Goal: Use online tool/utility: Use online tool/utility

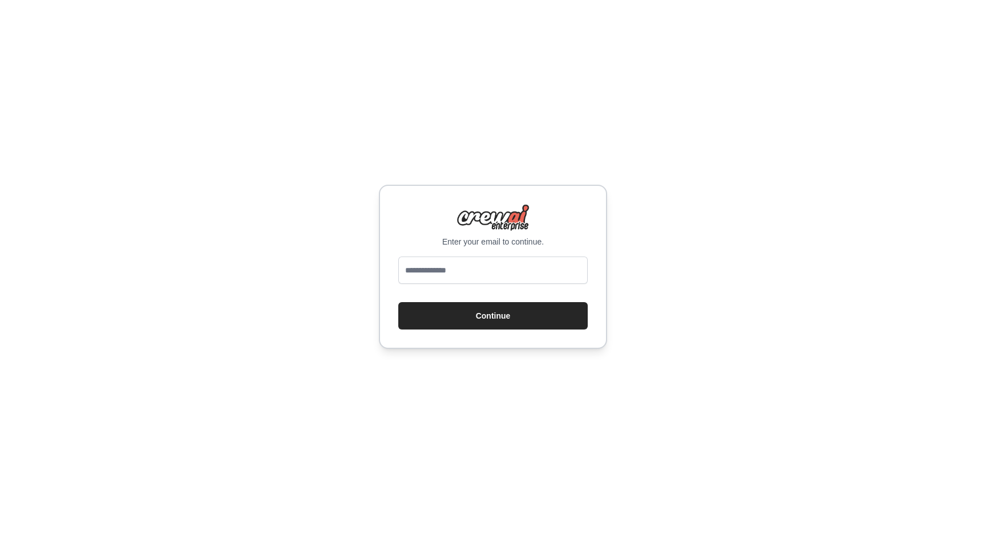
click at [490, 300] on form "Continue" at bounding box center [492, 293] width 189 height 73
click at [484, 316] on button "Continue" at bounding box center [492, 315] width 189 height 27
click at [464, 272] on input "email" at bounding box center [492, 270] width 189 height 27
type input "**********"
click at [515, 352] on div "**********" at bounding box center [493, 266] width 986 height 533
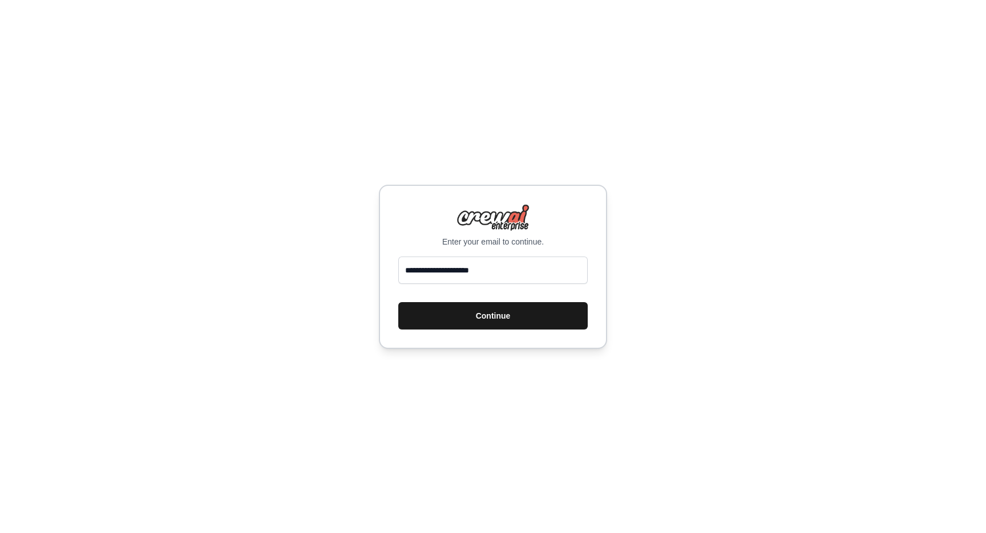
click at [491, 316] on button "Continue" at bounding box center [492, 315] width 189 height 27
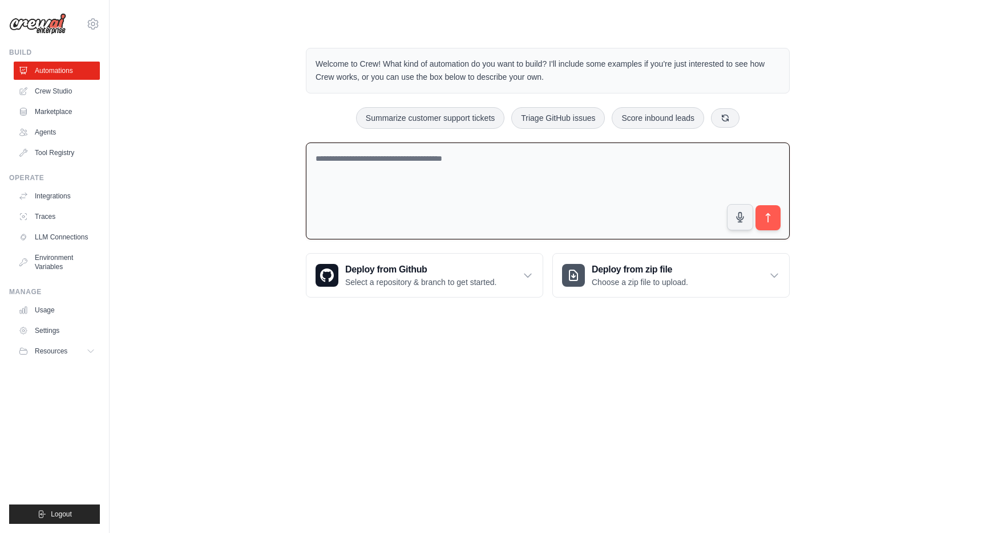
click at [342, 159] on textarea at bounding box center [548, 192] width 484 height 98
type textarea "*"
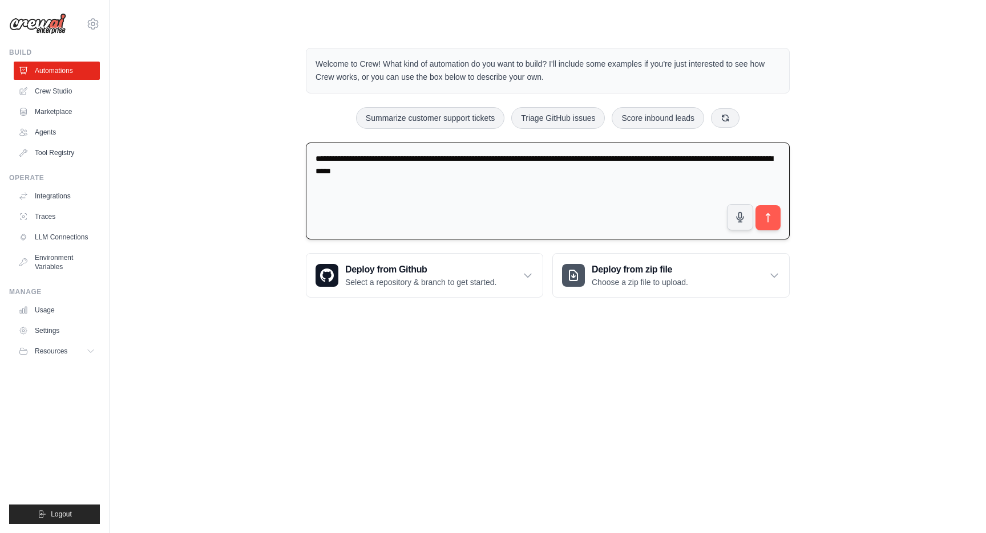
click at [617, 158] on textarea "**********" at bounding box center [548, 192] width 484 height 98
click at [451, 171] on textarea "**********" at bounding box center [548, 192] width 484 height 98
click at [754, 158] on textarea "**********" at bounding box center [548, 192] width 484 height 98
click at [444, 172] on textarea "**********" at bounding box center [548, 192] width 484 height 98
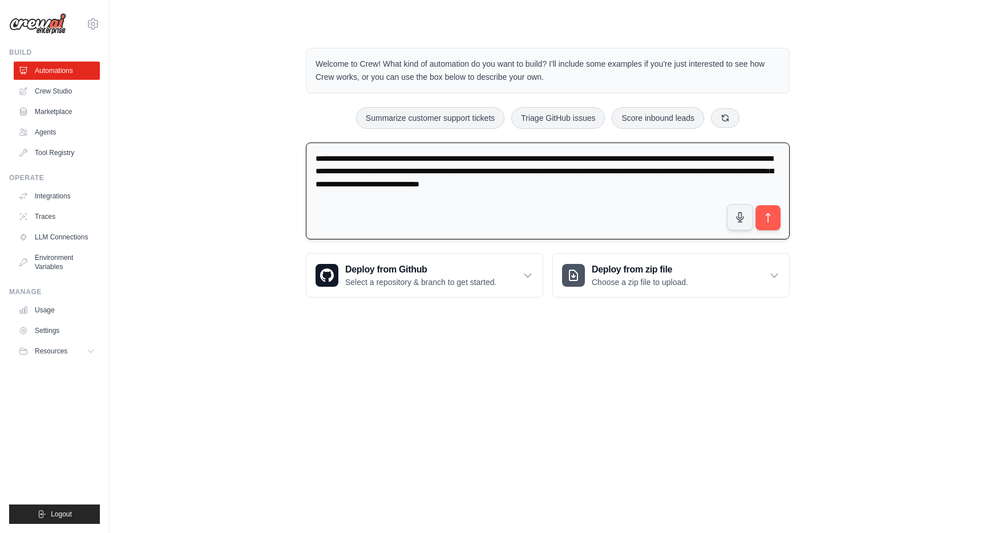
click at [462, 159] on textarea "**********" at bounding box center [548, 192] width 484 height 98
click at [765, 187] on textarea "**********" at bounding box center [548, 192] width 484 height 98
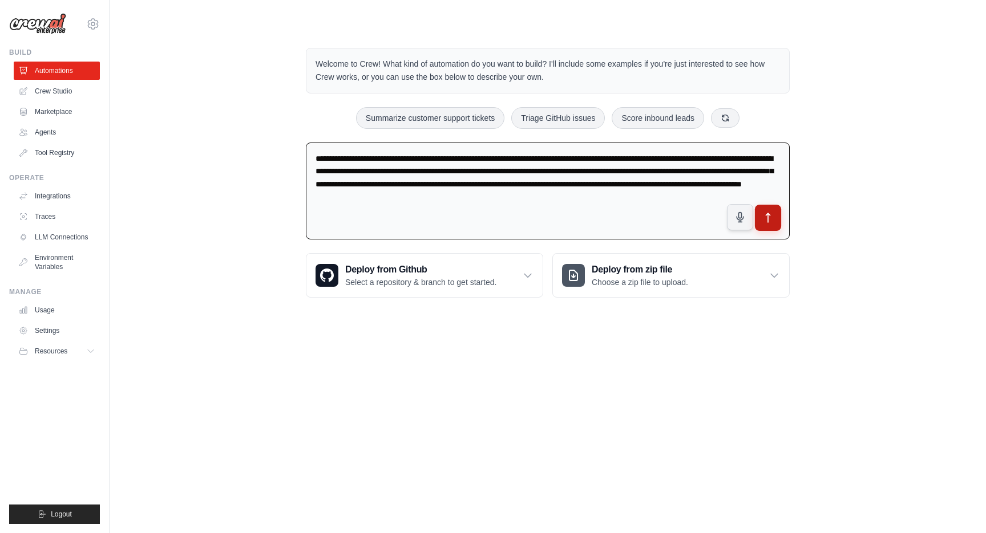
type textarea "**********"
click at [770, 216] on icon "submit" at bounding box center [768, 218] width 12 height 12
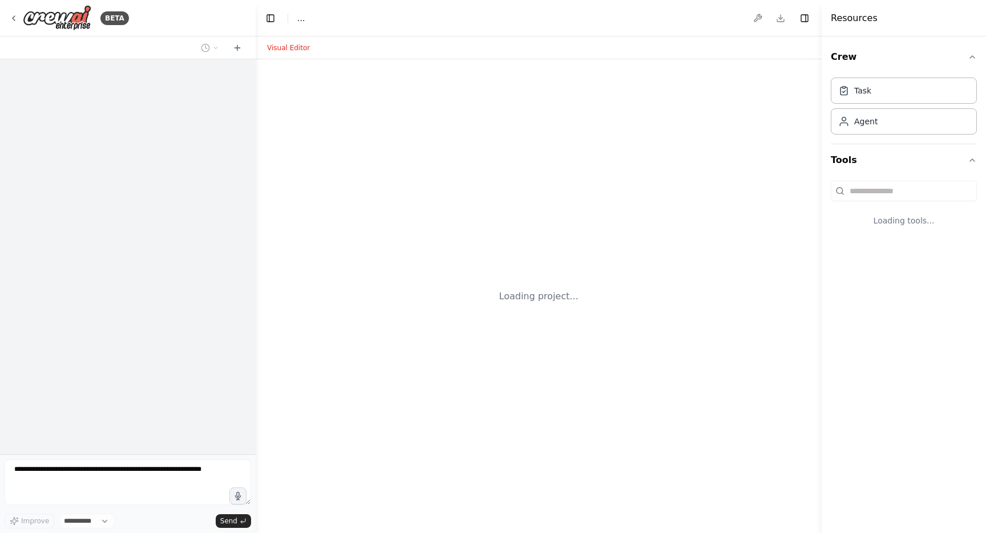
select select "****"
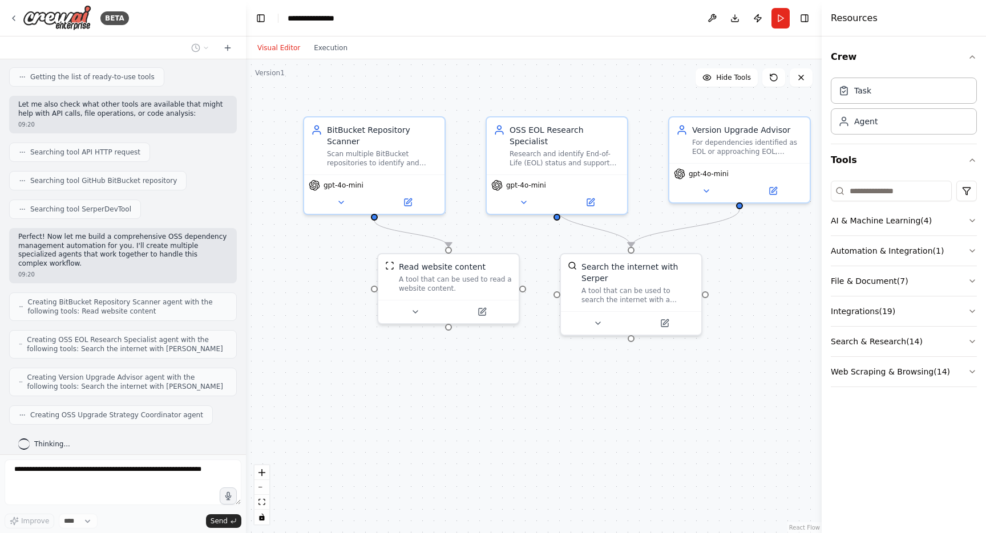
scroll to position [269, 0]
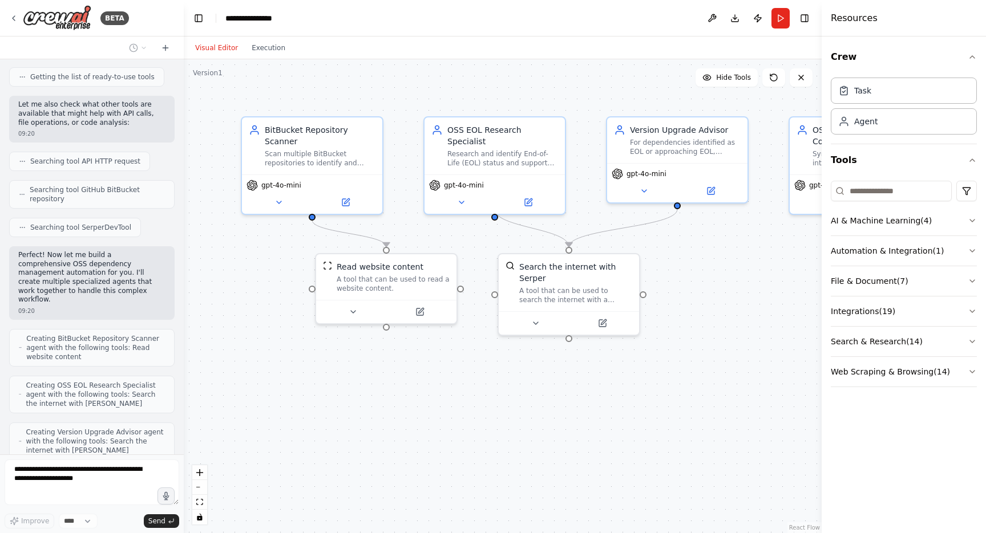
drag, startPoint x: 255, startPoint y: 177, endPoint x: 184, endPoint y: 164, distance: 72.5
click at [184, 164] on div "BETA I have multiple repositories for my project. This repositories are hosted …" at bounding box center [493, 266] width 986 height 533
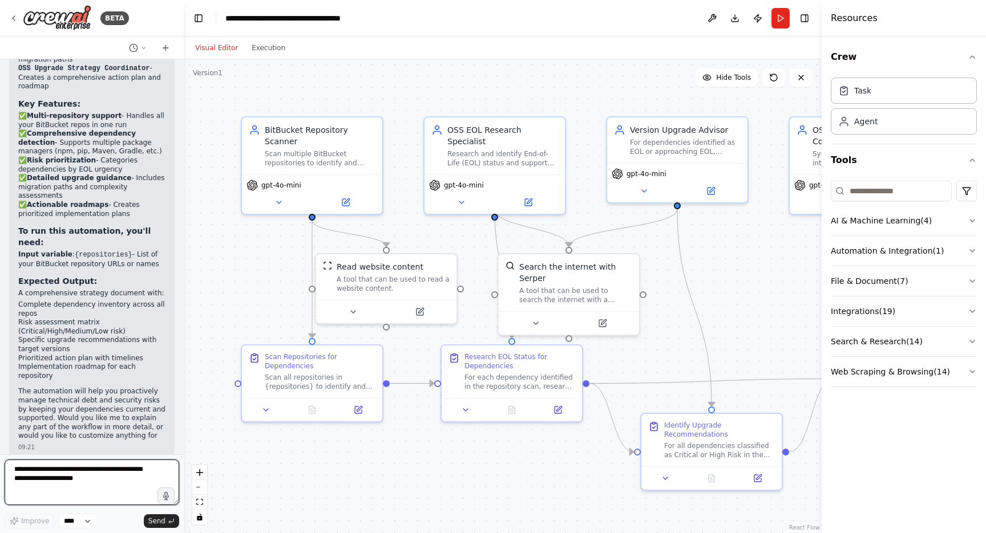
scroll to position [1247, 0]
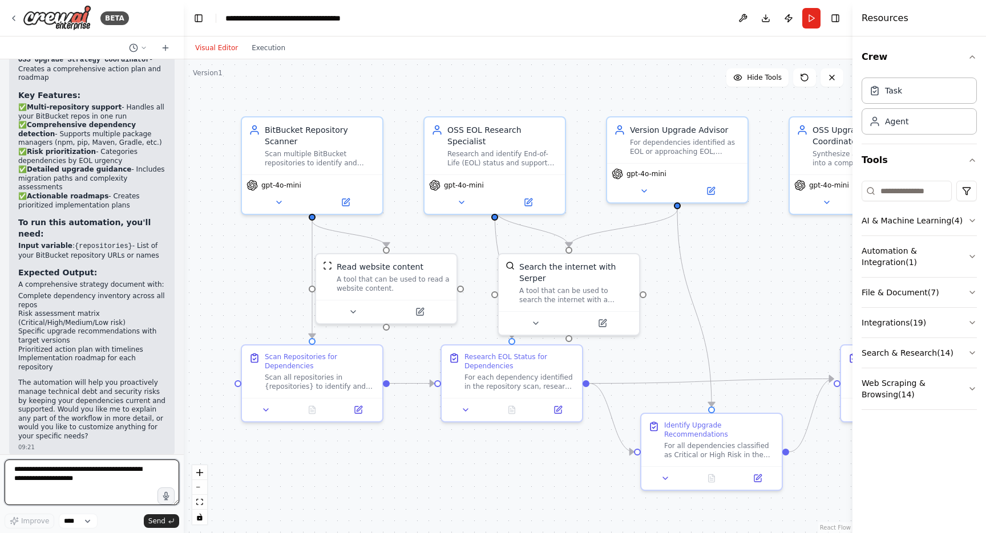
drag, startPoint x: 822, startPoint y: 98, endPoint x: 985, endPoint y: 115, distance: 164.1
click at [985, 115] on div "Resources Crew Task Agent Tools AI & Machine Learning ( 4 ) Automation & Integr…" at bounding box center [919, 266] width 134 height 533
click at [397, 283] on div "A tool that can be used to read a website content." at bounding box center [393, 282] width 113 height 18
click at [289, 372] on div "Scan all repositories in {repositories} to identify and catalog all open source…" at bounding box center [320, 380] width 111 height 18
click at [323, 383] on div "Scan all repositories in {repositories} to identify and catalog all open source…" at bounding box center [320, 380] width 111 height 18
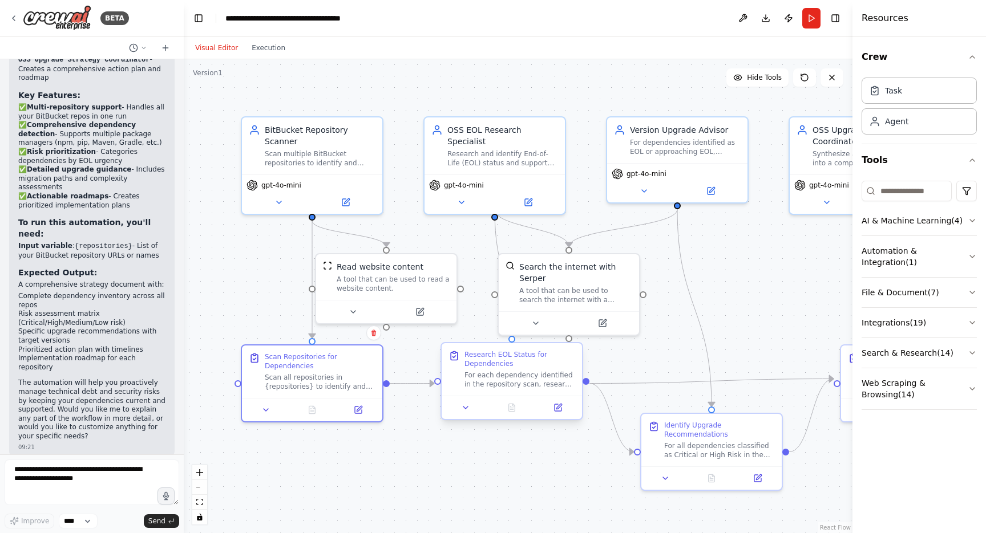
click at [523, 379] on div "For each dependency identified in the repository scan, research and determine t…" at bounding box center [519, 380] width 111 height 18
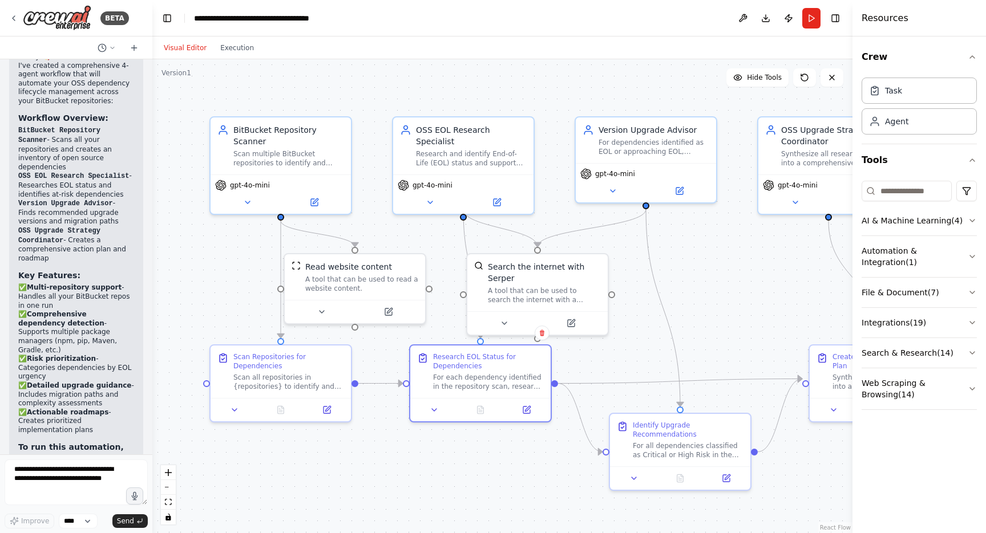
scroll to position [1455, 0]
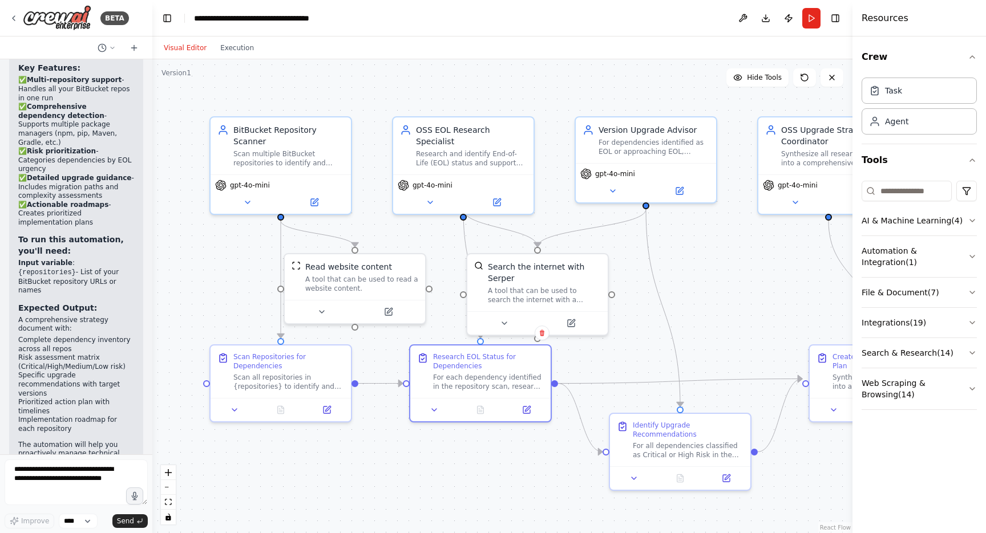
drag, startPoint x: 182, startPoint y: 291, endPoint x: 102, endPoint y: 285, distance: 80.6
click at [102, 285] on div "BETA I have multiple repositories for my project. This repositories are hosted …" at bounding box center [76, 266] width 152 height 533
click at [887, 123] on div "Agent" at bounding box center [896, 120] width 23 height 11
click at [973, 55] on icon "button" at bounding box center [972, 56] width 9 height 9
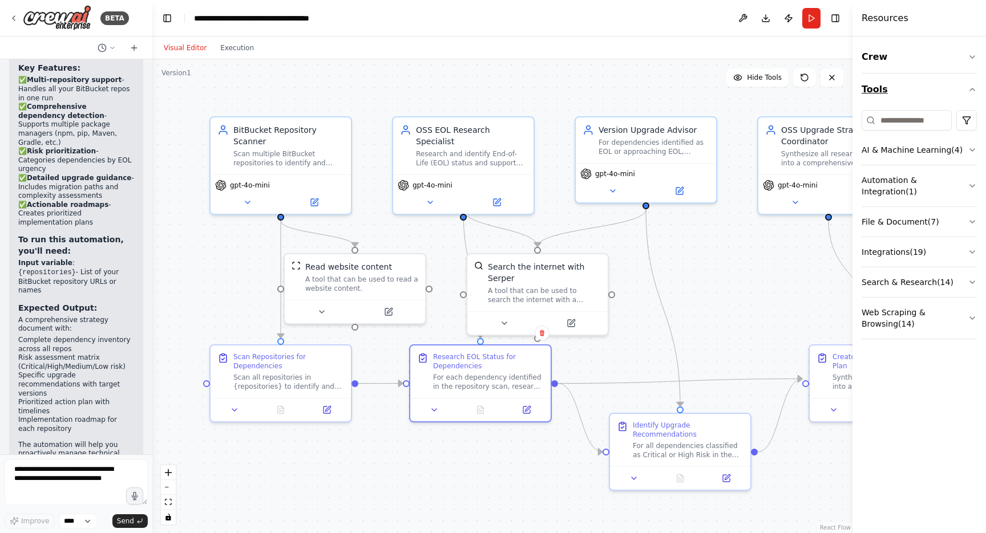
click at [973, 90] on icon "button" at bounding box center [972, 89] width 5 height 2
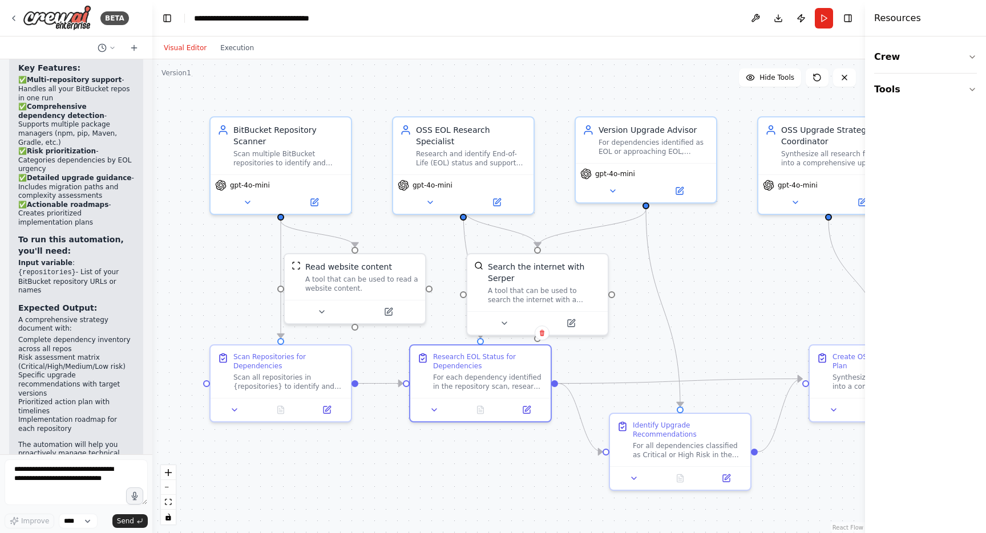
drag, startPoint x: 853, startPoint y: 233, endPoint x: 985, endPoint y: 235, distance: 132.4
click at [985, 235] on div "Resources Crew Tools" at bounding box center [925, 266] width 121 height 533
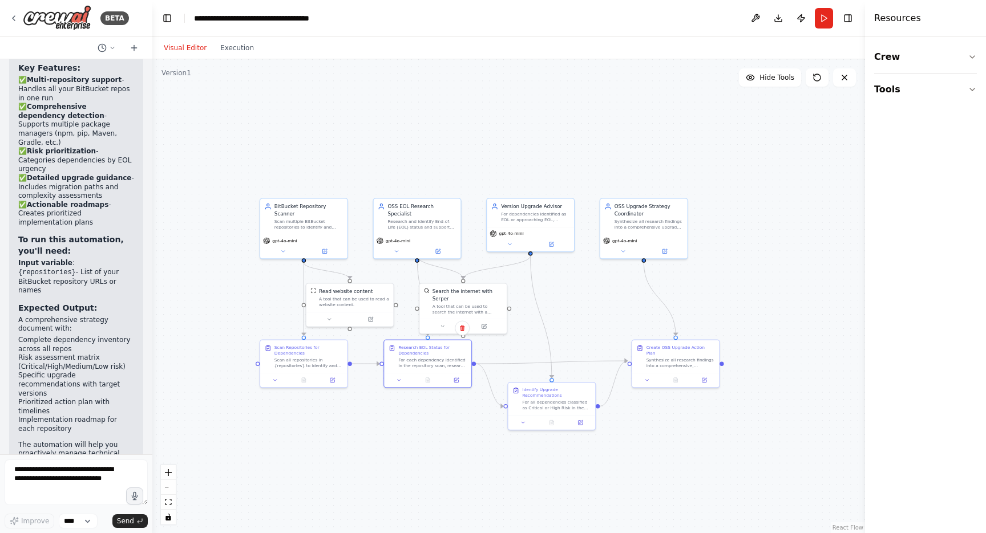
drag, startPoint x: 612, startPoint y: 199, endPoint x: 516, endPoint y: 135, distance: 114.7
click at [516, 135] on div ".deletable-edge-delete-btn { width: 20px; height: 20px; border: 0px solid #ffff…" at bounding box center [508, 296] width 713 height 474
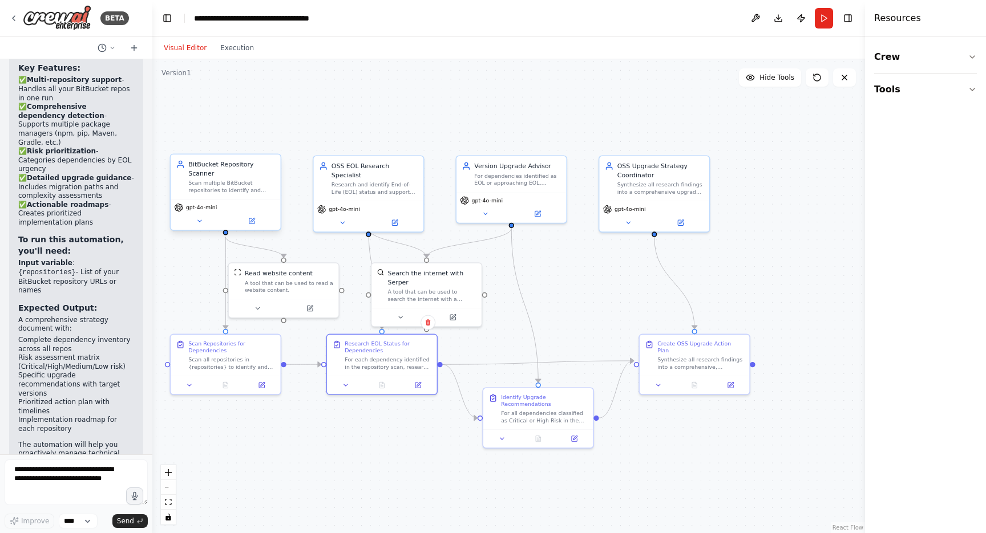
click at [229, 191] on div "Scan multiple BitBucket repositories to identify and extract dependency informa…" at bounding box center [231, 187] width 87 height 14
click at [364, 186] on div "OSS EOL Research Specialist Research and identify End-of-Life (EOL) status and …" at bounding box center [369, 177] width 110 height 45
click at [342, 220] on icon at bounding box center [342, 221] width 3 height 2
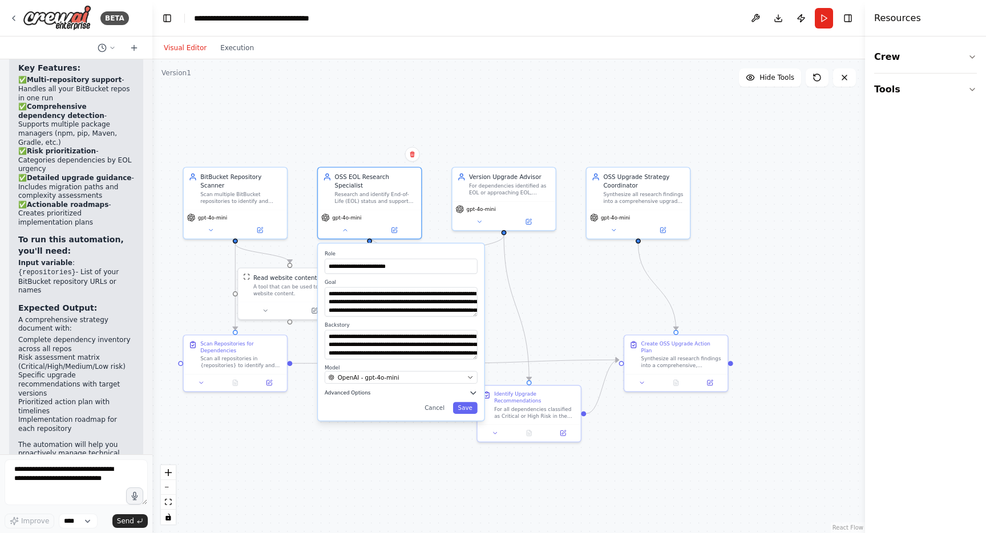
click at [475, 389] on icon "button" at bounding box center [473, 393] width 9 height 9
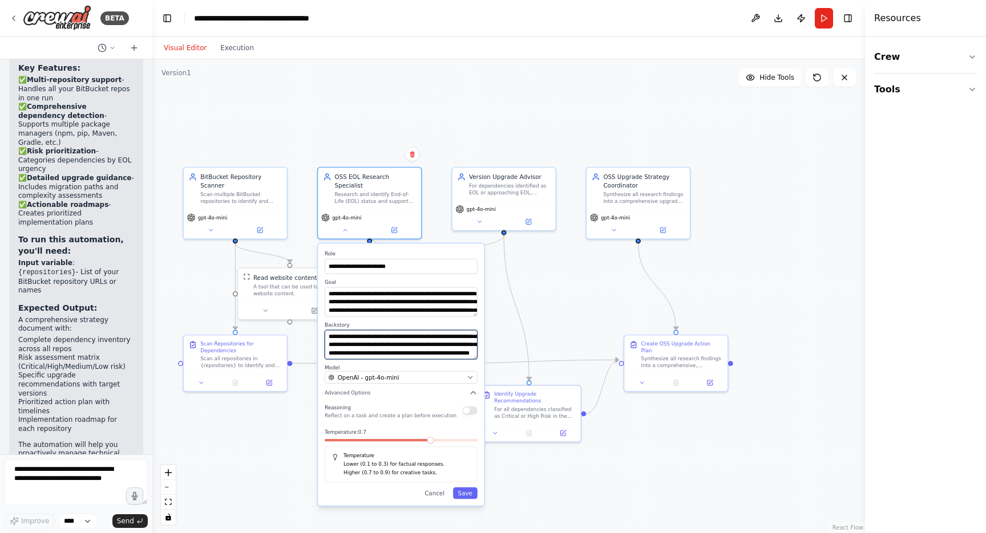
scroll to position [0, 0]
click at [437, 488] on button "Cancel" at bounding box center [434, 494] width 30 height 12
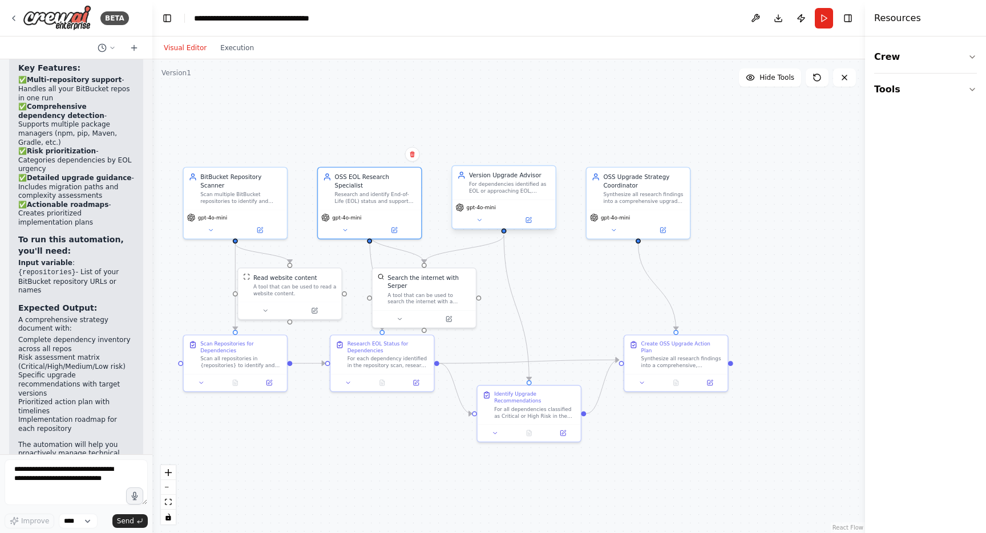
click at [507, 195] on div "For dependencies identified as EOL or approaching EOL, research and recommend t…" at bounding box center [510, 188] width 82 height 14
click at [412, 294] on div "A tool that can be used to search the internet with a search_query. Supports di…" at bounding box center [428, 297] width 83 height 14
click at [406, 318] on icon at bounding box center [404, 317] width 7 height 7
click at [530, 406] on div "Search the internet with Serper A tool that can be used to search the internet …" at bounding box center [460, 382] width 166 height 98
click at [535, 406] on div "Search the internet with Serper A tool that can be used to search the internet …" at bounding box center [460, 382] width 166 height 98
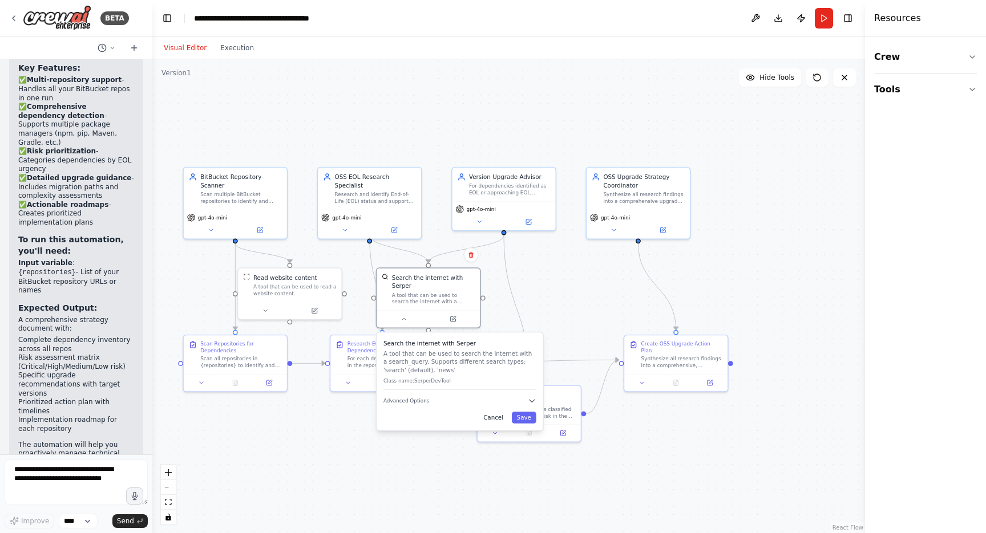
click at [494, 419] on button "Cancel" at bounding box center [493, 418] width 30 height 12
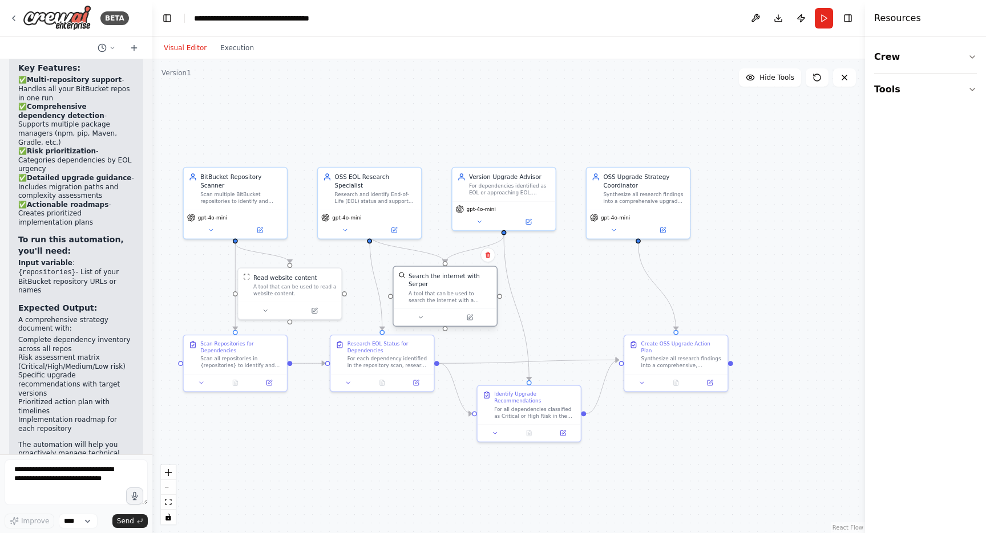
drag, startPoint x: 421, startPoint y: 294, endPoint x: 440, endPoint y: 293, distance: 18.8
click at [440, 293] on div "A tool that can be used to search the internet with a search_query. Supports di…" at bounding box center [449, 297] width 83 height 14
click at [357, 213] on span "gpt-4o-mini" at bounding box center [346, 216] width 29 height 7
click at [637, 193] on div "Synthesize all research findings into a comprehensive upgrade strategy and acti…" at bounding box center [644, 196] width 82 height 14
click at [641, 379] on button at bounding box center [642, 382] width 29 height 10
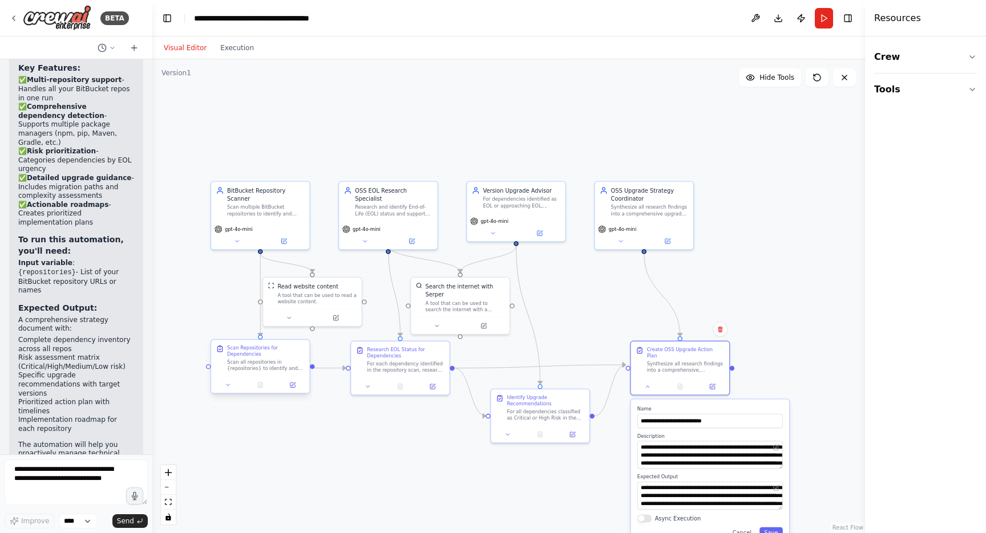
click at [246, 374] on div "Scan Repositories for Dependencies Scan all repositories in {repositories} to i…" at bounding box center [260, 358] width 98 height 37
click at [229, 387] on icon at bounding box center [228, 385] width 6 height 6
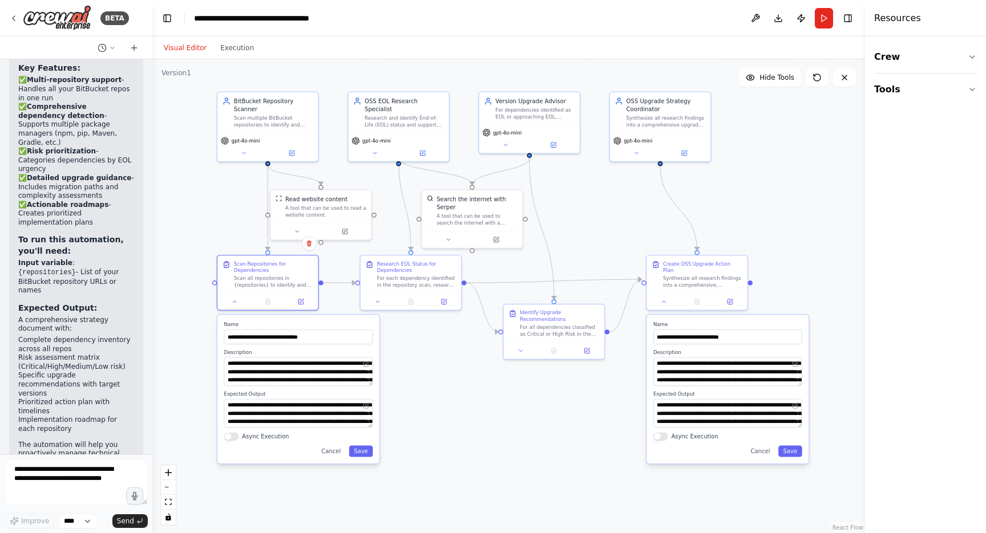
drag, startPoint x: 533, startPoint y: 131, endPoint x: 569, endPoint y: 34, distance: 104.2
click at [569, 34] on main "**********" at bounding box center [508, 266] width 713 height 533
click at [974, 88] on icon "button" at bounding box center [972, 89] width 9 height 9
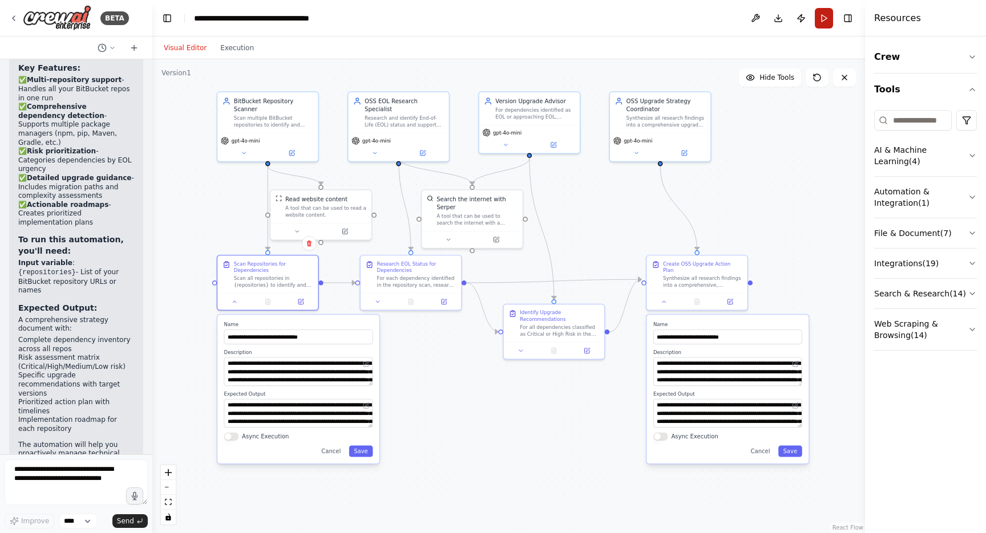
click at [825, 18] on button "Run" at bounding box center [824, 18] width 18 height 21
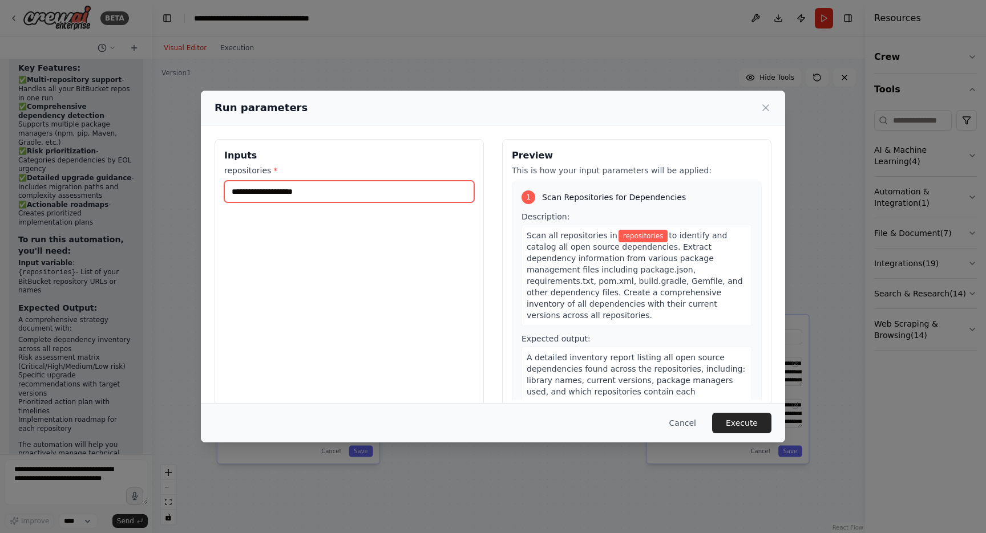
click at [304, 192] on input "repositories *" at bounding box center [349, 192] width 250 height 22
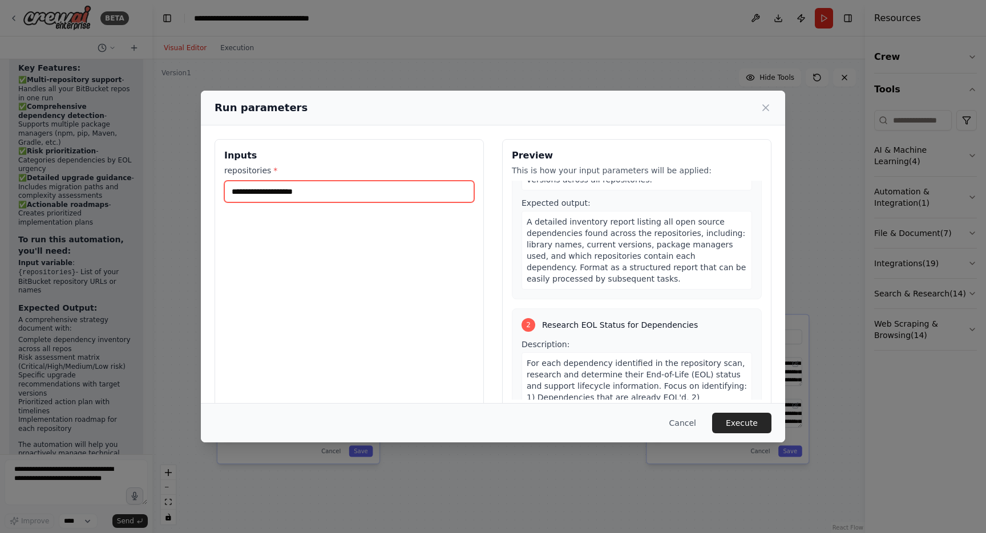
scroll to position [135, 0]
click at [348, 194] on input "repositories *" at bounding box center [349, 192] width 250 height 22
paste input "**********"
type input "**********"
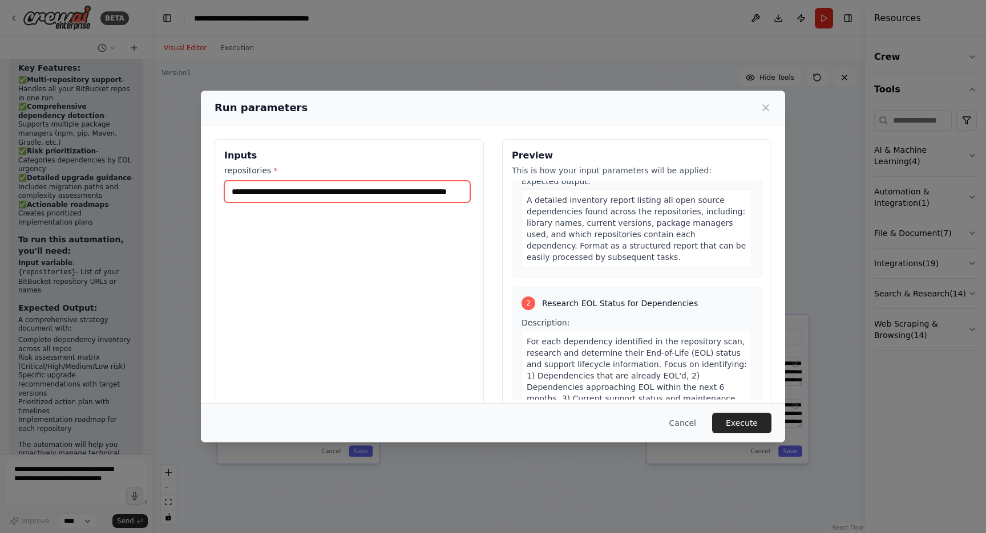
scroll to position [0, 0]
drag, startPoint x: 463, startPoint y: 191, endPoint x: 177, endPoint y: 188, distance: 285.8
click at [177, 188] on div "**********" at bounding box center [493, 266] width 986 height 533
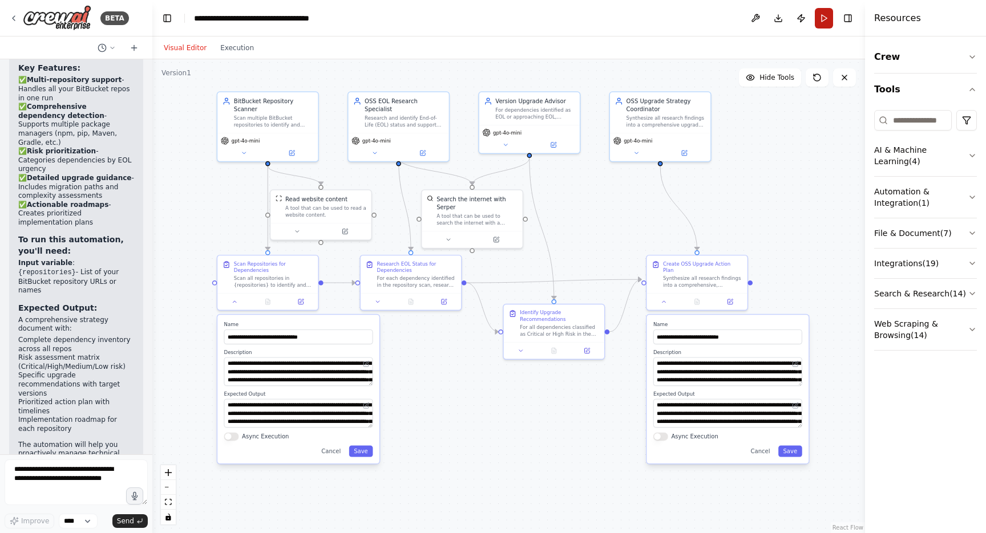
click at [823, 19] on button "Run" at bounding box center [824, 18] width 18 height 21
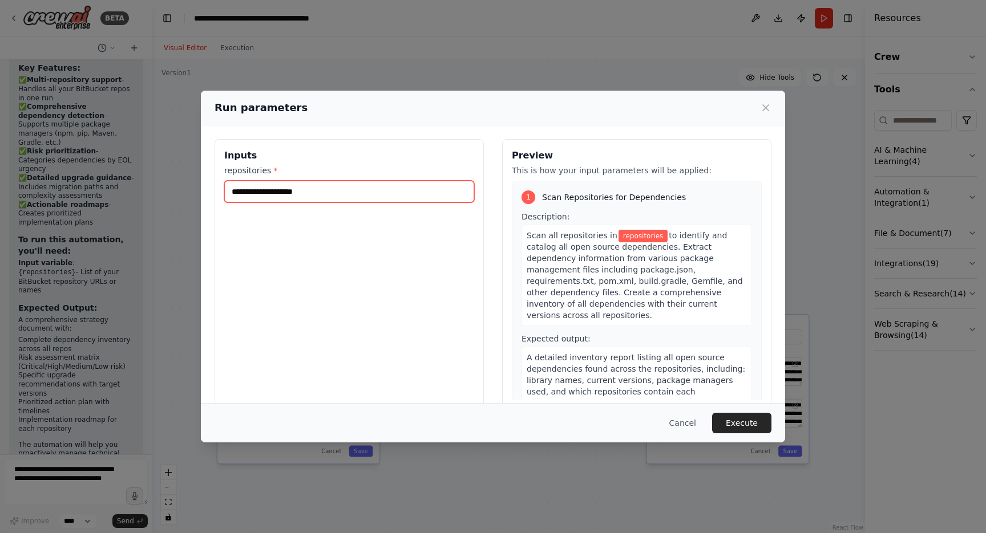
click at [337, 195] on input "repositories *" at bounding box center [349, 192] width 250 height 22
paste input "**********"
type input "**********"
drag, startPoint x: 465, startPoint y: 191, endPoint x: 191, endPoint y: 184, distance: 274.5
click at [191, 184] on div "**********" at bounding box center [493, 266] width 986 height 533
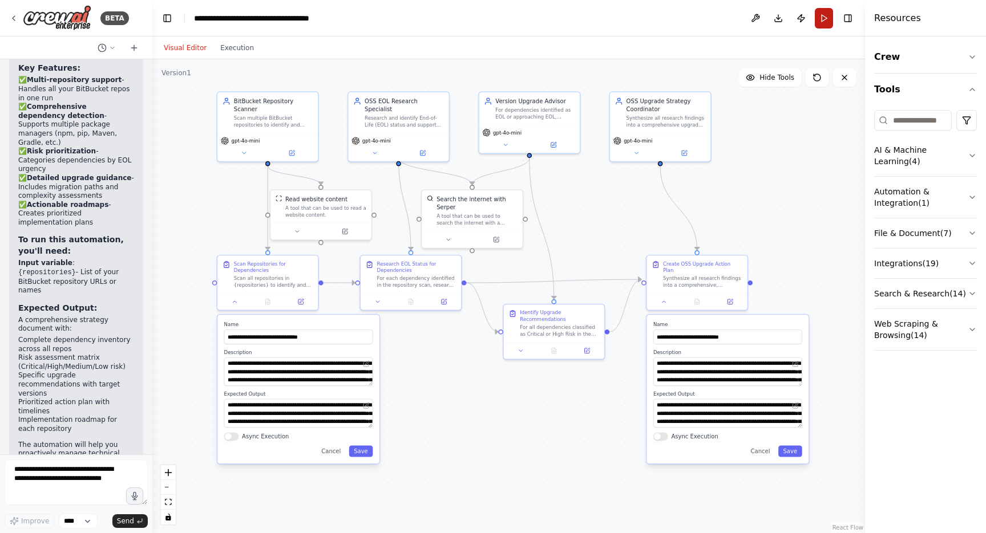
click at [827, 19] on button "Run" at bounding box center [824, 18] width 18 height 21
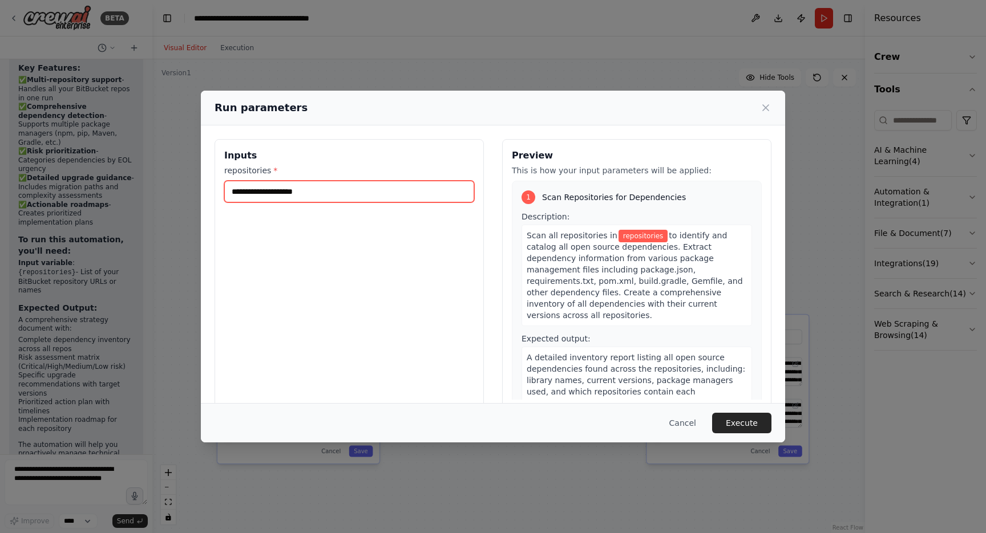
click at [290, 195] on input "repositories *" at bounding box center [349, 192] width 250 height 22
paste input "**********"
type input "**********"
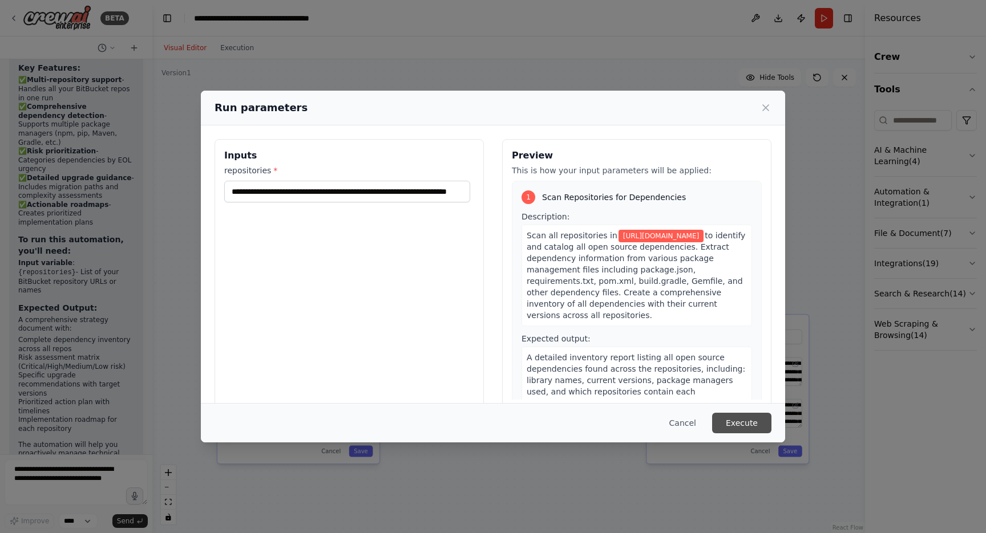
scroll to position [0, 0]
click at [751, 423] on button "Execute" at bounding box center [741, 423] width 59 height 21
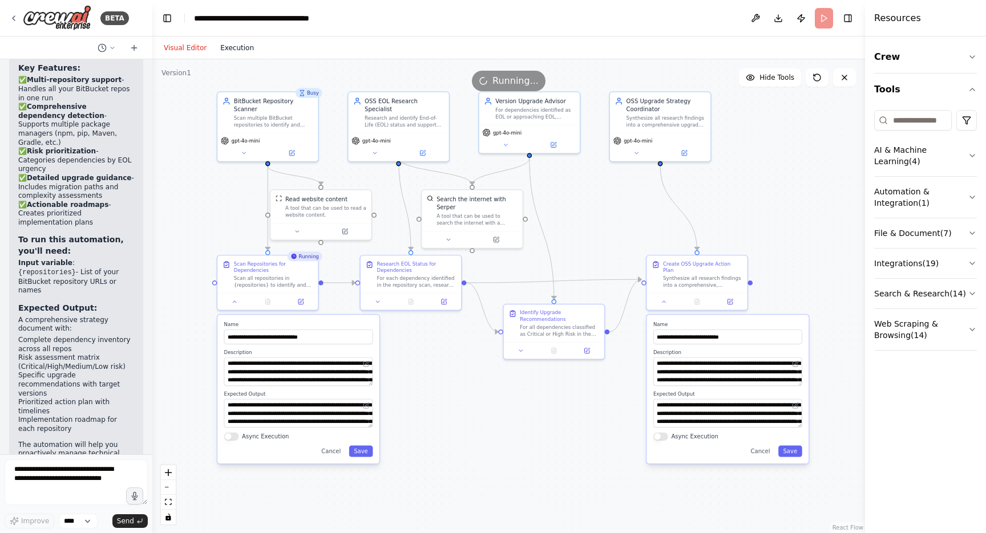
click at [237, 48] on button "Execution" at bounding box center [236, 48] width 47 height 14
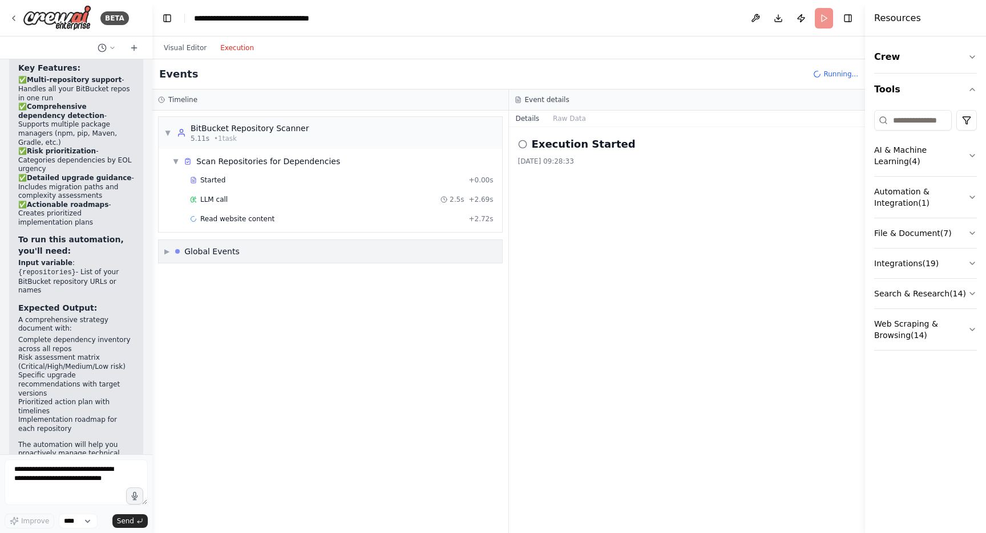
click at [167, 250] on span "▶" at bounding box center [166, 251] width 5 height 9
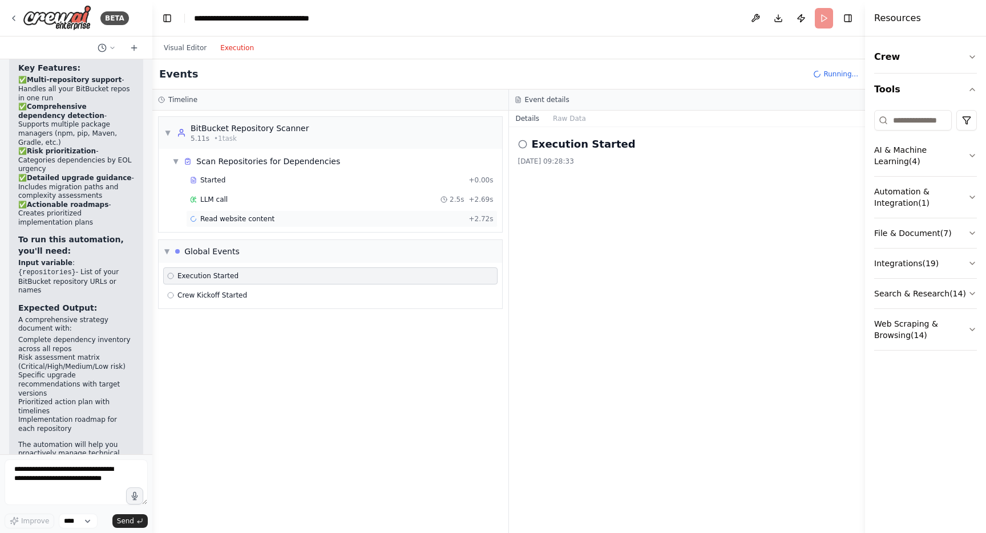
click at [229, 221] on span "Read website content" at bounding box center [237, 219] width 74 height 9
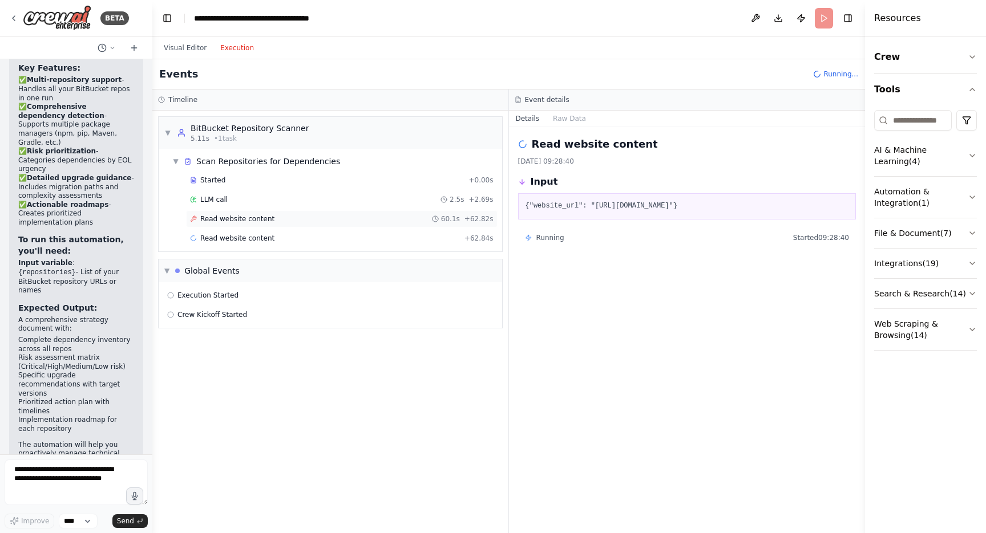
click at [214, 221] on span "Read website content" at bounding box center [237, 219] width 74 height 9
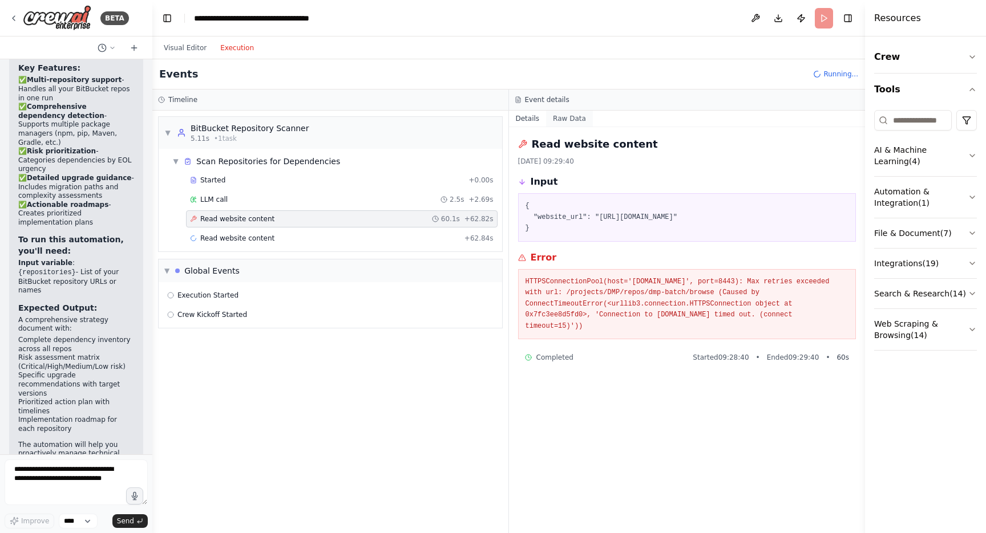
click at [562, 119] on button "Raw Data" at bounding box center [569, 119] width 47 height 16
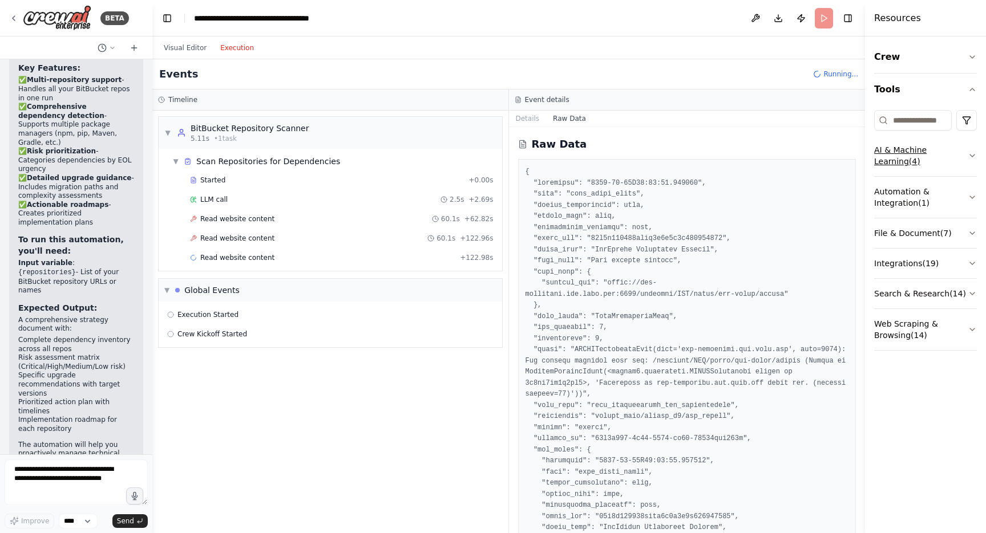
click at [968, 156] on icon "button" at bounding box center [972, 155] width 9 height 9
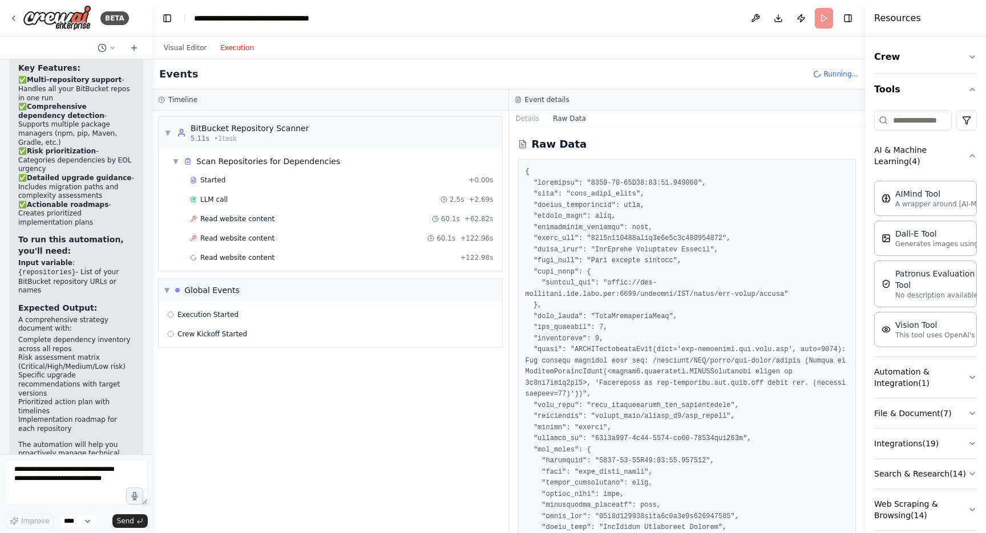
click at [827, 73] on span "Running..." at bounding box center [840, 74] width 35 height 9
click at [968, 56] on icon "button" at bounding box center [972, 56] width 9 height 9
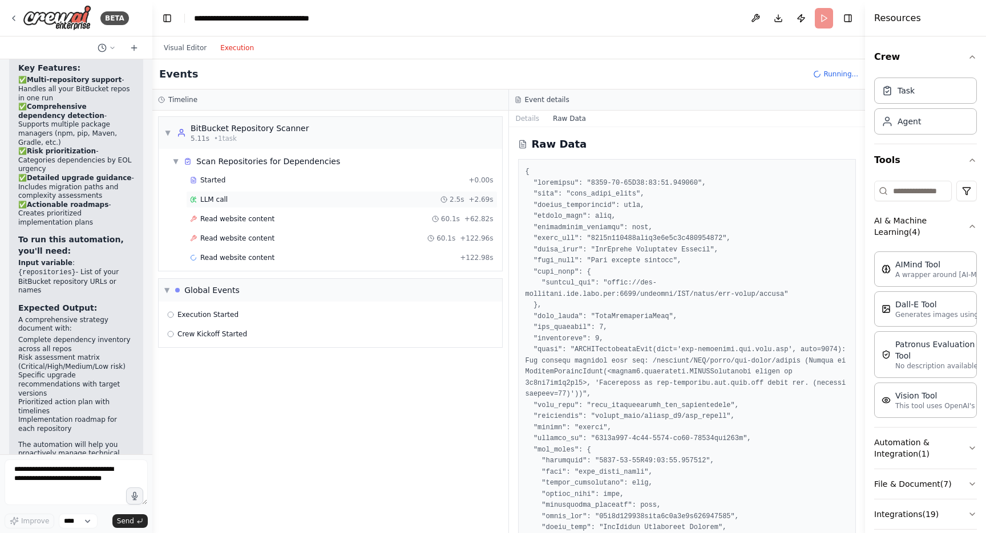
click at [208, 200] on span "LLM call" at bounding box center [213, 199] width 27 height 9
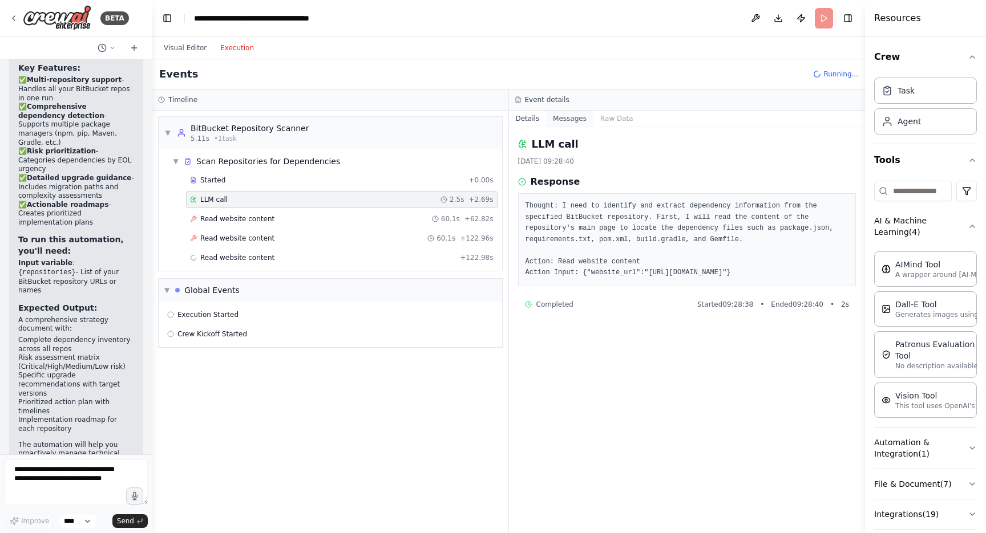
click at [567, 118] on button "Messages" at bounding box center [569, 119] width 47 height 16
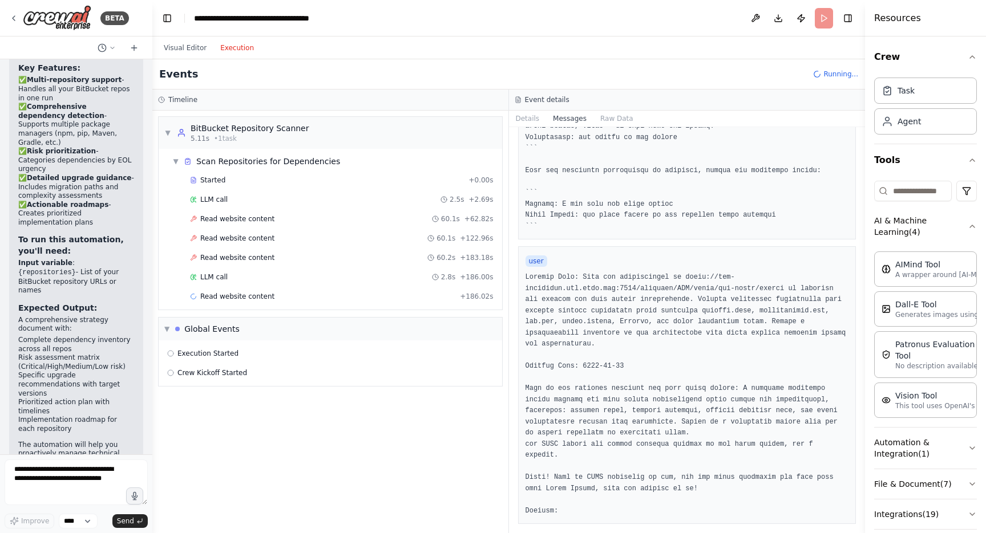
scroll to position [364, 0]
click at [176, 162] on span "▼" at bounding box center [175, 161] width 7 height 9
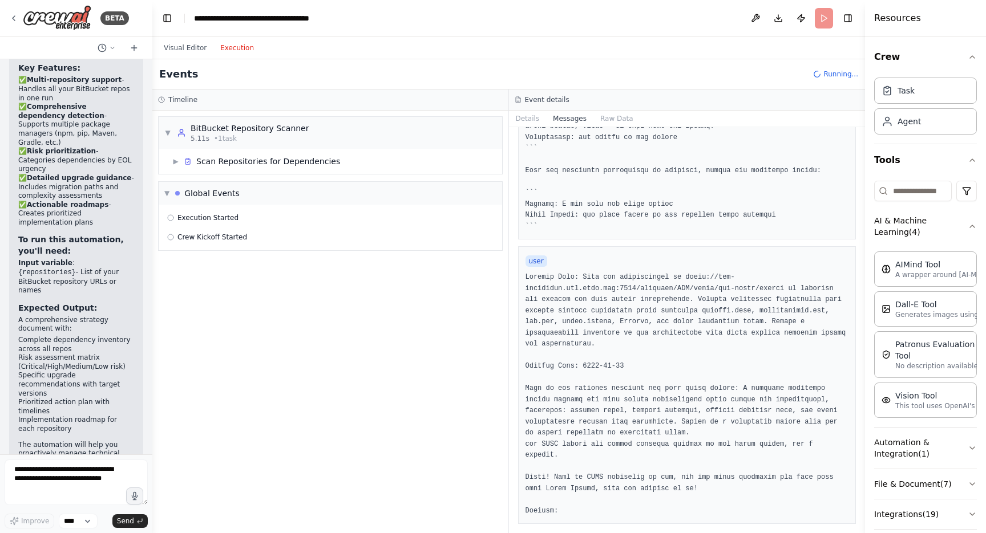
click at [231, 48] on button "Execution" at bounding box center [236, 48] width 47 height 14
click at [823, 79] on div "Events Running..." at bounding box center [508, 74] width 713 height 30
click at [819, 72] on icon at bounding box center [817, 75] width 10 height 10
click at [823, 19] on header "**********" at bounding box center [508, 18] width 713 height 37
click at [802, 18] on button "Publish" at bounding box center [801, 18] width 18 height 21
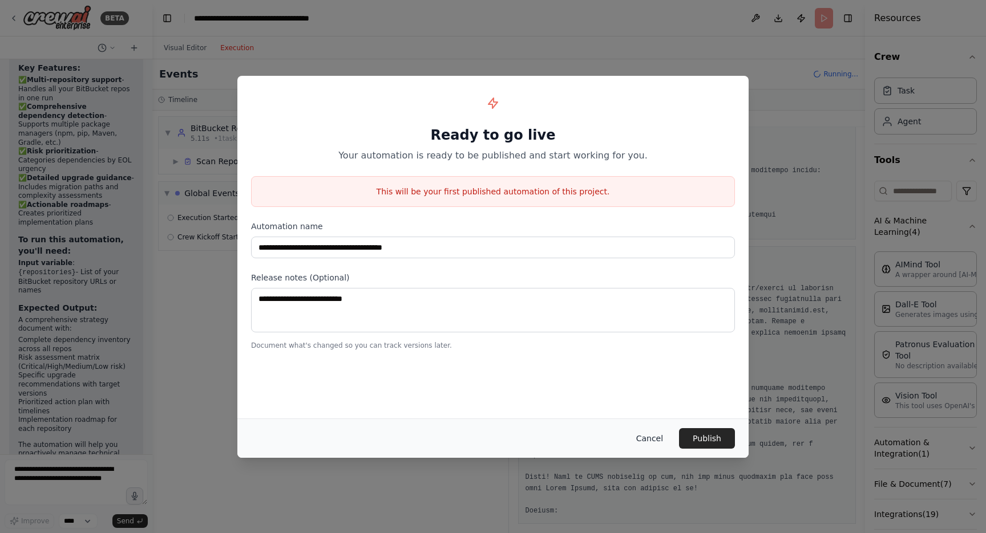
click at [648, 440] on button "Cancel" at bounding box center [649, 438] width 45 height 21
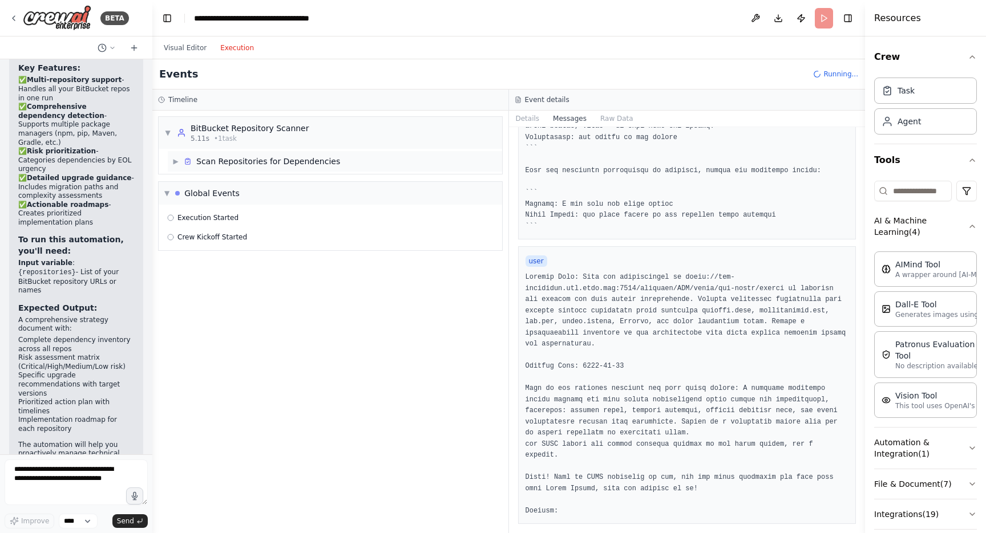
click at [177, 161] on span "▶" at bounding box center [175, 161] width 7 height 9
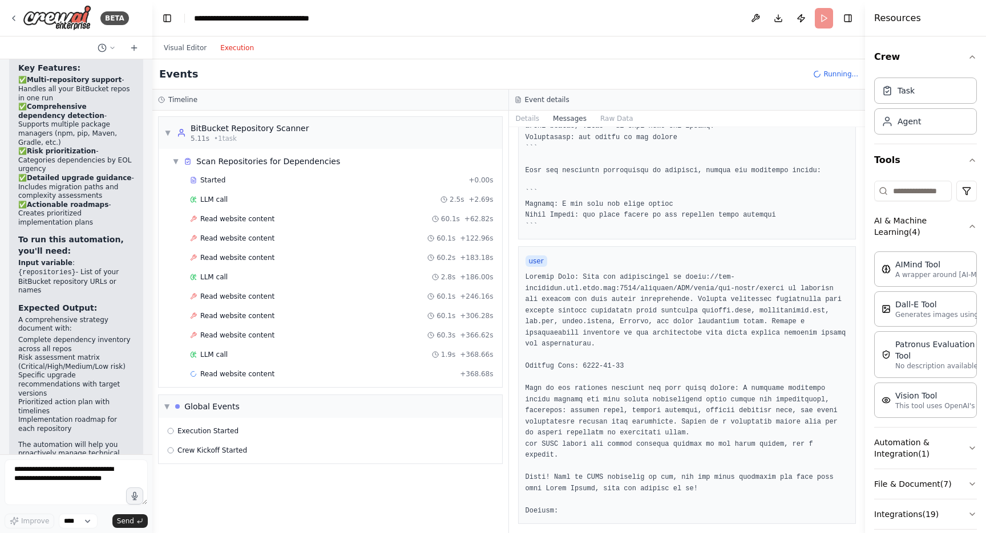
click at [823, 17] on header "**********" at bounding box center [508, 18] width 713 height 37
click at [180, 50] on button "Visual Editor" at bounding box center [185, 48] width 56 height 14
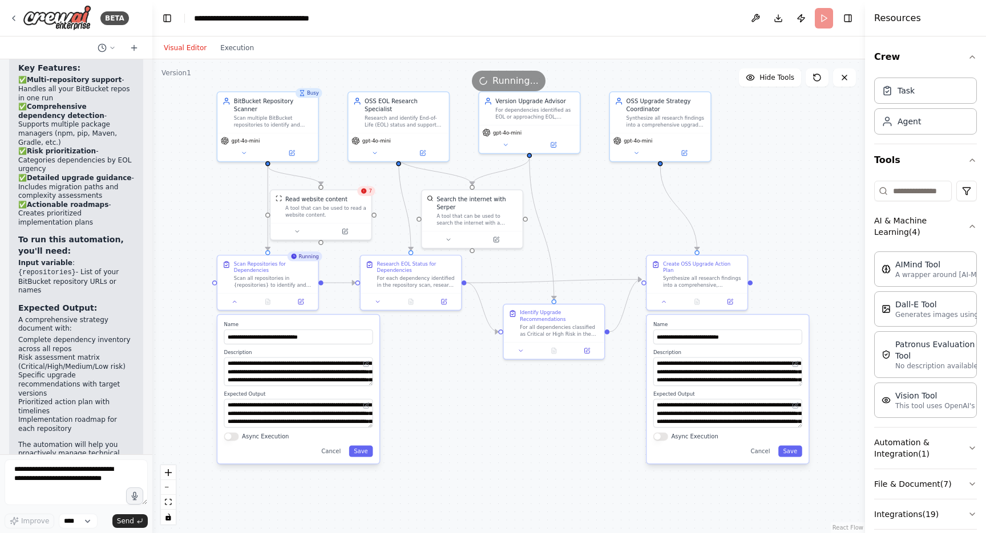
click at [366, 195] on div "7" at bounding box center [366, 192] width 18 height 10
click at [271, 278] on div "Scan all repositories in {repositories} to identify and catalog all open source…" at bounding box center [273, 280] width 79 height 13
click at [237, 47] on button "Execution" at bounding box center [236, 48] width 47 height 14
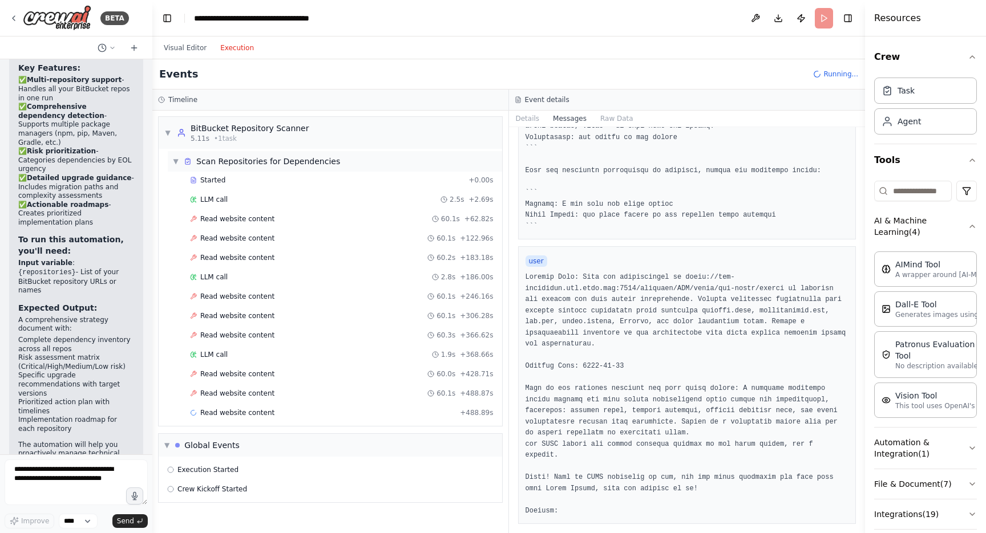
click at [176, 161] on span "▼" at bounding box center [175, 161] width 7 height 9
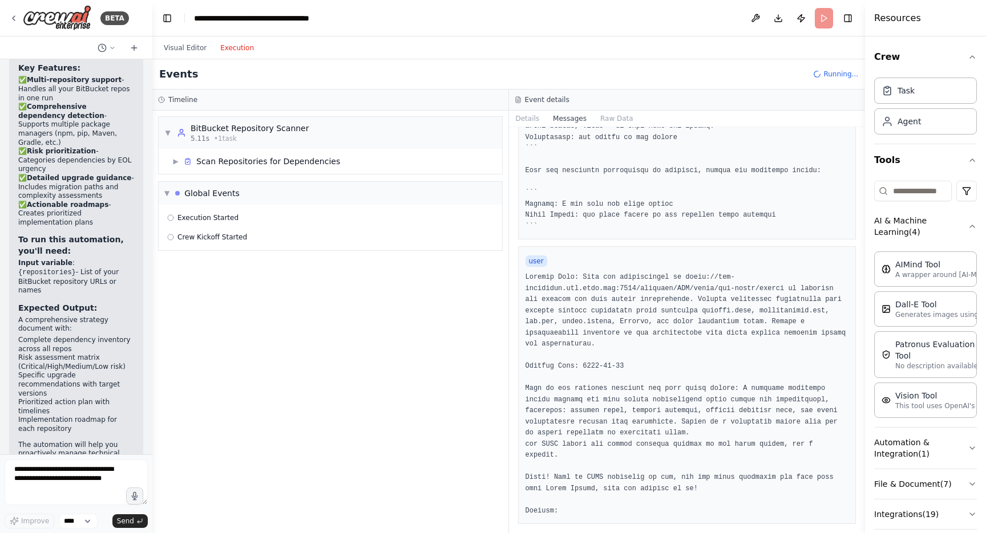
click at [834, 75] on span "Running..." at bounding box center [840, 74] width 35 height 9
click at [830, 75] on span "Running..." at bounding box center [840, 74] width 35 height 9
click at [176, 161] on span "▶" at bounding box center [175, 161] width 7 height 9
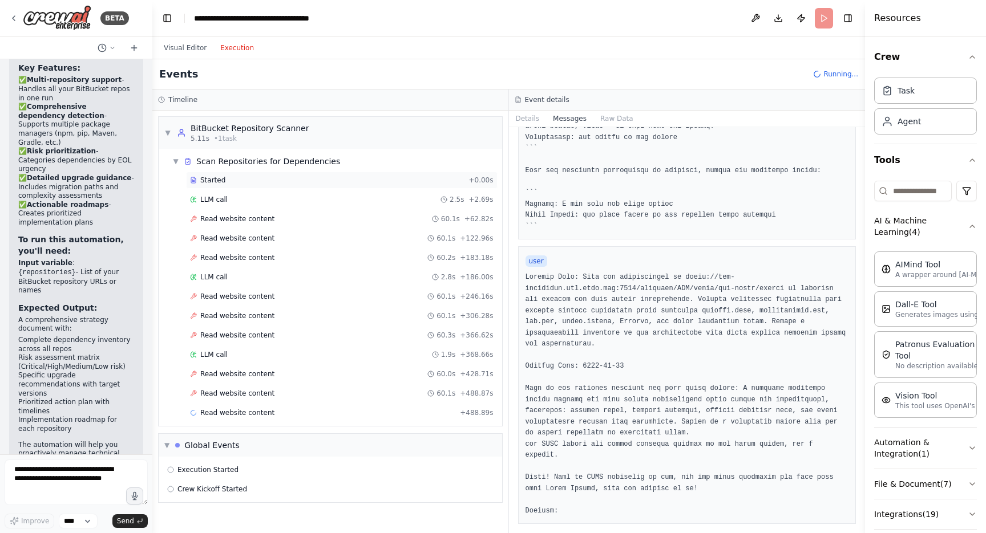
click at [210, 181] on span "Started" at bounding box center [212, 180] width 25 height 9
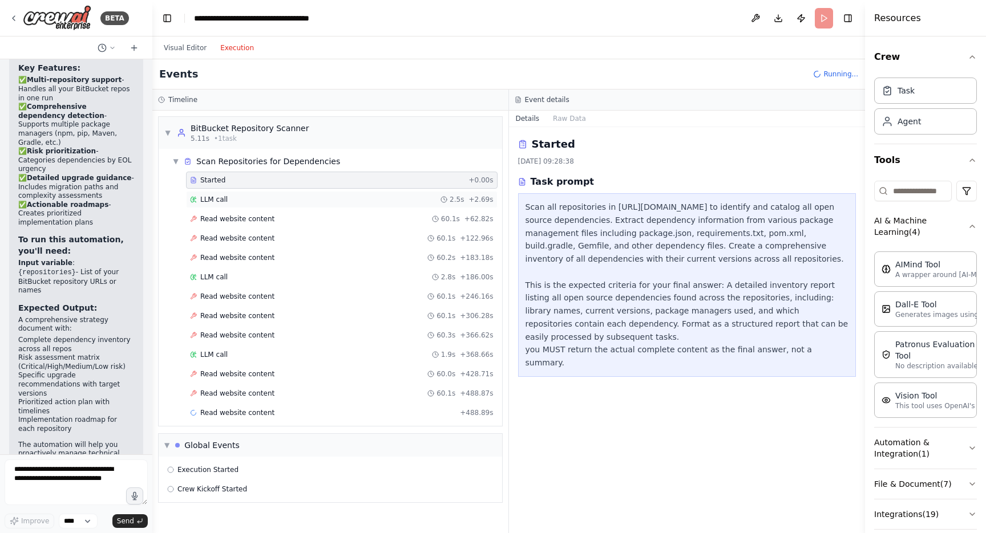
click at [214, 200] on span "LLM call" at bounding box center [213, 199] width 27 height 9
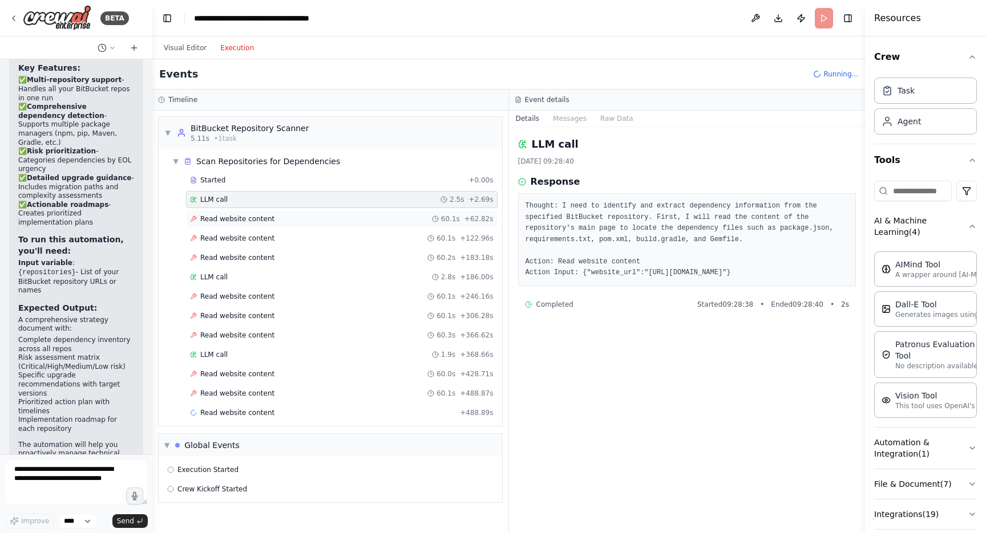
click at [217, 215] on span "Read website content" at bounding box center [237, 219] width 74 height 9
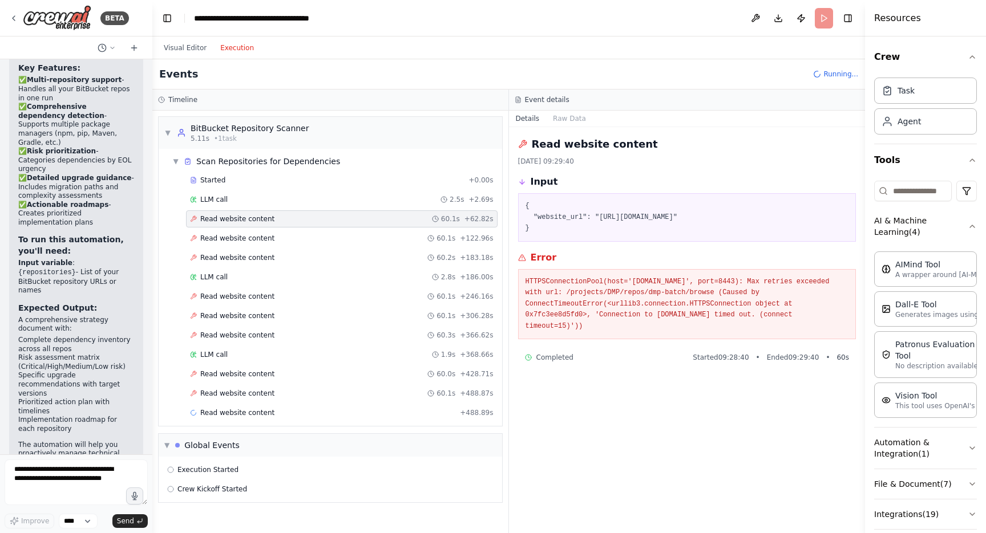
click at [187, 95] on h3 "Timeline" at bounding box center [182, 99] width 29 height 9
click at [565, 102] on h3 "Event details" at bounding box center [547, 99] width 45 height 9
click at [565, 123] on button "Raw Data" at bounding box center [569, 119] width 47 height 16
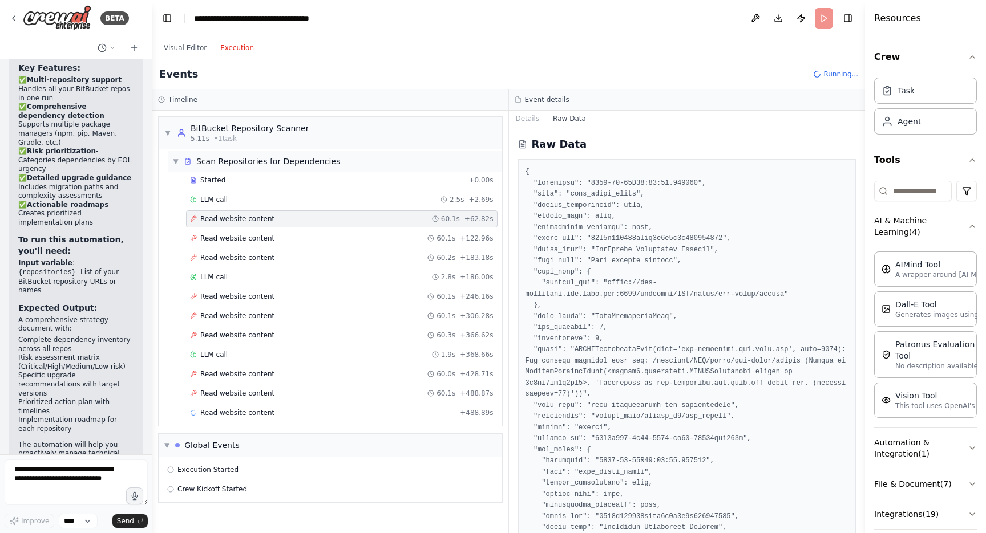
click at [176, 160] on span "▼" at bounding box center [175, 161] width 7 height 9
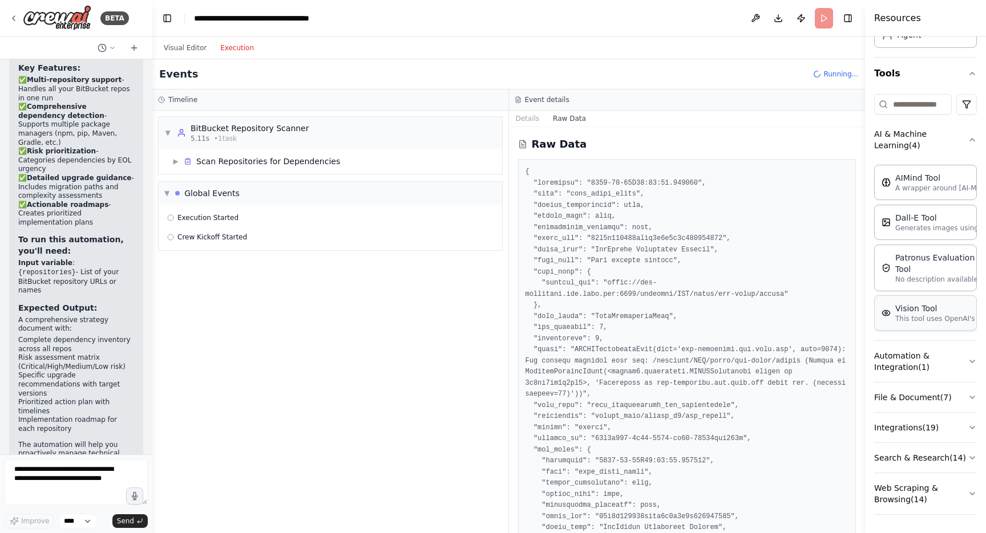
scroll to position [98, 0]
click at [176, 161] on span "▶" at bounding box center [175, 161] width 7 height 9
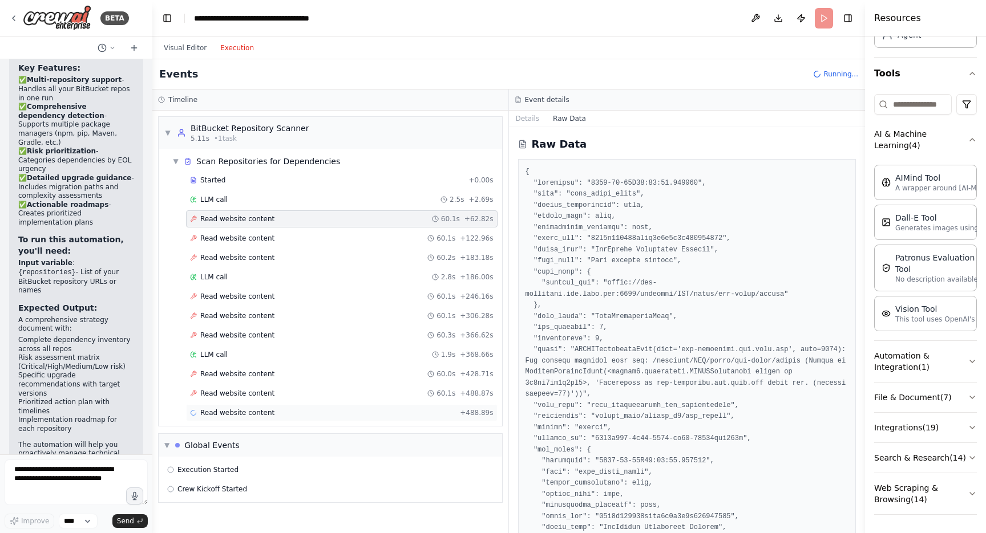
click at [204, 414] on span "Read website content" at bounding box center [237, 412] width 74 height 9
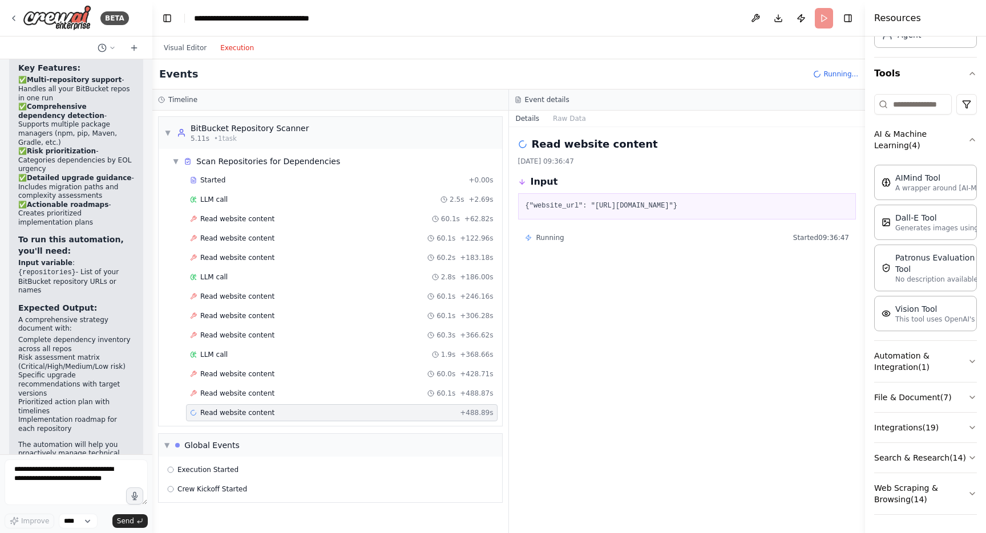
click at [527, 241] on icon at bounding box center [528, 237] width 7 height 7
click at [528, 241] on icon at bounding box center [528, 237] width 7 height 7
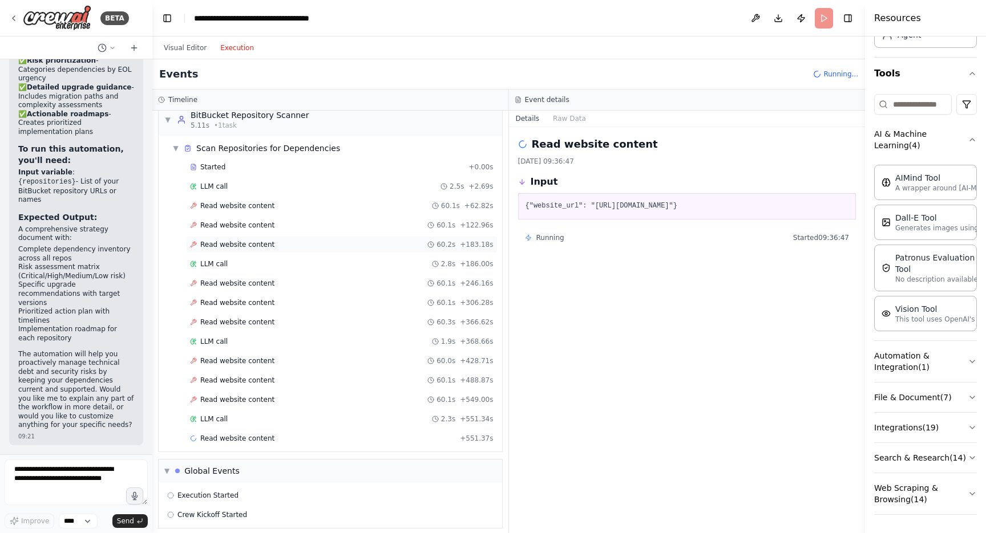
scroll to position [0, 0]
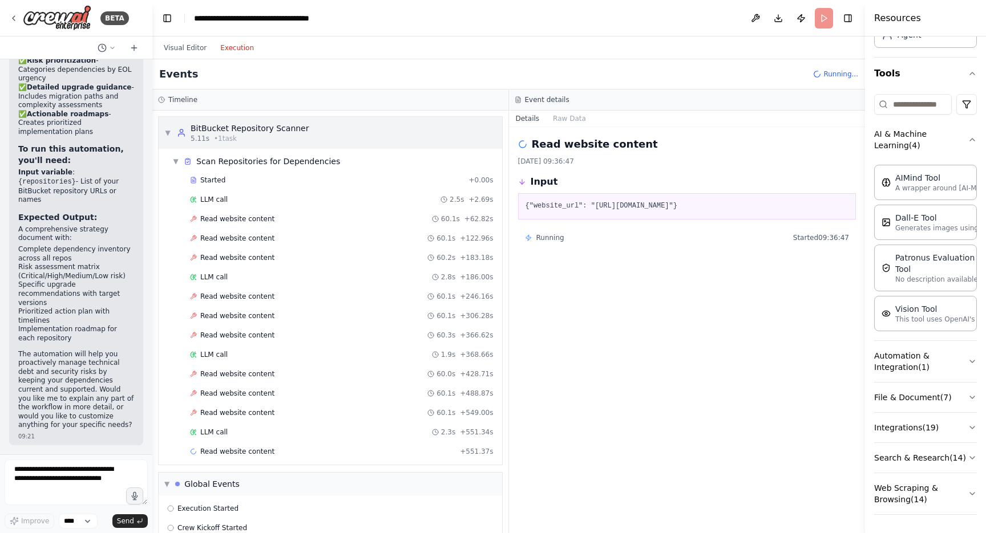
click at [233, 135] on span "• 1 task" at bounding box center [225, 138] width 23 height 9
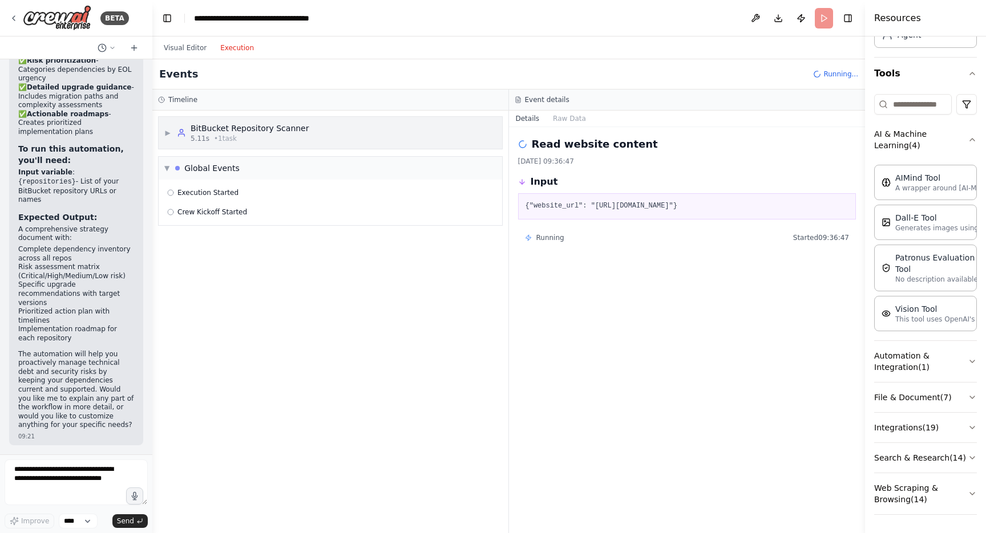
click at [169, 132] on span "▶" at bounding box center [167, 132] width 7 height 9
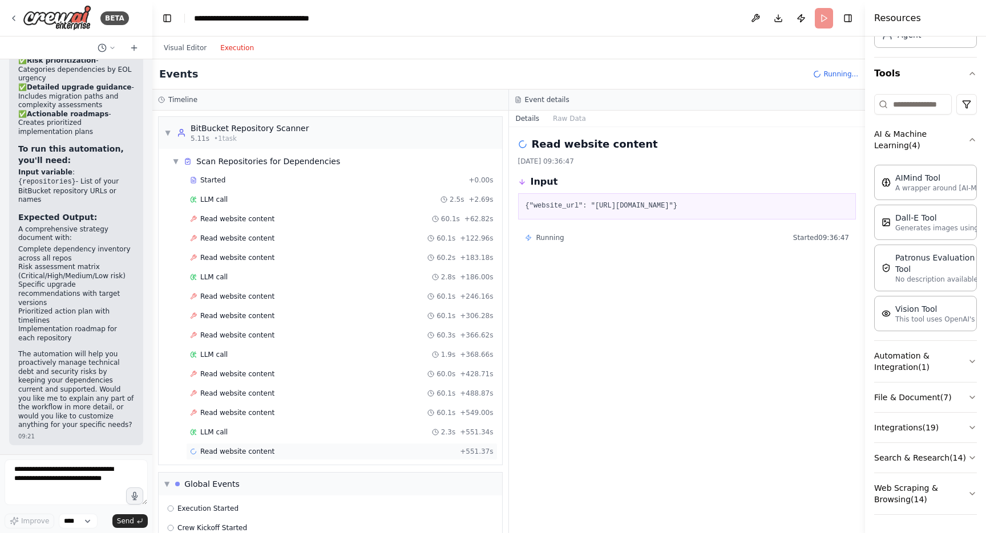
click at [221, 453] on span "Read website content" at bounding box center [237, 451] width 74 height 9
click at [824, 23] on header "**********" at bounding box center [508, 18] width 713 height 37
click at [824, 76] on span "Running..." at bounding box center [840, 74] width 35 height 9
click at [820, 75] on icon at bounding box center [817, 73] width 11 height 11
click at [900, 95] on input at bounding box center [913, 104] width 78 height 21
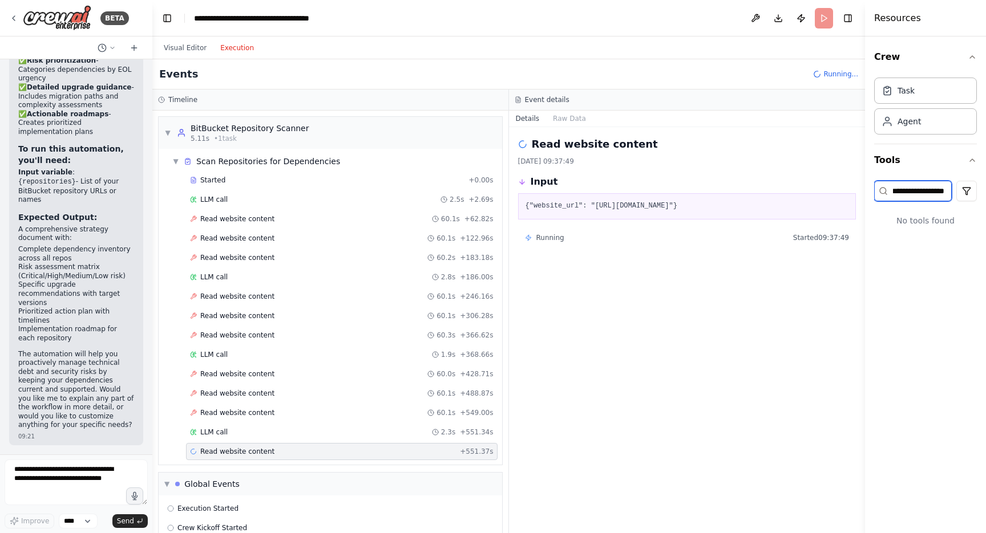
scroll to position [0, 17]
type input "**********"
drag, startPoint x: 944, startPoint y: 189, endPoint x: 853, endPoint y: 189, distance: 91.3
click at [853, 189] on div "BETA I have multiple repositories for my project. This repositories are hosted …" at bounding box center [493, 266] width 986 height 533
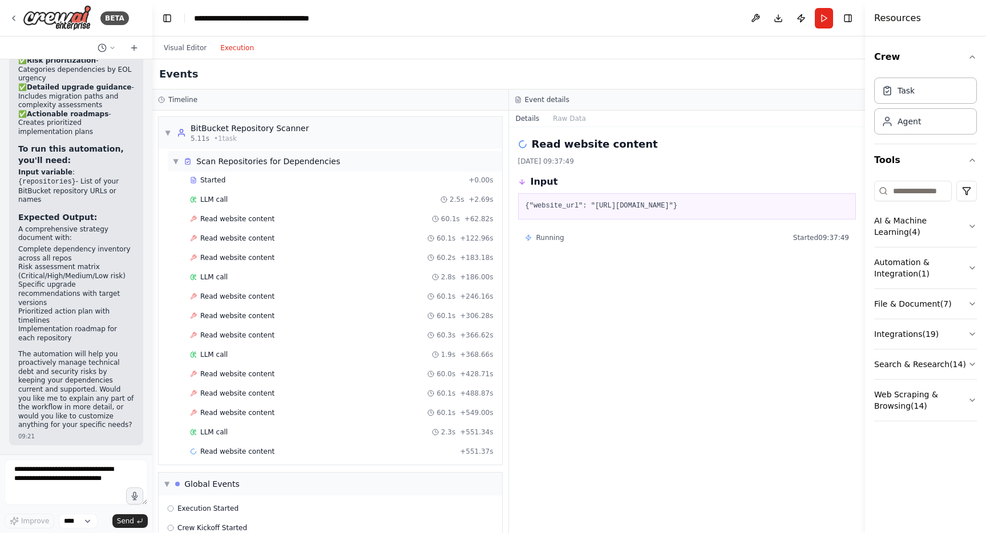
click at [176, 160] on span "▼" at bounding box center [175, 161] width 7 height 9
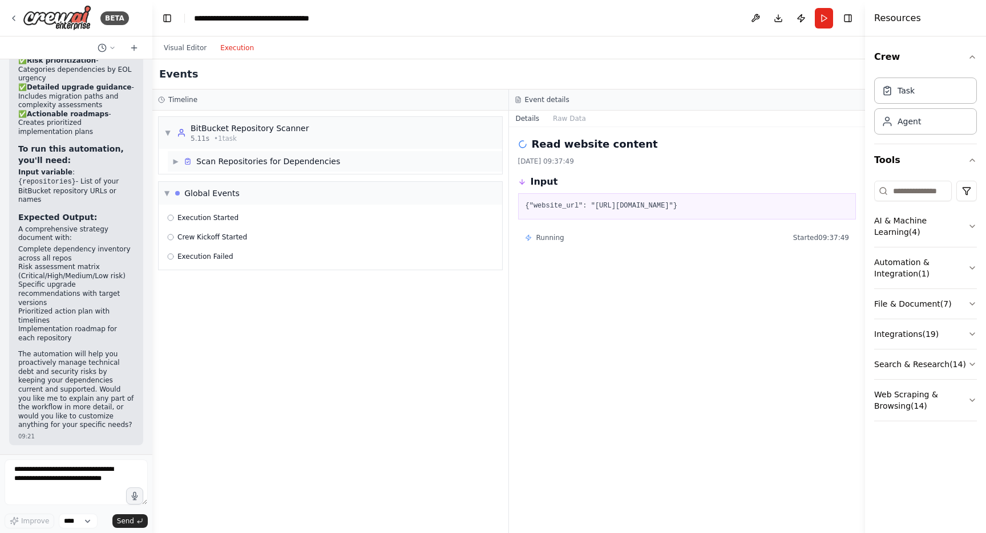
click at [176, 161] on span "▶" at bounding box center [175, 161] width 7 height 9
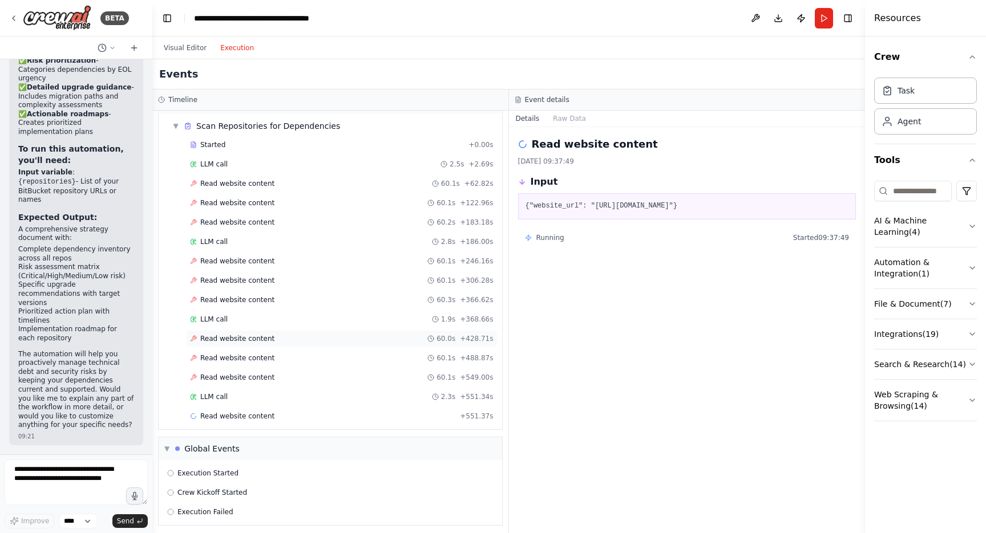
scroll to position [41, 0]
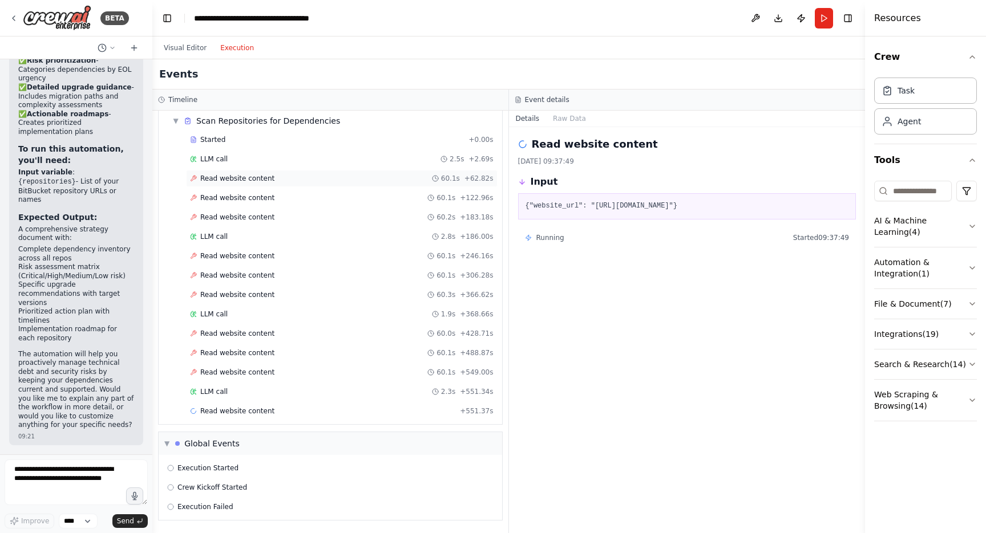
click at [227, 181] on span "Read website content" at bounding box center [237, 178] width 74 height 9
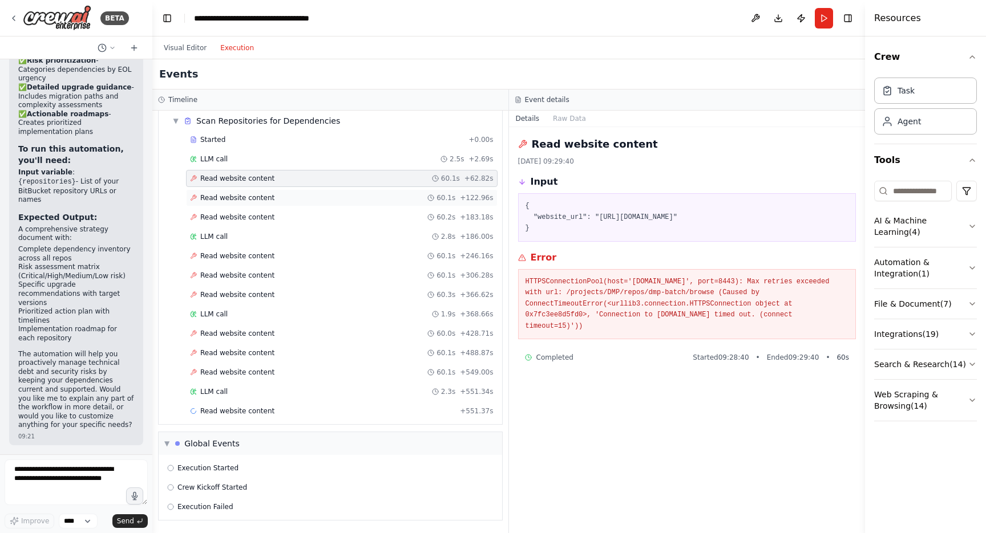
click at [229, 195] on span "Read website content" at bounding box center [237, 197] width 74 height 9
click at [226, 217] on span "Read website content" at bounding box center [237, 217] width 74 height 9
click at [217, 259] on span "Read website content" at bounding box center [237, 256] width 74 height 9
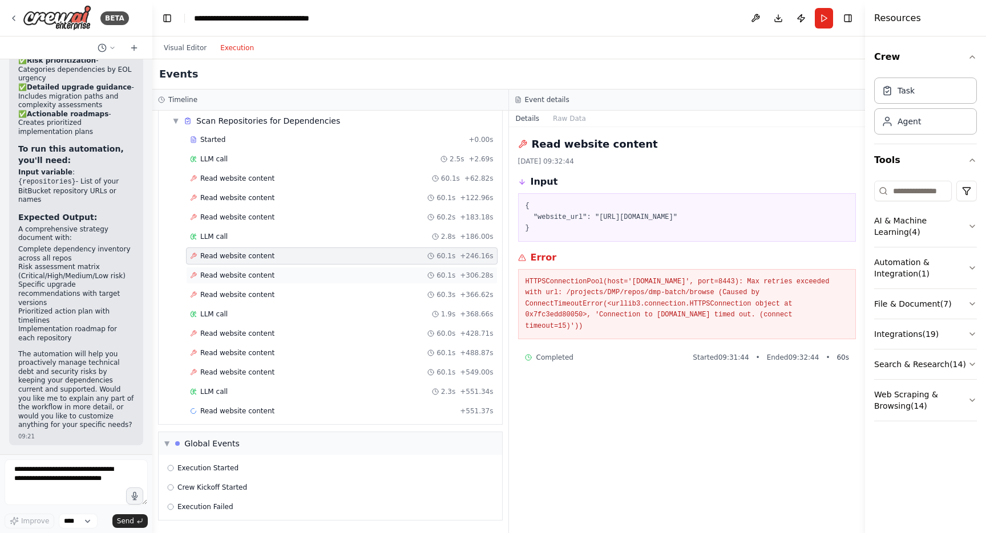
click at [221, 272] on span "Read website content" at bounding box center [237, 275] width 74 height 9
click at [219, 292] on span "Read website content" at bounding box center [237, 294] width 74 height 9
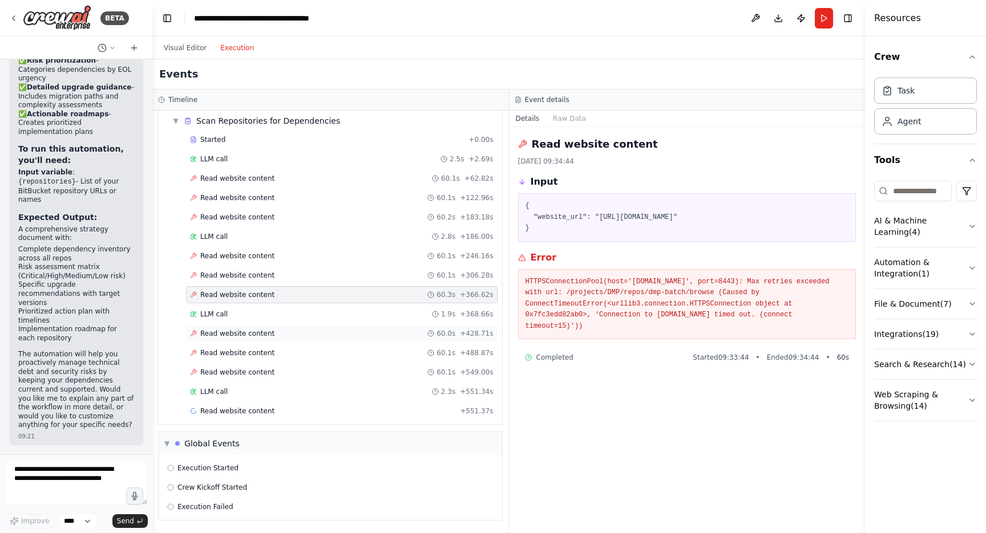
click at [215, 338] on span "Read website content" at bounding box center [237, 333] width 74 height 9
click at [222, 355] on span "Read website content" at bounding box center [237, 353] width 74 height 9
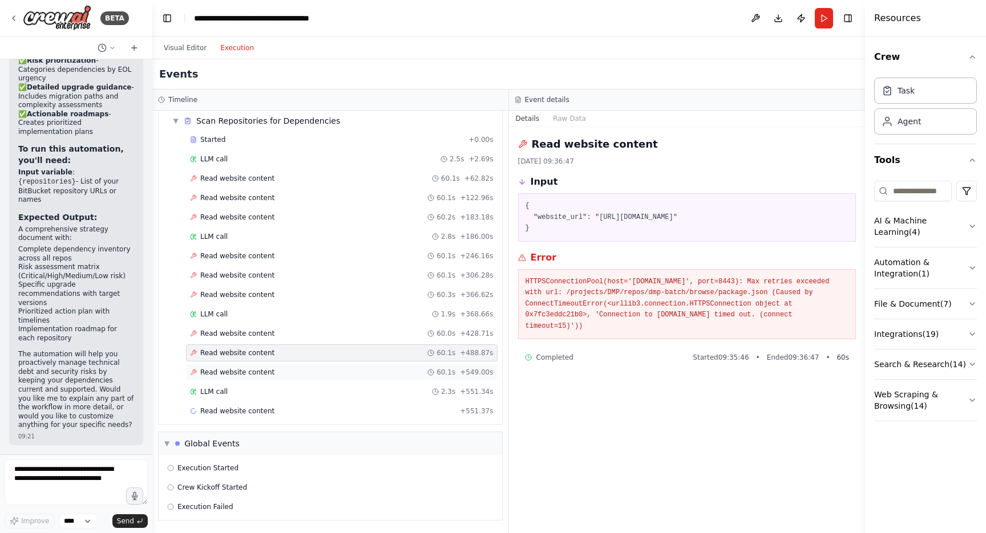
click at [220, 375] on span "Read website content" at bounding box center [237, 372] width 74 height 9
click at [221, 414] on span "Read website content" at bounding box center [237, 411] width 74 height 9
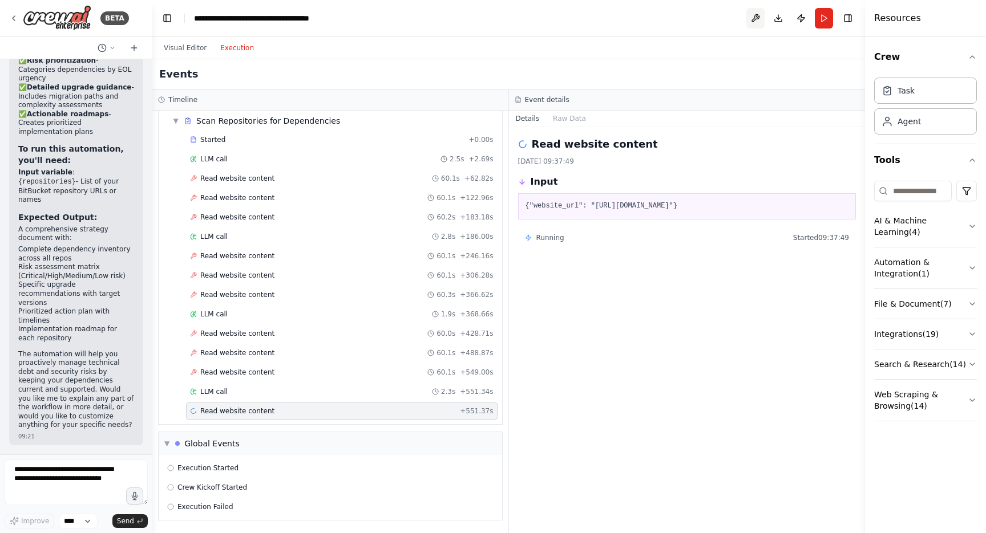
click at [754, 18] on button at bounding box center [755, 18] width 18 height 21
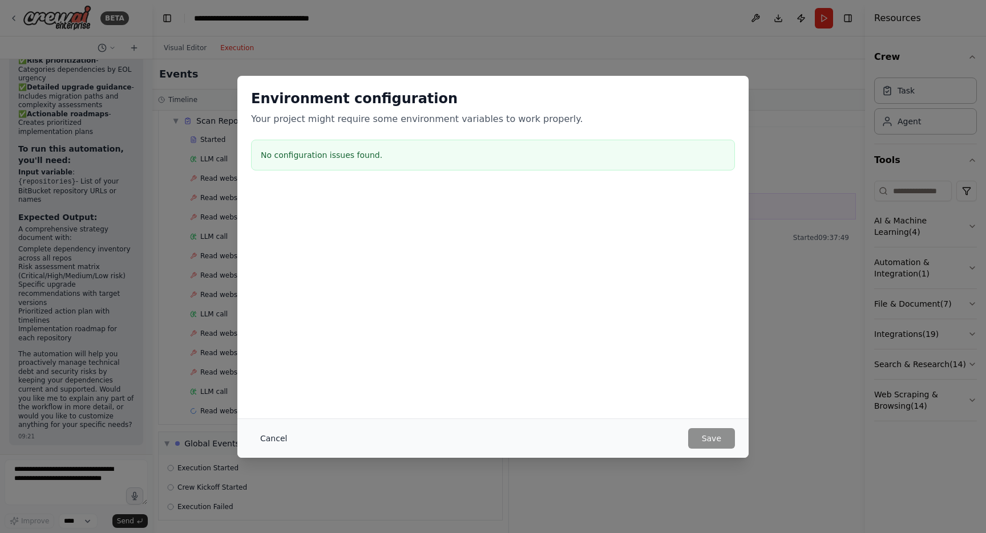
click at [276, 442] on button "Cancel" at bounding box center [273, 438] width 45 height 21
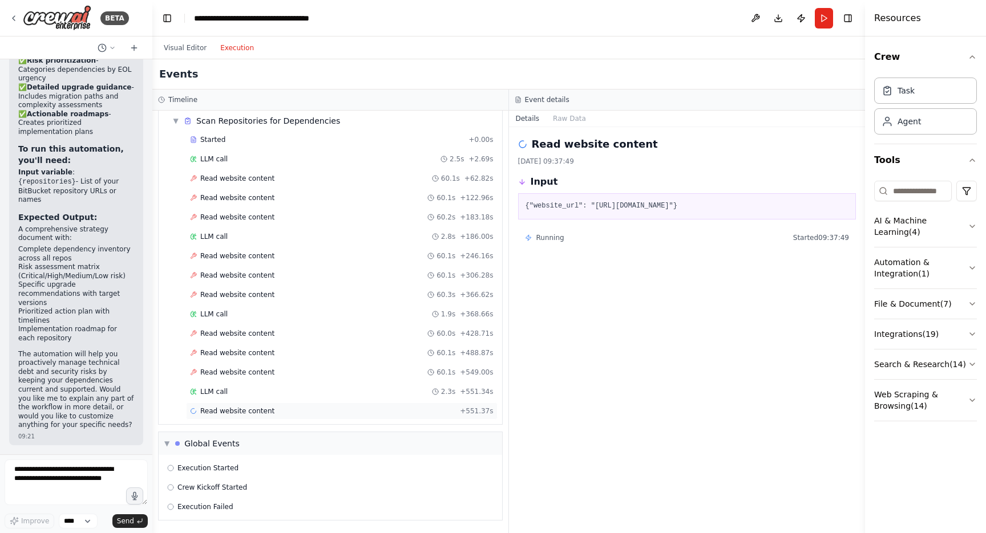
click at [240, 413] on span "Read website content" at bounding box center [237, 411] width 74 height 9
click at [176, 120] on span "▼" at bounding box center [175, 120] width 7 height 9
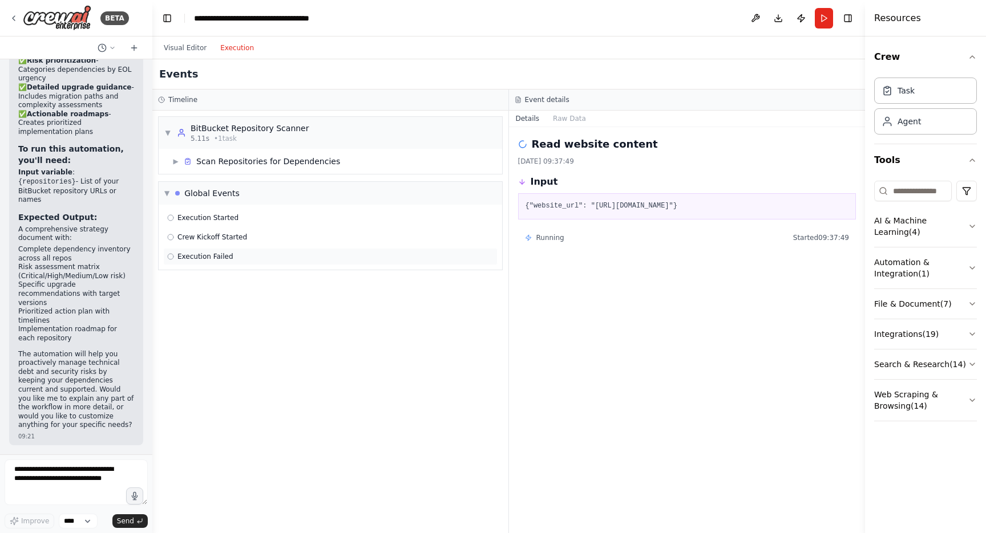
drag, startPoint x: 170, startPoint y: 257, endPoint x: 188, endPoint y: 261, distance: 18.7
click at [170, 257] on icon at bounding box center [170, 256] width 7 height 7
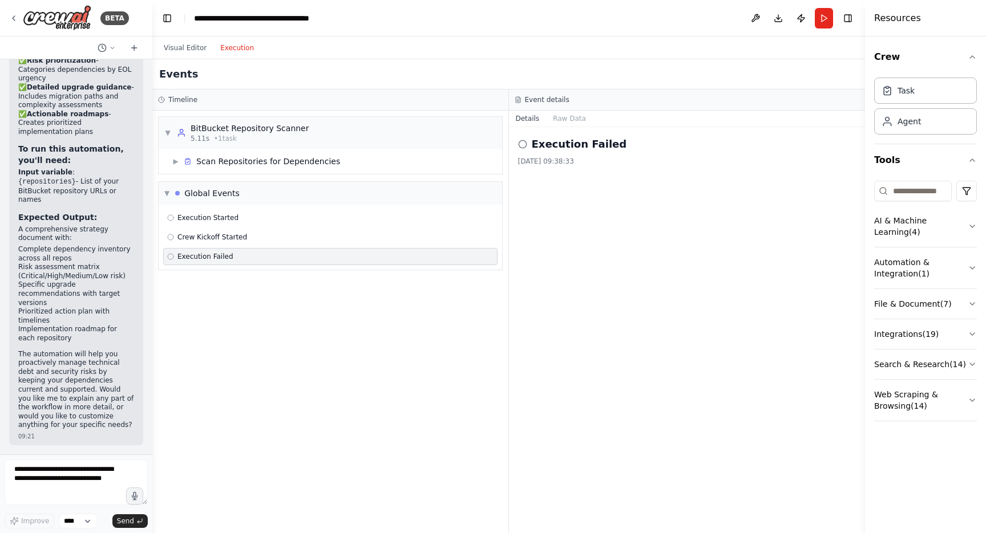
click at [520, 143] on icon at bounding box center [522, 144] width 9 height 9
click at [562, 149] on h2 "Execution Failed" at bounding box center [579, 144] width 95 height 16
click at [561, 116] on button "Raw Data" at bounding box center [569, 119] width 47 height 16
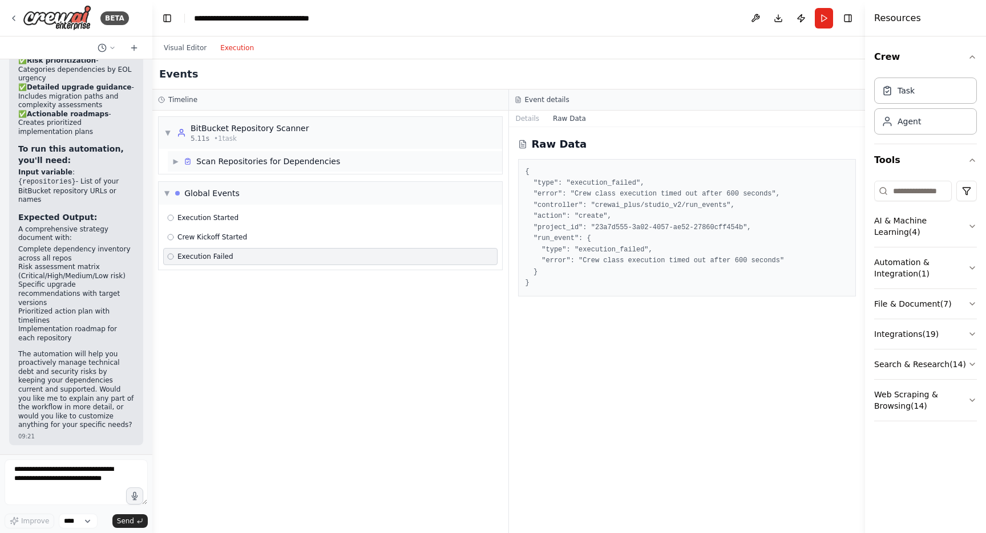
click at [175, 160] on span "▶" at bounding box center [175, 161] width 7 height 9
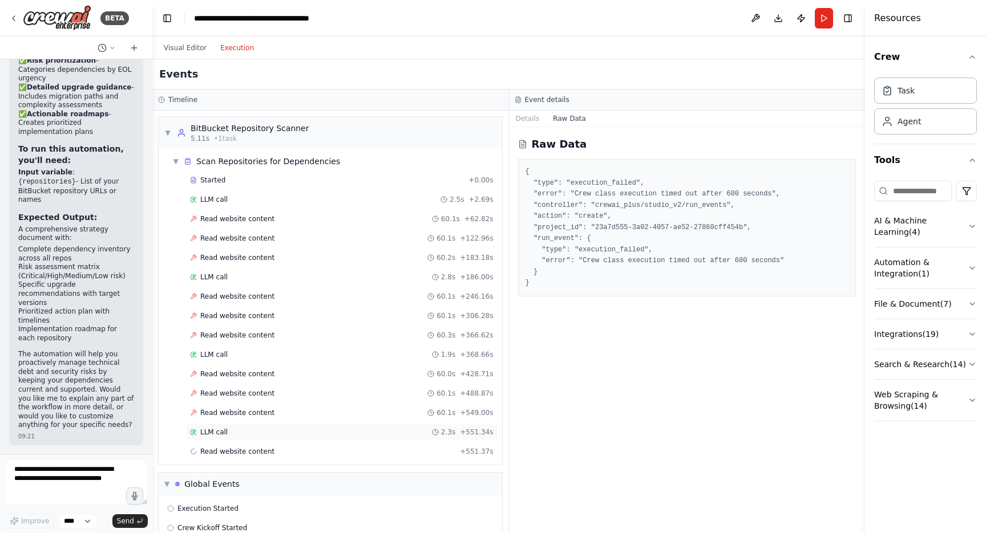
click at [213, 435] on span "LLM call" at bounding box center [213, 432] width 27 height 9
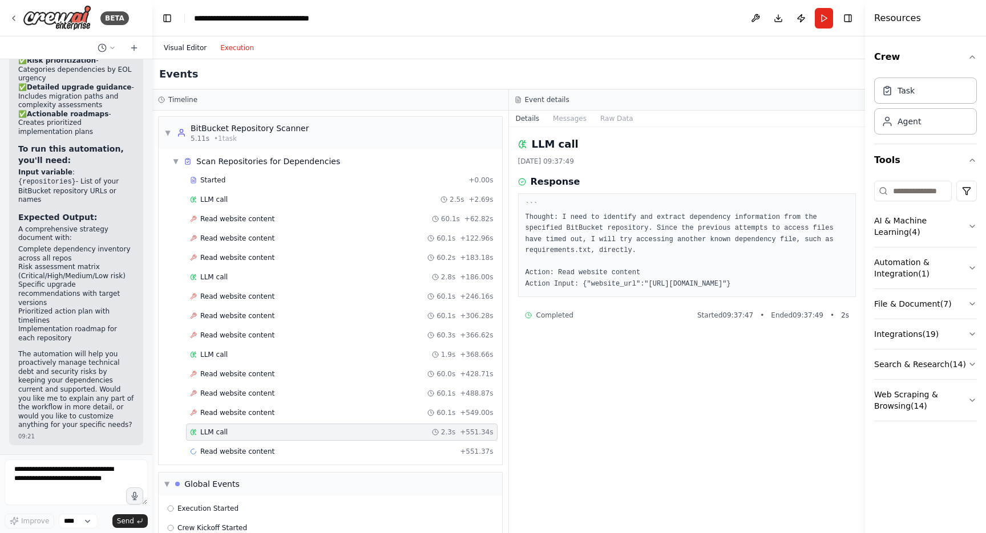
click at [183, 50] on button "Visual Editor" at bounding box center [185, 48] width 56 height 14
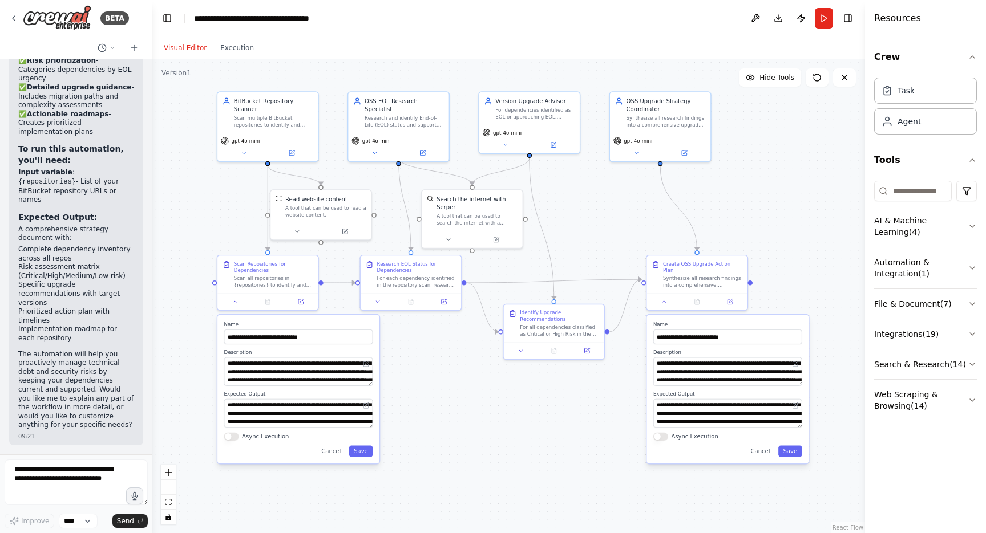
click at [335, 458] on div "**********" at bounding box center [298, 389] width 162 height 149
click at [56, 490] on textarea at bounding box center [76, 483] width 143 height 46
type textarea "*"
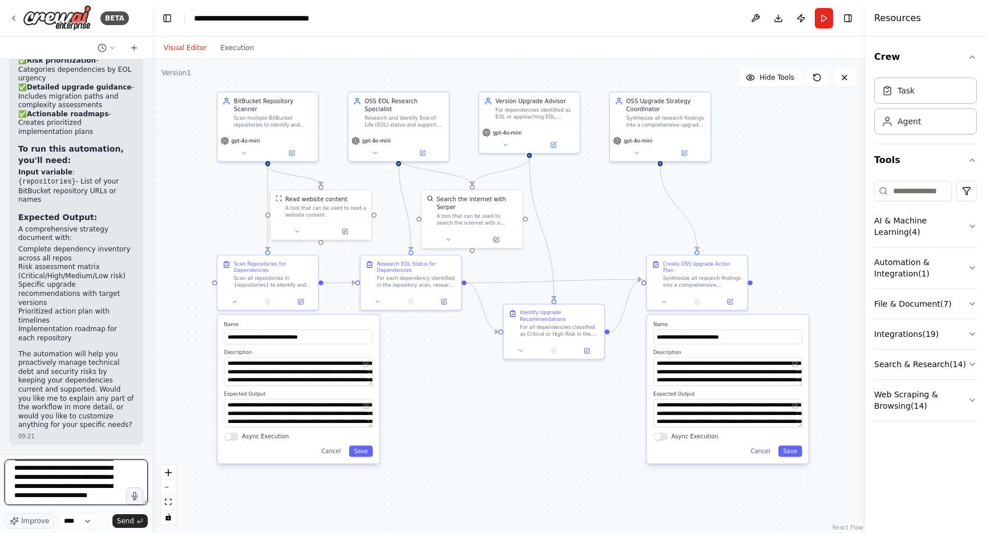
scroll to position [38, 0]
click at [90, 496] on textarea "**********" at bounding box center [76, 483] width 143 height 46
type textarea "**********"
click at [123, 521] on span "Send" at bounding box center [125, 521] width 17 height 9
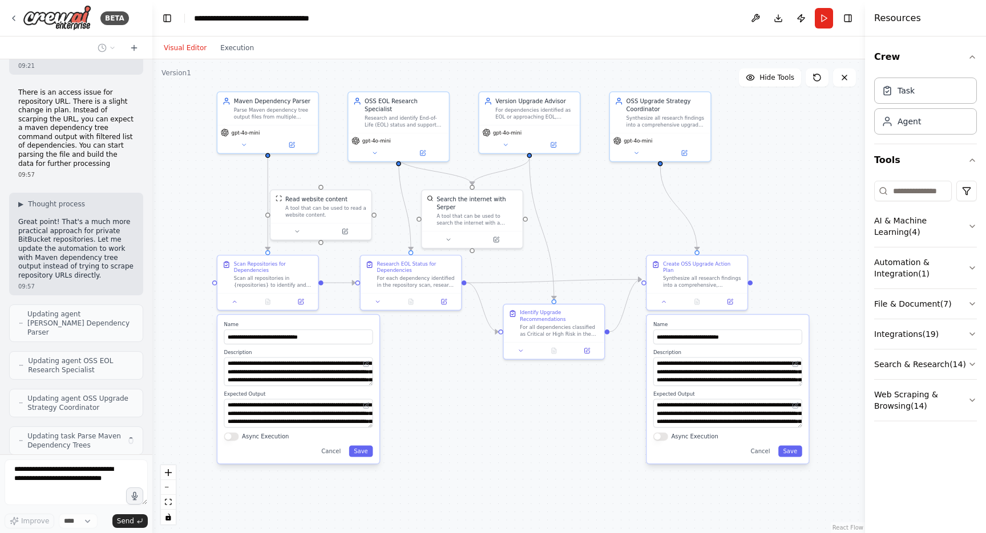
scroll to position [1954, 0]
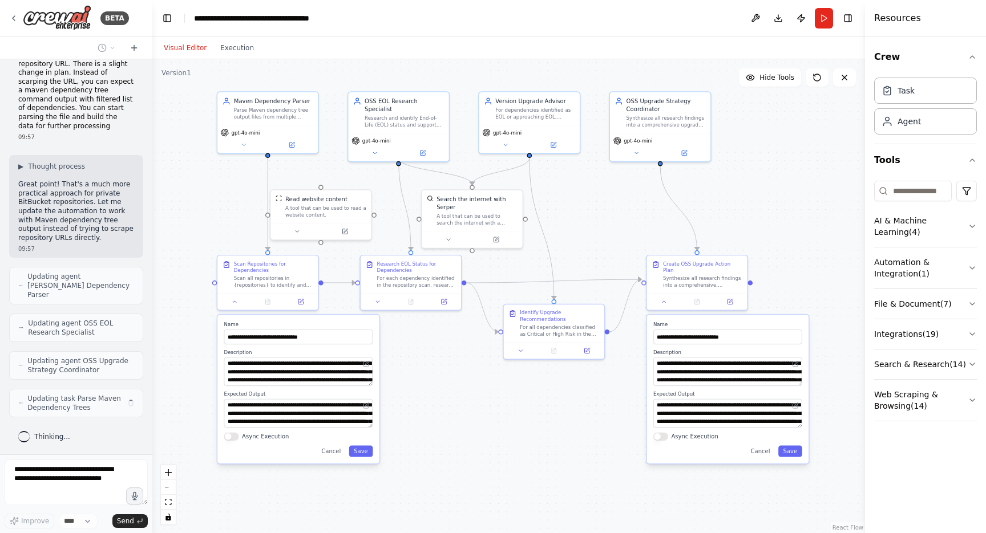
type input "**********"
type textarea "**********"
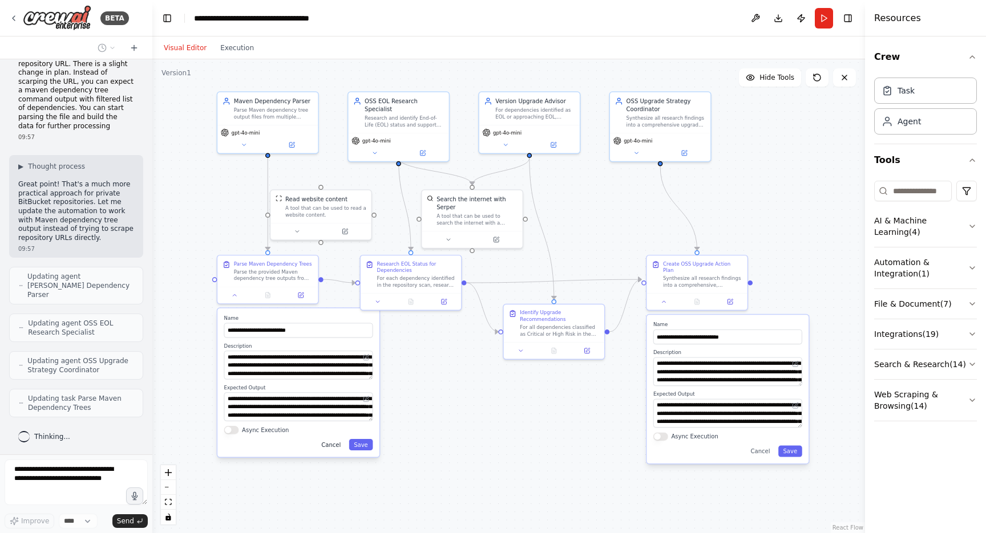
click at [331, 447] on button "Cancel" at bounding box center [331, 444] width 29 height 11
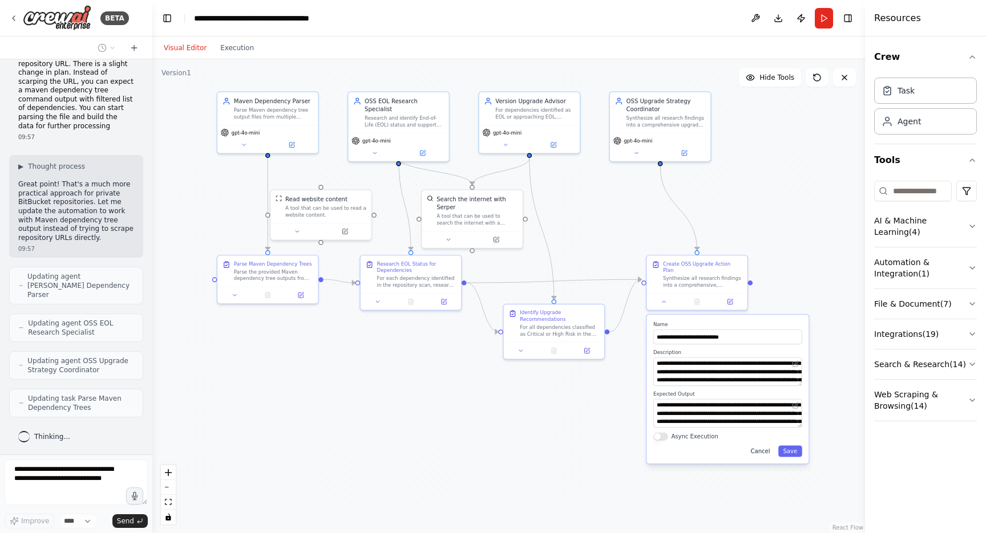
scroll to position [2001, 0]
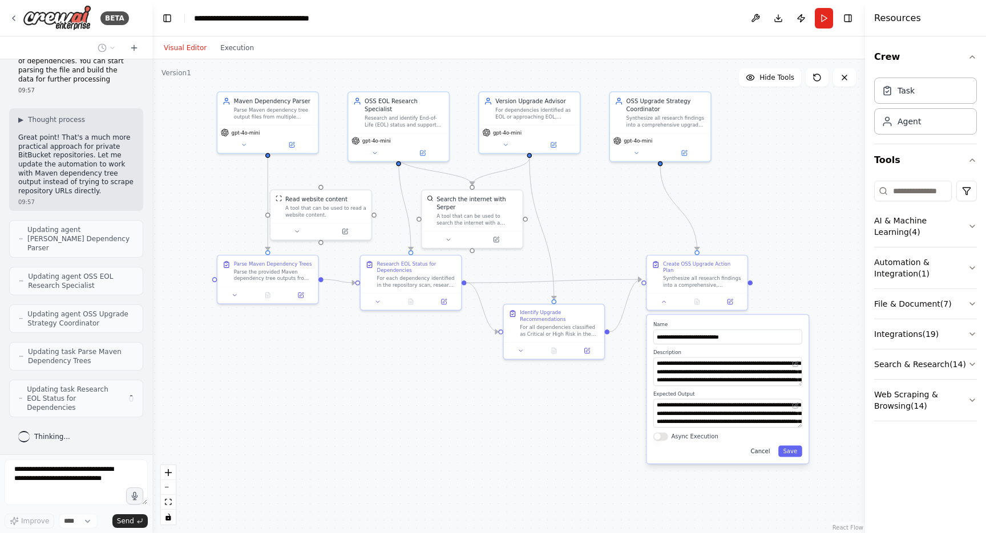
click at [761, 446] on button "Cancel" at bounding box center [760, 451] width 29 height 11
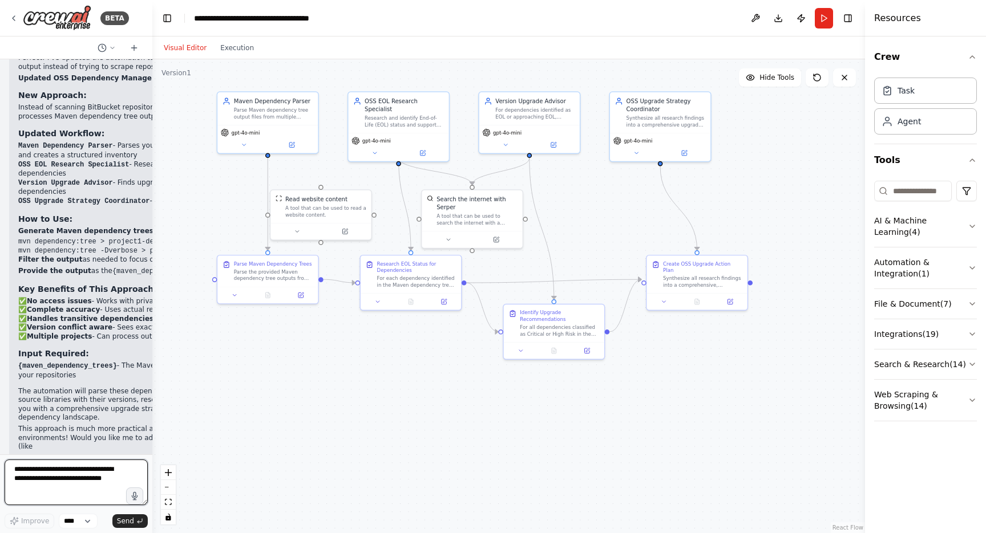
scroll to position [2416, 0]
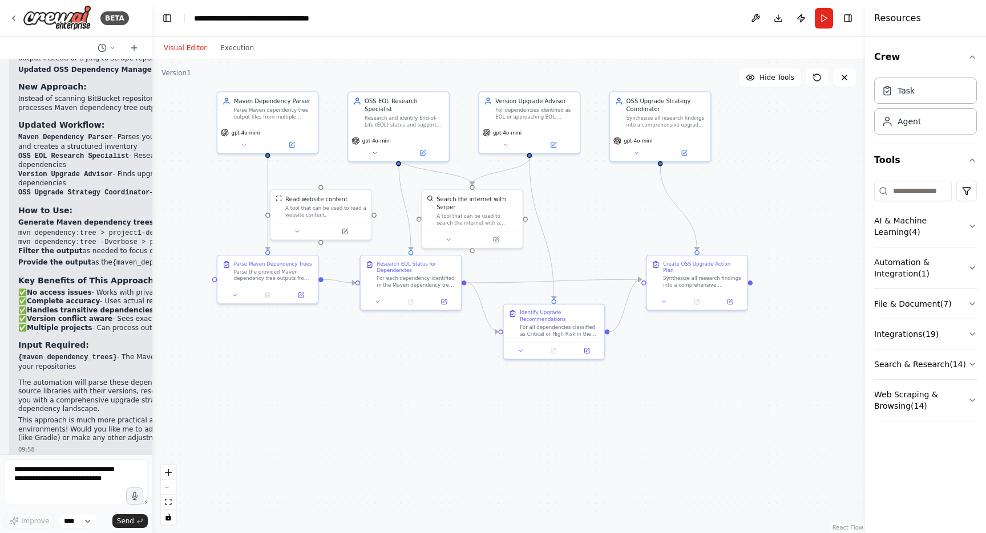
click at [152, 177] on div ".deletable-edge-delete-btn { width: 20px; height: 20px; border: 0px solid #ffff…" at bounding box center [508, 296] width 713 height 474
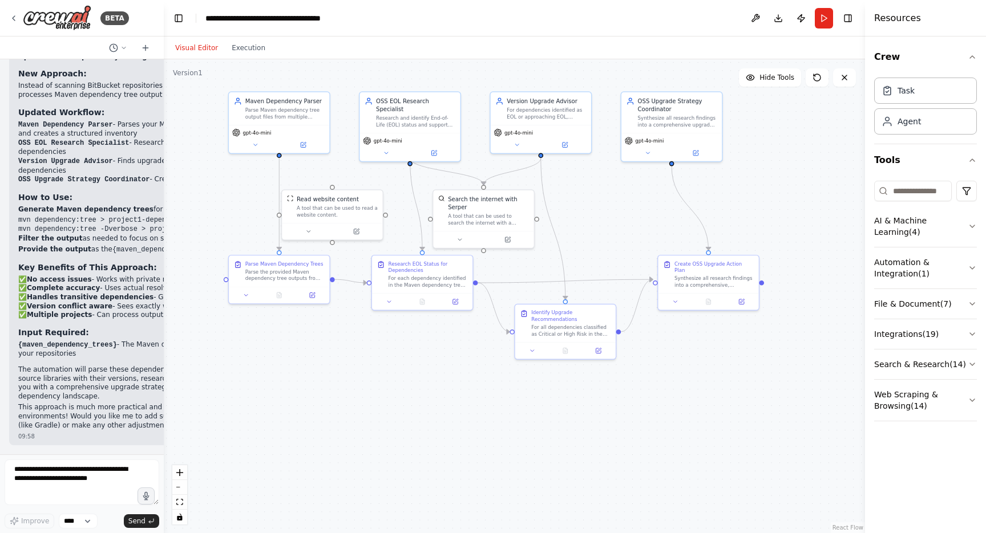
scroll to position [2325, 0]
drag, startPoint x: 149, startPoint y: 177, endPoint x: 160, endPoint y: 171, distance: 13.0
click at [160, 171] on div "BETA I have multiple repositories for my project. This repositories are hosted …" at bounding box center [493, 266] width 986 height 533
click at [826, 18] on button "Run" at bounding box center [824, 18] width 18 height 21
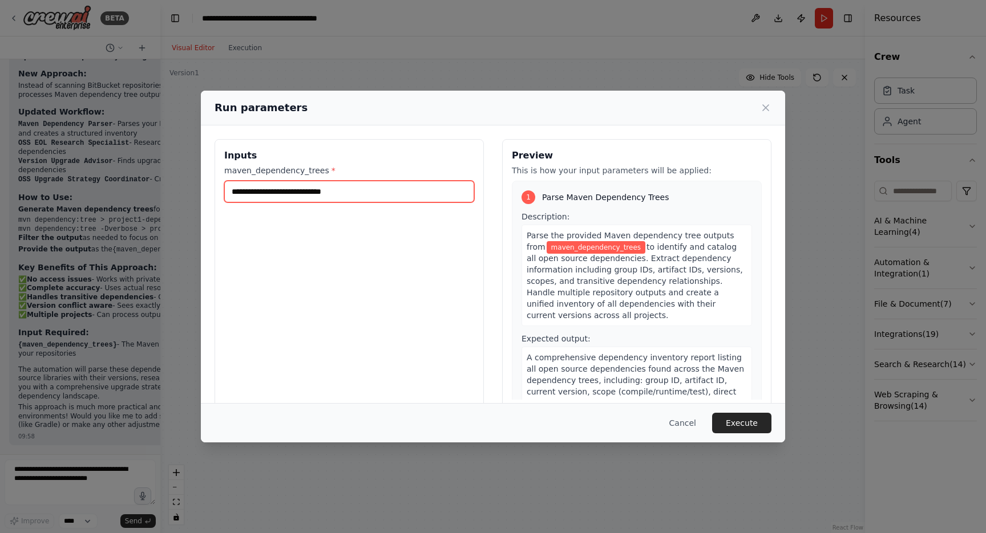
click at [346, 193] on input "maven_dependency_trees *" at bounding box center [349, 192] width 250 height 22
paste input "**********"
type input "**********"
drag, startPoint x: 465, startPoint y: 194, endPoint x: 177, endPoint y: 187, distance: 287.6
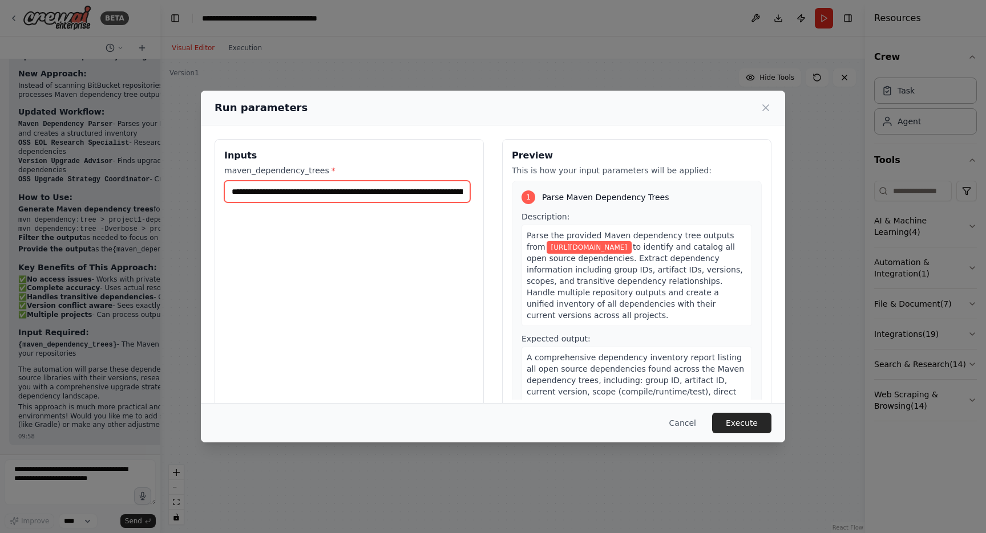
click at [177, 187] on div "**********" at bounding box center [493, 266] width 986 height 533
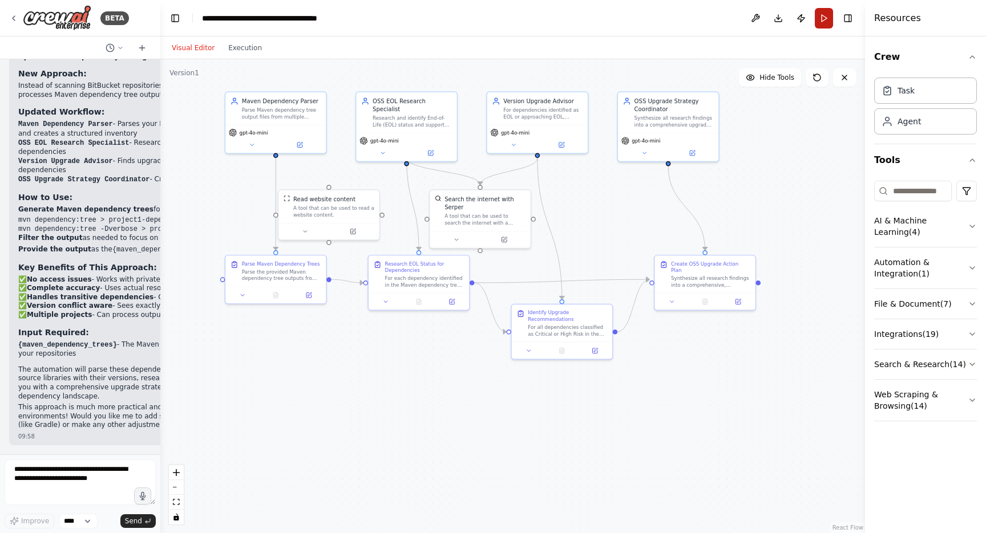
click at [828, 20] on button "Run" at bounding box center [824, 18] width 18 height 21
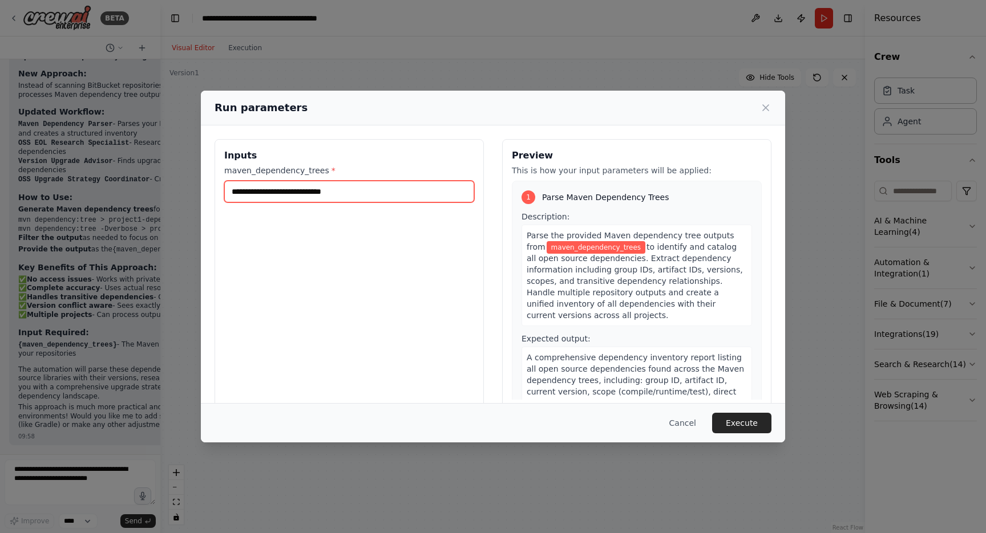
click at [315, 191] on input "maven_dependency_trees *" at bounding box center [349, 192] width 250 height 22
paste input "**********"
type input "**********"
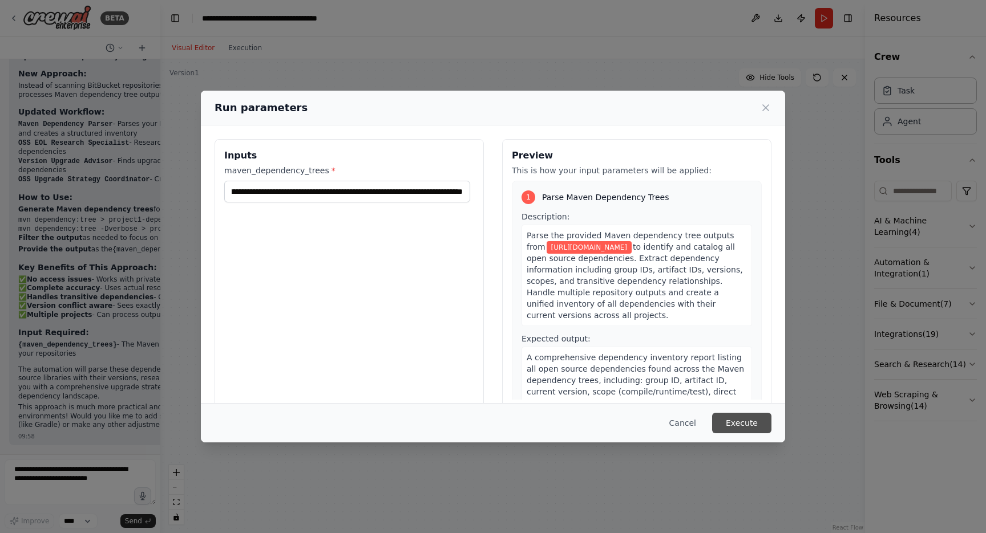
click at [755, 426] on button "Execute" at bounding box center [741, 423] width 59 height 21
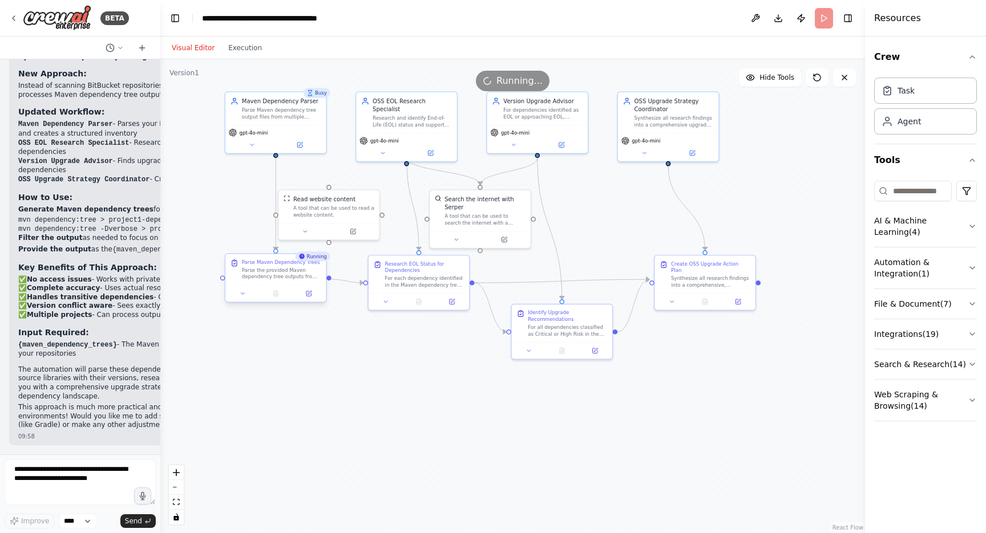
click at [293, 274] on div "Parse the provided Maven dependency tree outputs from {maven_dependency_trees} …" at bounding box center [281, 273] width 79 height 13
click at [309, 262] on div "Parse Maven Dependency Trees" at bounding box center [281, 262] width 78 height 6
click at [241, 47] on button "Execution" at bounding box center [244, 48] width 47 height 14
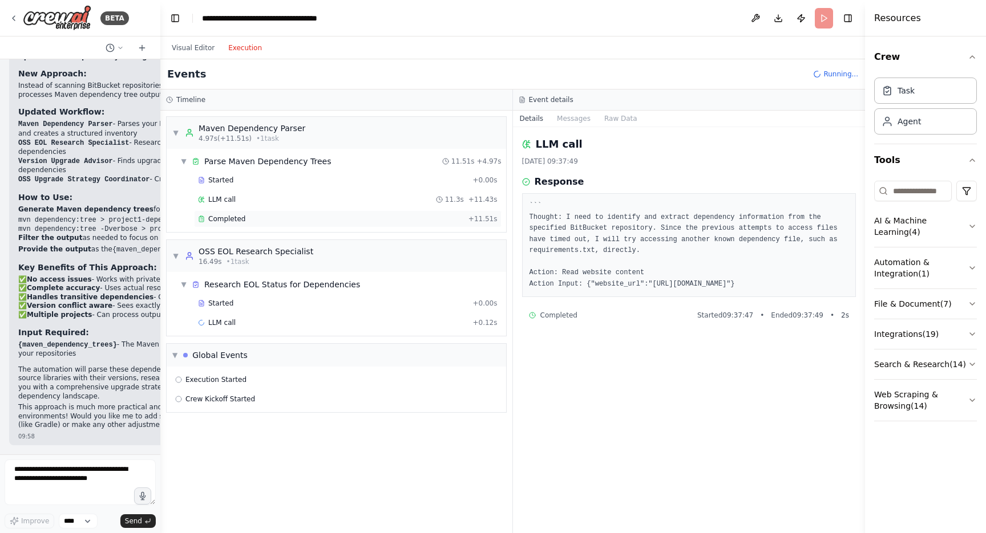
click at [228, 221] on span "Completed" at bounding box center [226, 219] width 37 height 9
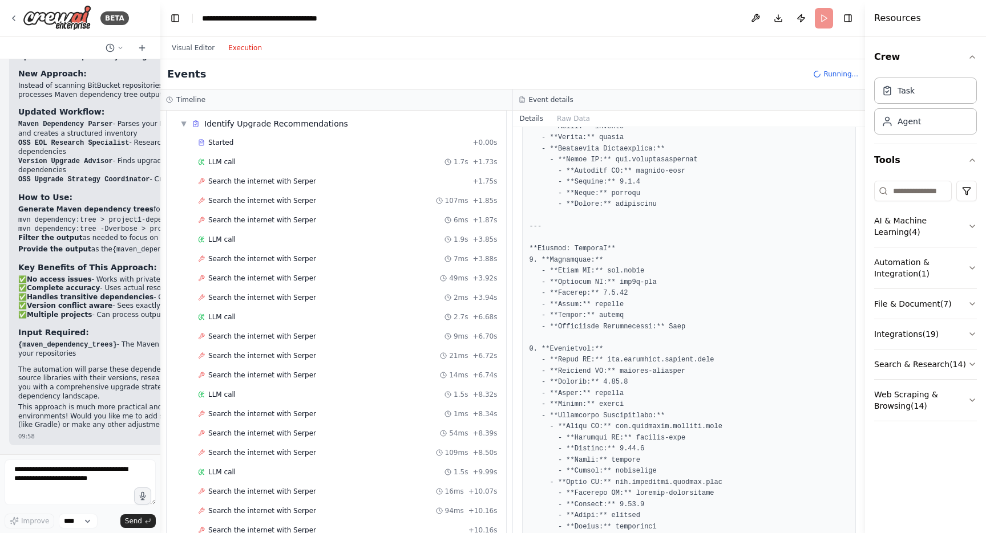
scroll to position [444, 0]
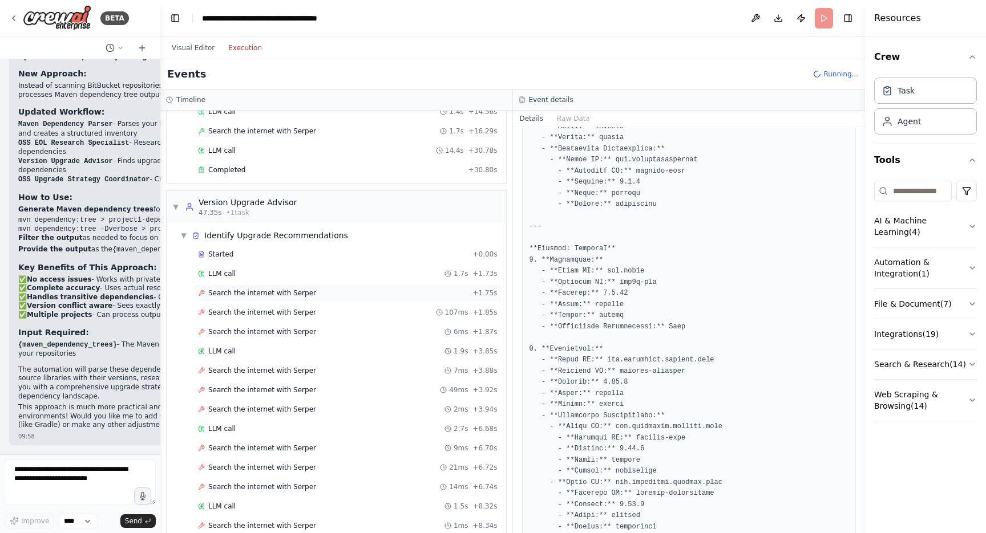
click at [267, 295] on span "Search the internet with Serper" at bounding box center [262, 293] width 108 height 9
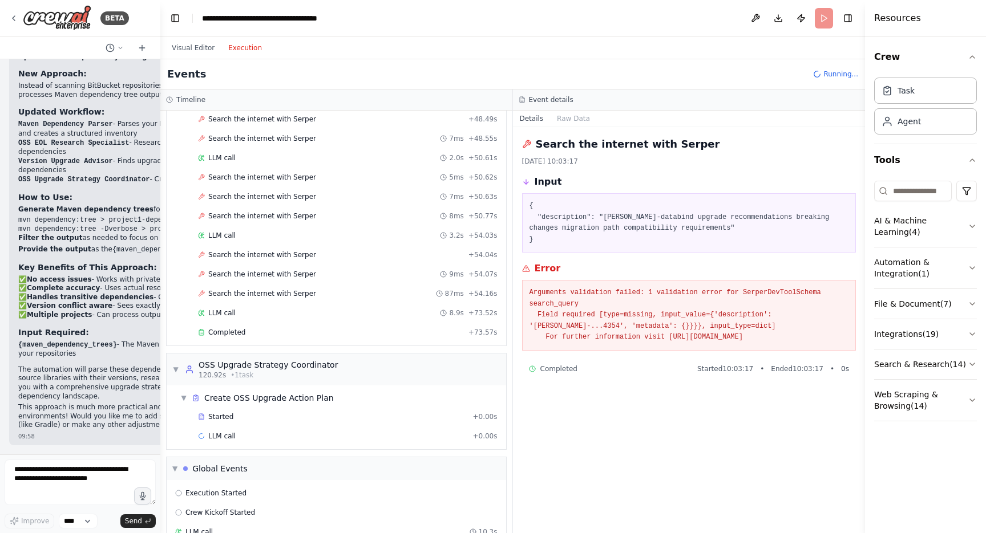
scroll to position [2369, 0]
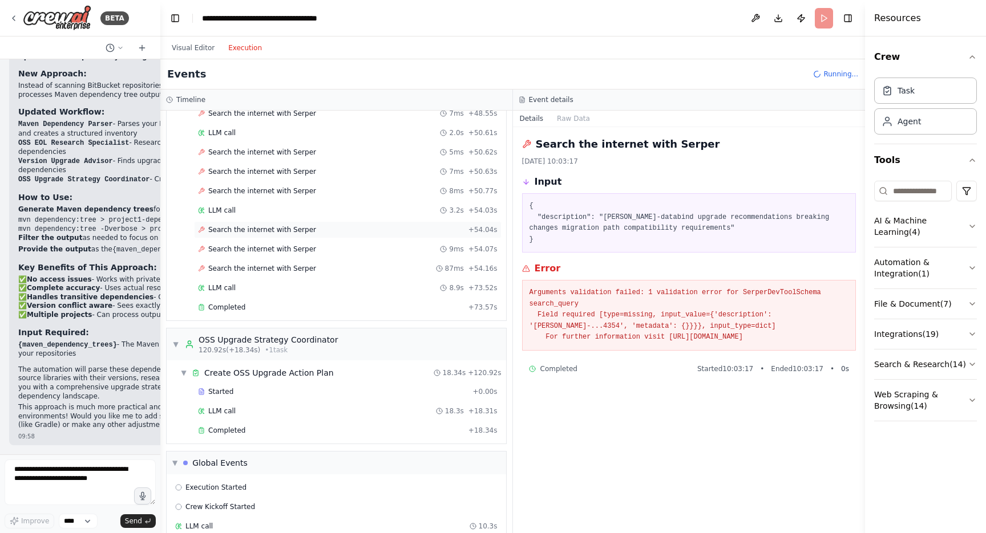
click at [296, 228] on span "Search the internet with Serper" at bounding box center [262, 229] width 108 height 9
click at [282, 251] on span "Search the internet with Serper" at bounding box center [262, 249] width 108 height 9
click at [282, 268] on span "Search the internet with Serper" at bounding box center [262, 268] width 108 height 9
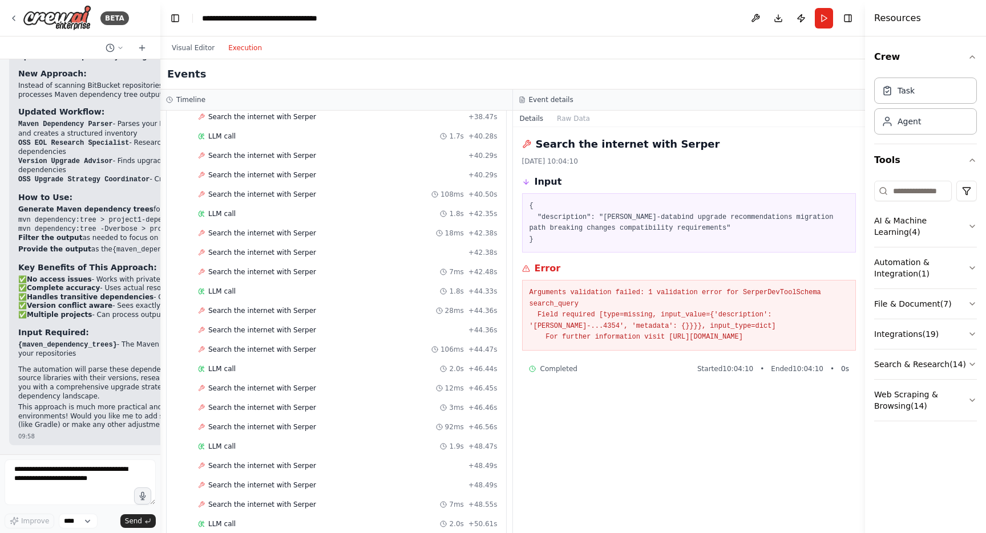
scroll to position [1753, 0]
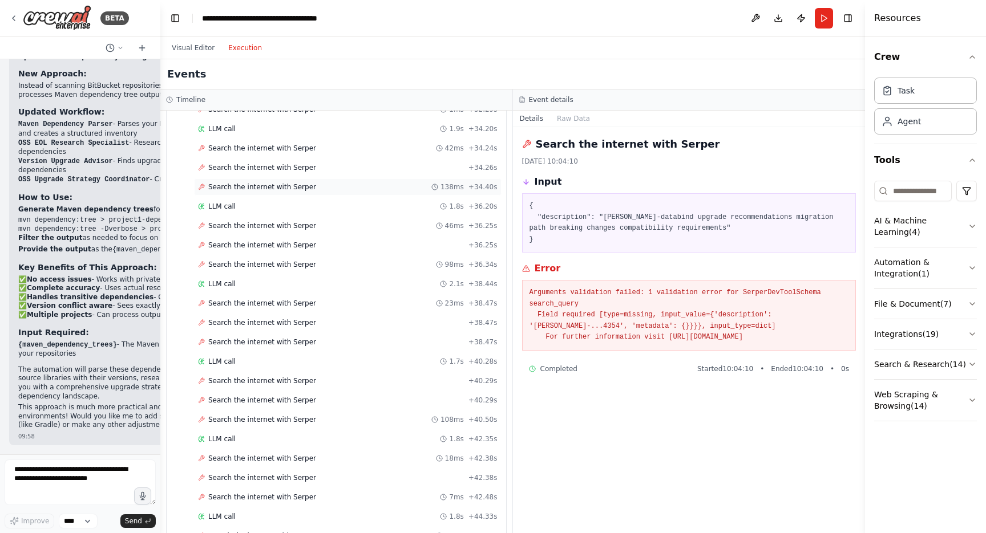
click at [265, 188] on span "Search the internet with Serper" at bounding box center [262, 187] width 108 height 9
click at [265, 179] on div "Search the internet with Serper 138ms + 34.40s" at bounding box center [348, 187] width 308 height 17
click at [266, 167] on span "Search the internet with Serper" at bounding box center [262, 167] width 108 height 9
click at [264, 154] on div "Search the internet with Serper 42ms + 34.24s" at bounding box center [348, 148] width 308 height 17
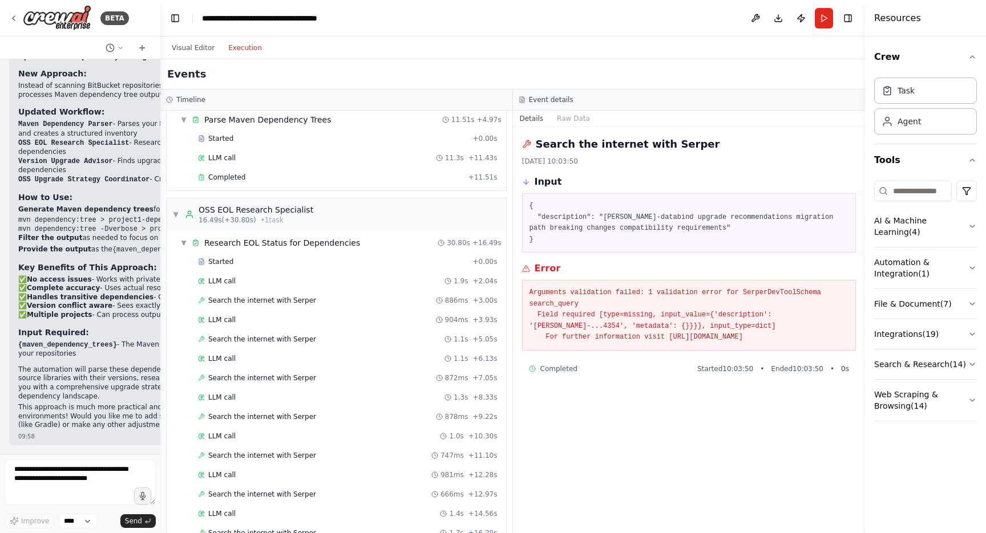
scroll to position [42, 0]
click at [185, 241] on span "▼" at bounding box center [183, 242] width 7 height 9
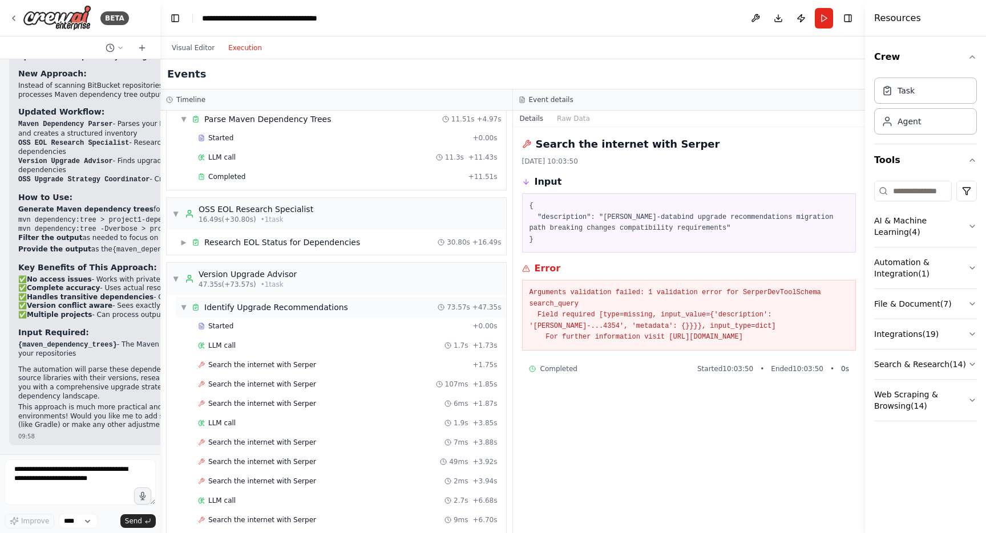
click at [184, 308] on span "▼" at bounding box center [183, 307] width 7 height 9
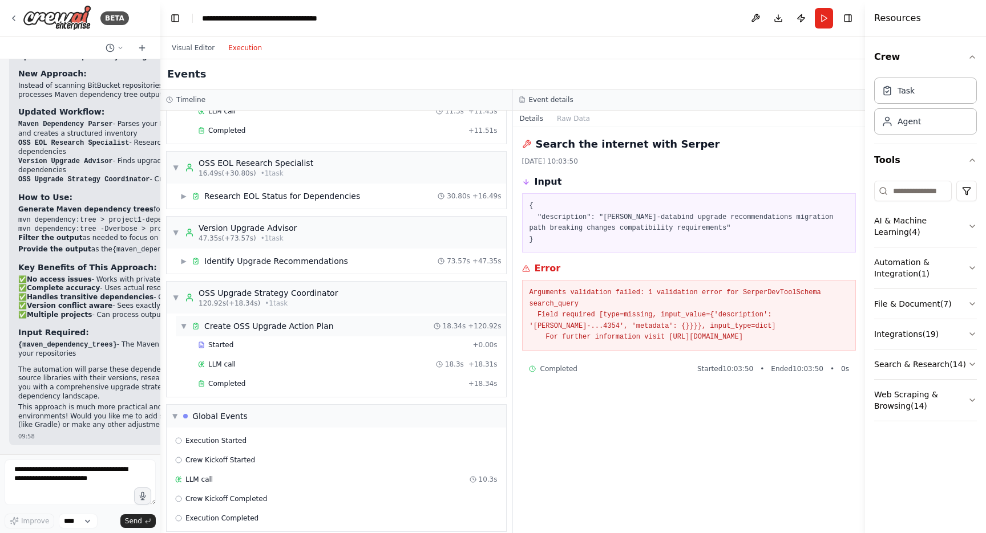
scroll to position [100, 0]
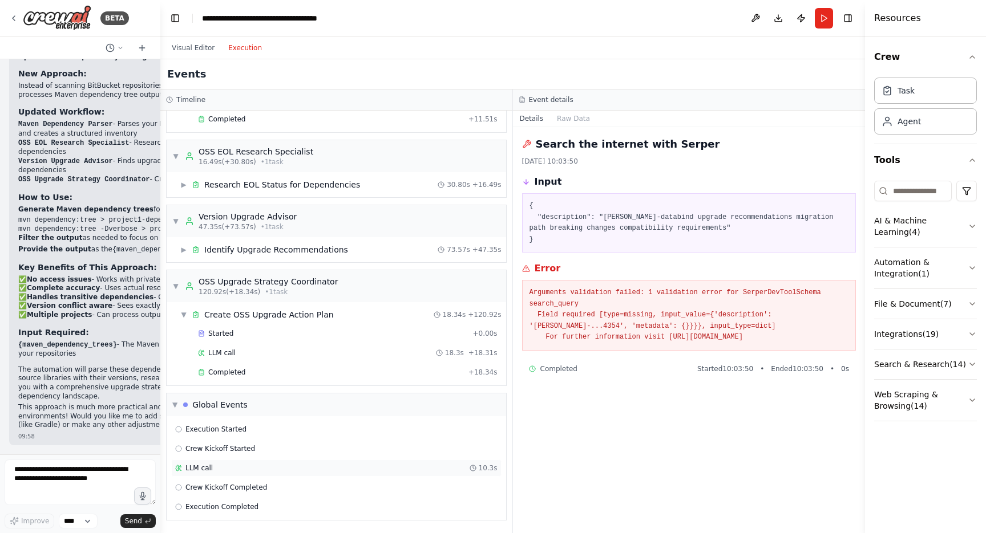
click at [201, 471] on span "LLM call" at bounding box center [198, 468] width 27 height 9
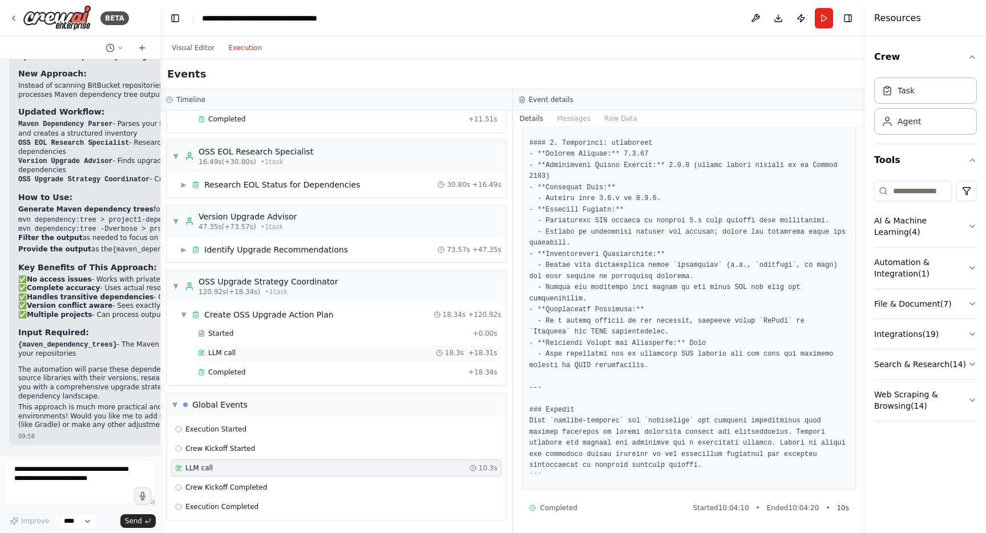
scroll to position [0, 0]
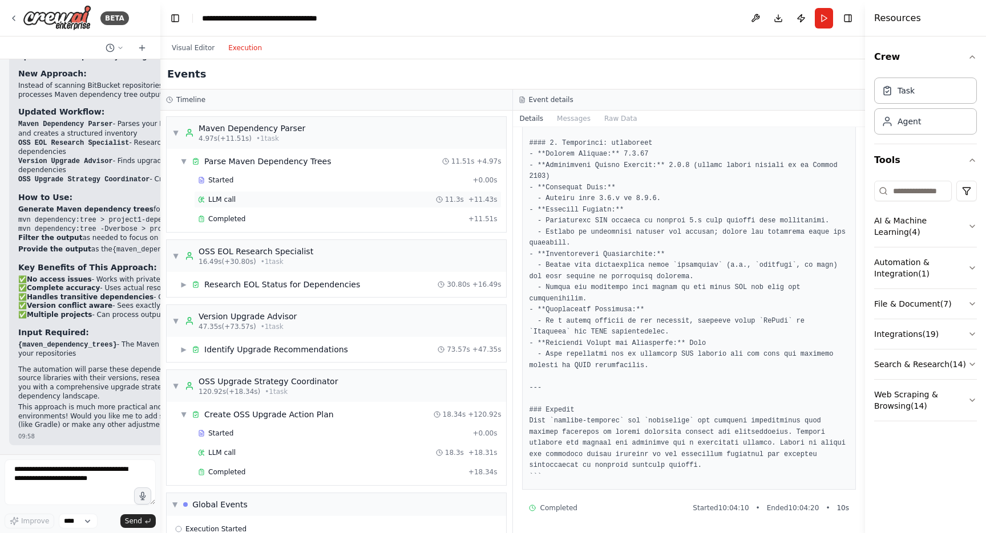
click at [217, 199] on span "LLM call" at bounding box center [221, 199] width 27 height 9
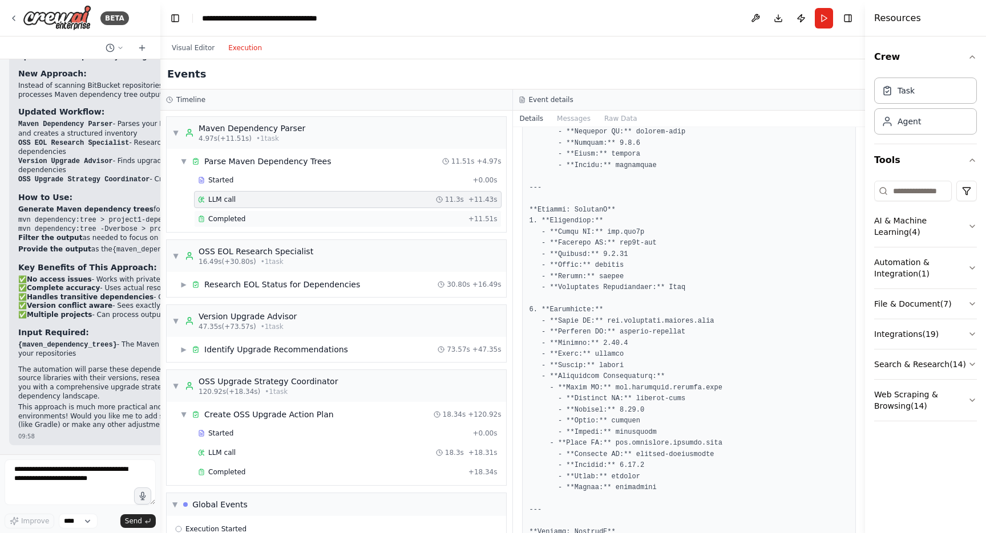
click at [223, 215] on span "Completed" at bounding box center [226, 219] width 37 height 9
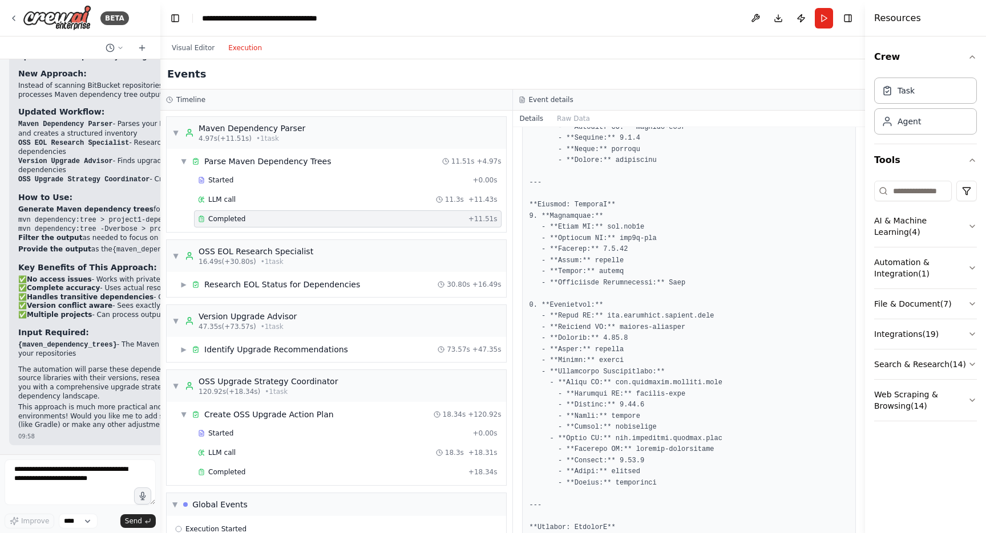
scroll to position [717, 0]
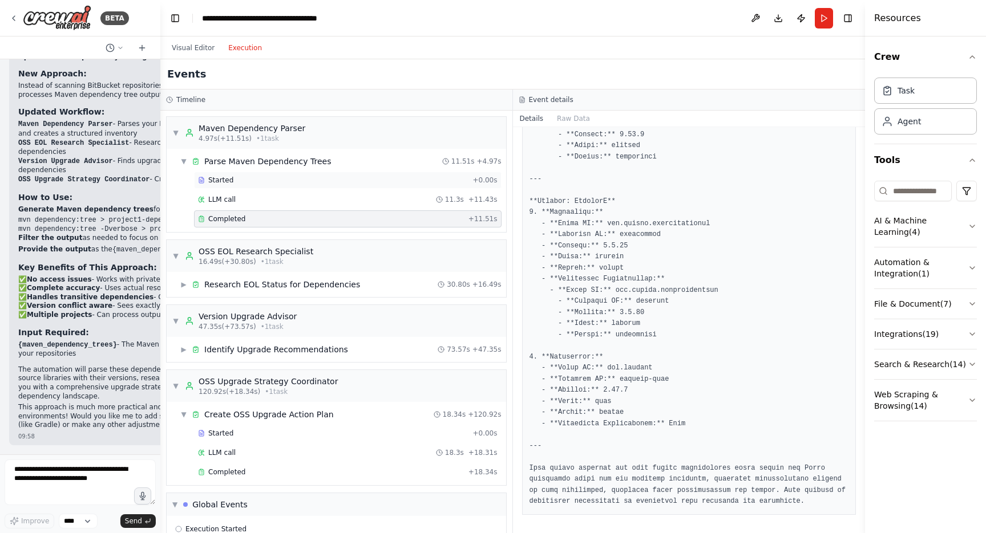
click at [221, 181] on span "Started" at bounding box center [220, 180] width 25 height 9
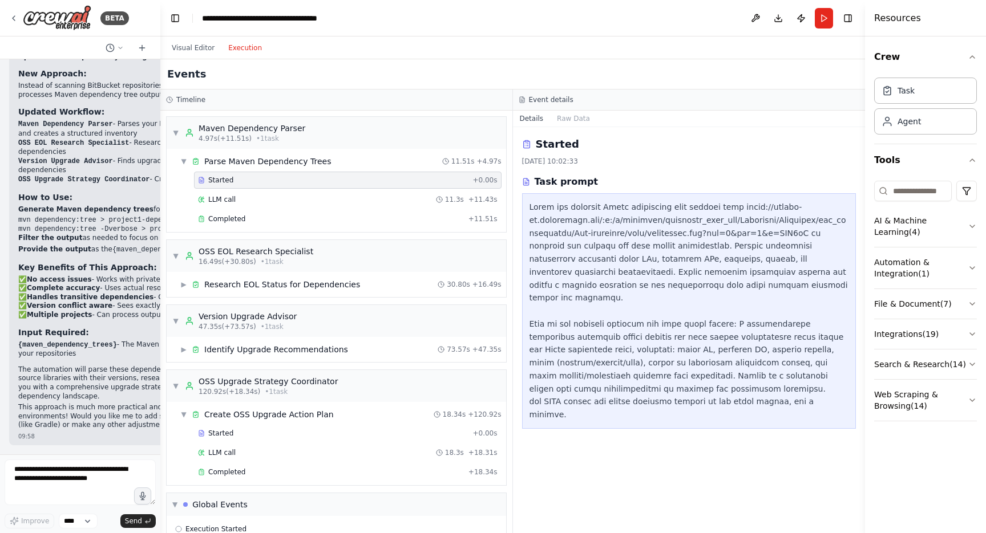
scroll to position [0, 0]
click at [223, 199] on span "LLM call" at bounding box center [221, 199] width 27 height 9
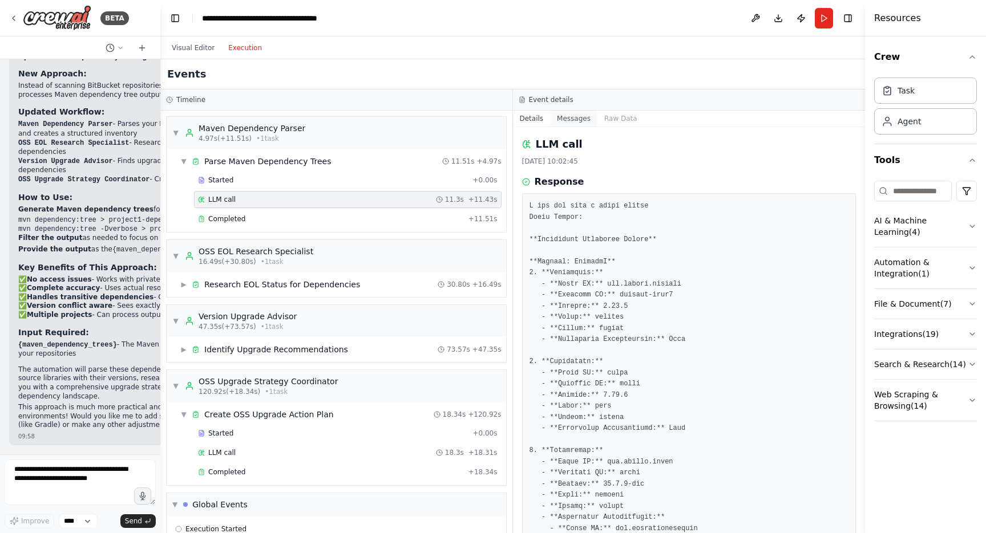
click at [586, 126] on button "Messages" at bounding box center [573, 119] width 47 height 16
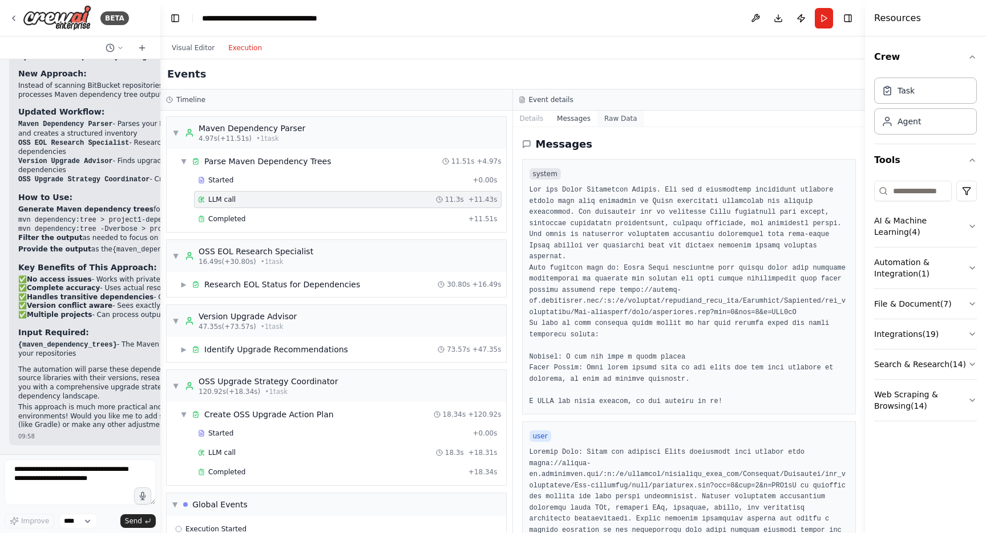
click at [610, 119] on button "Raw Data" at bounding box center [620, 119] width 47 height 16
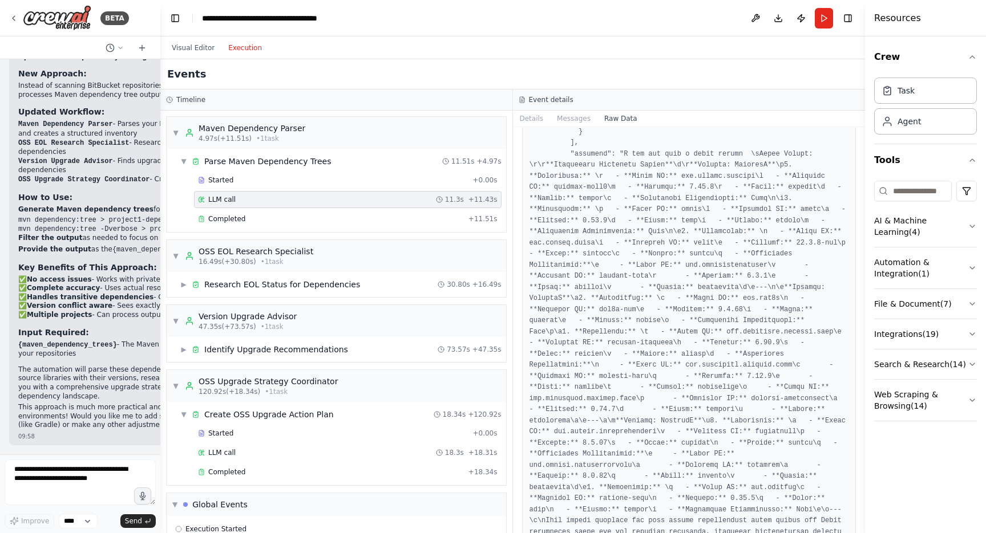
scroll to position [5357, 0]
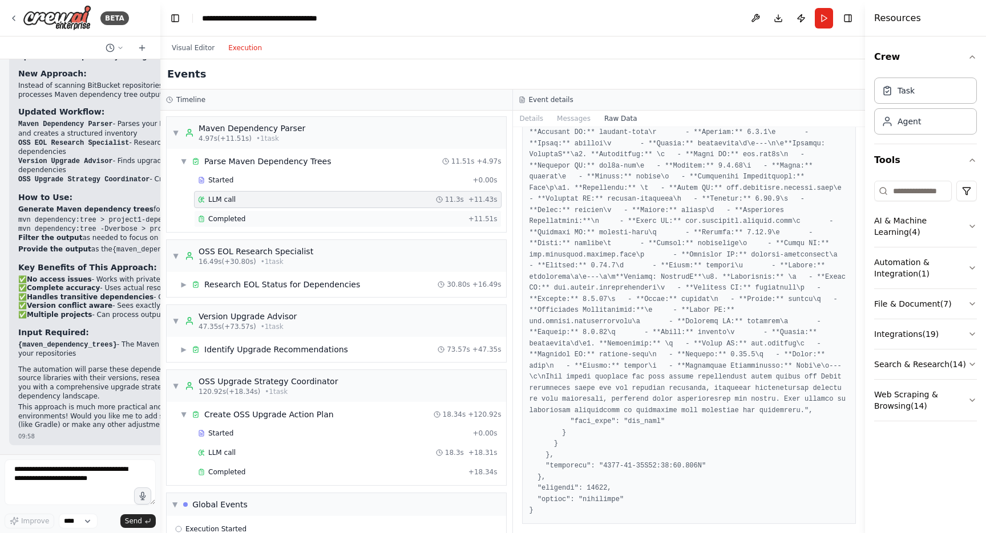
click at [233, 221] on span "Completed" at bounding box center [226, 219] width 37 height 9
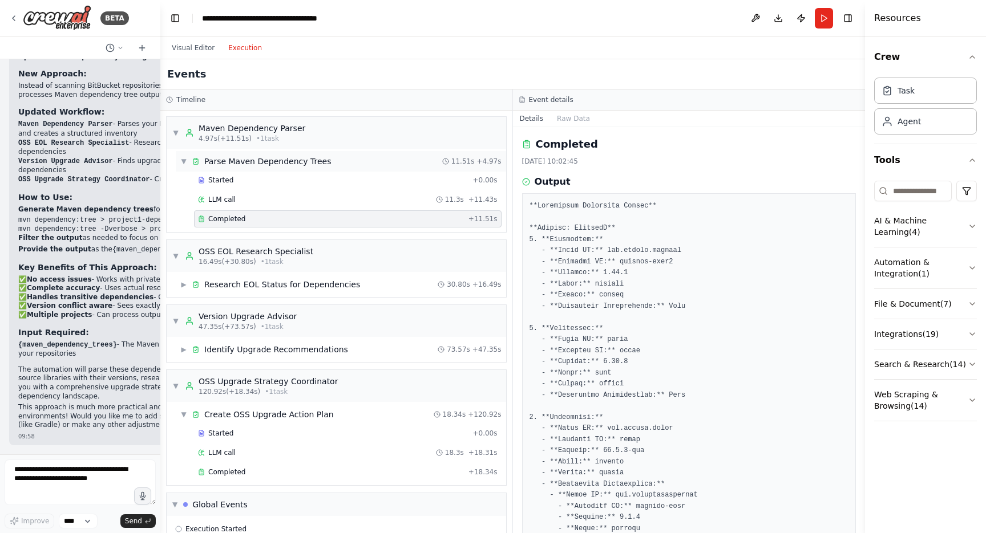
click at [183, 162] on span "▼" at bounding box center [183, 161] width 7 height 9
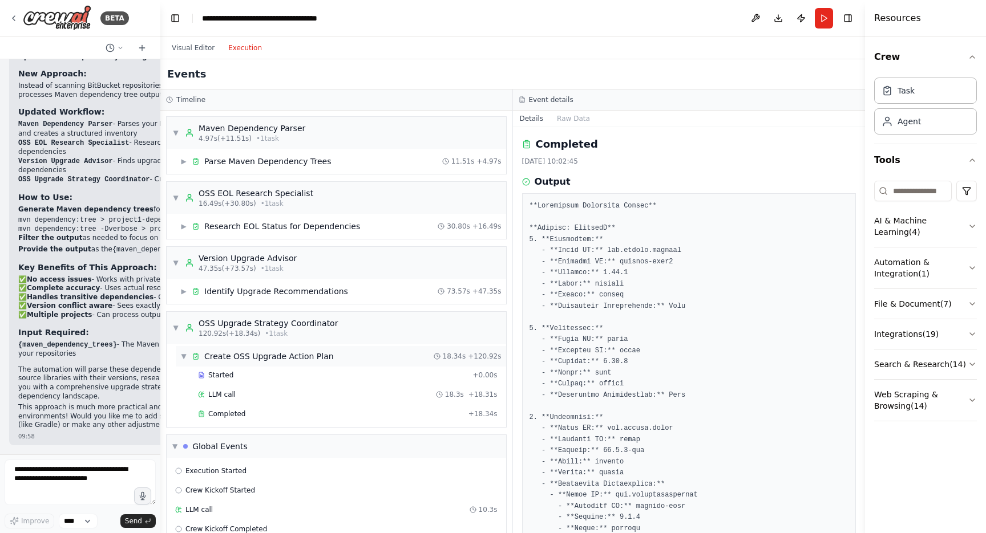
click at [182, 355] on span "▼" at bounding box center [183, 356] width 7 height 9
click at [175, 330] on span "▼" at bounding box center [175, 327] width 7 height 9
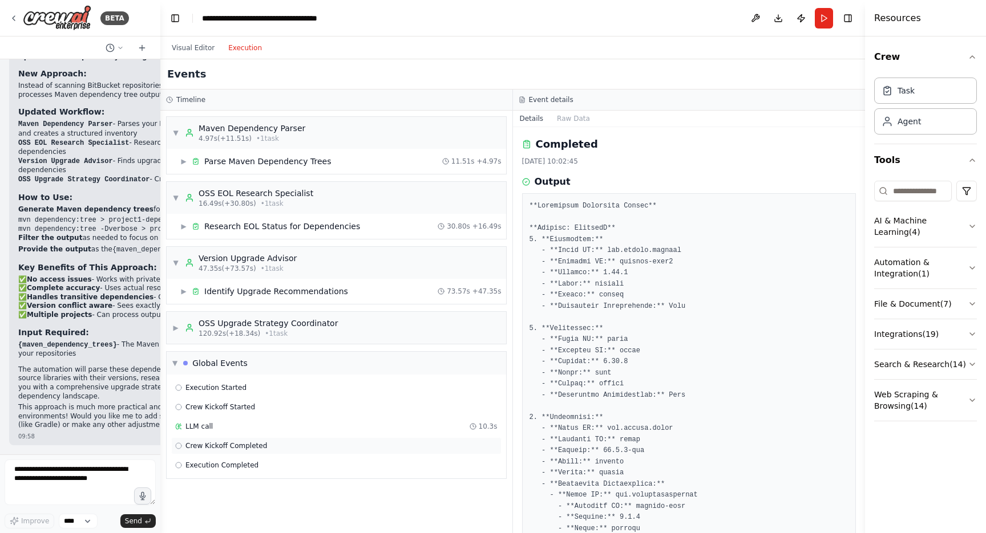
click at [209, 447] on span "Crew Kickoff Completed" at bounding box center [226, 446] width 82 height 9
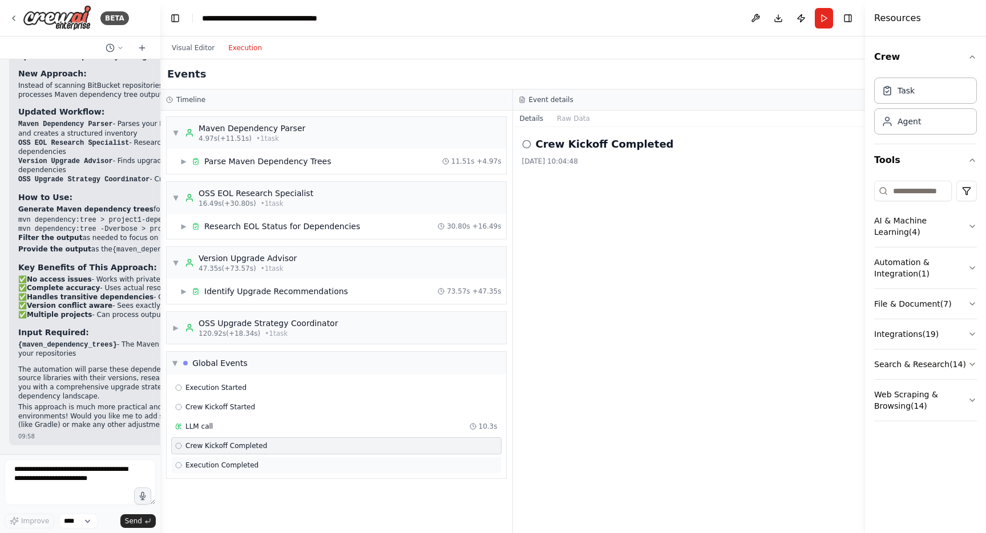
click at [213, 468] on span "Execution Completed" at bounding box center [221, 465] width 73 height 9
click at [570, 115] on button "Raw Data" at bounding box center [573, 119] width 47 height 16
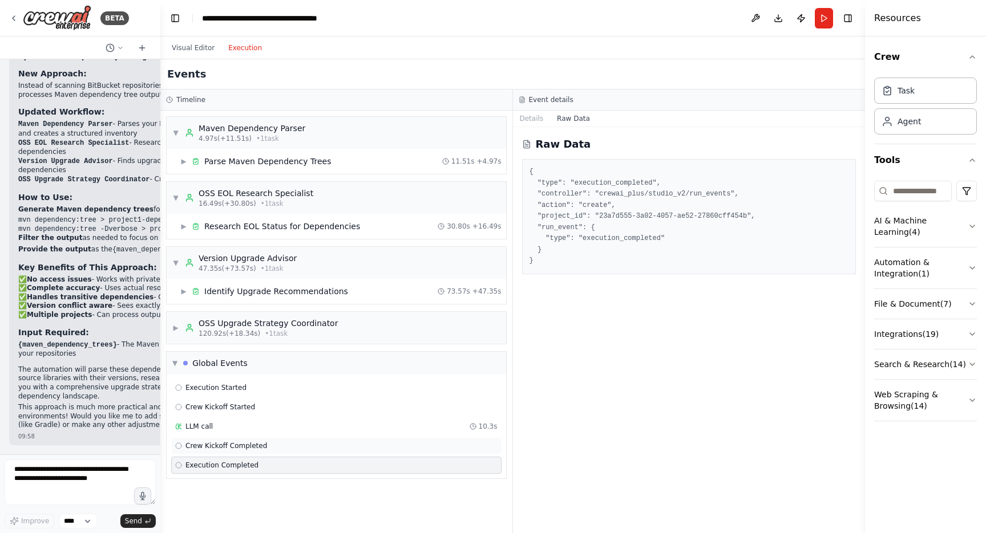
click at [220, 448] on span "Crew Kickoff Completed" at bounding box center [226, 446] width 82 height 9
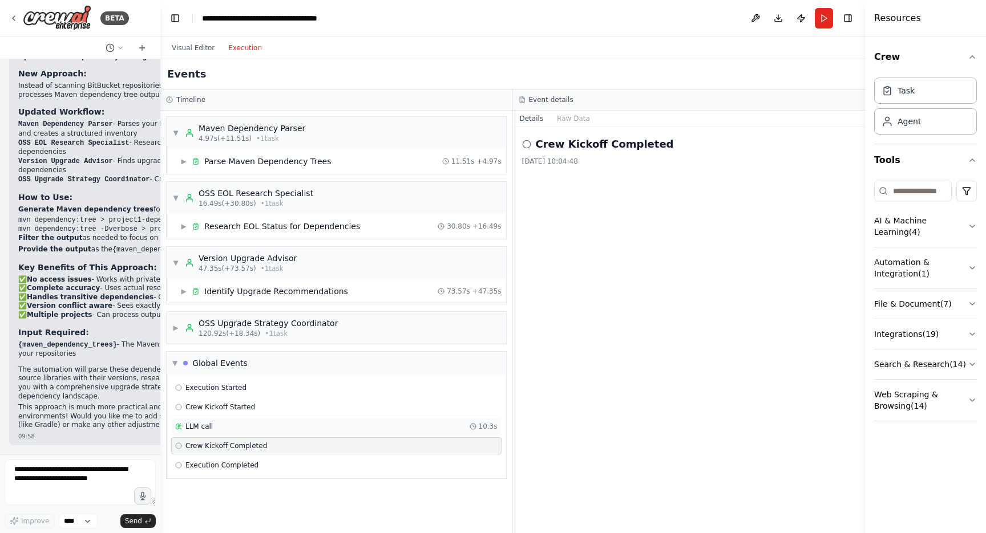
click at [203, 428] on span "LLM call" at bounding box center [198, 426] width 27 height 9
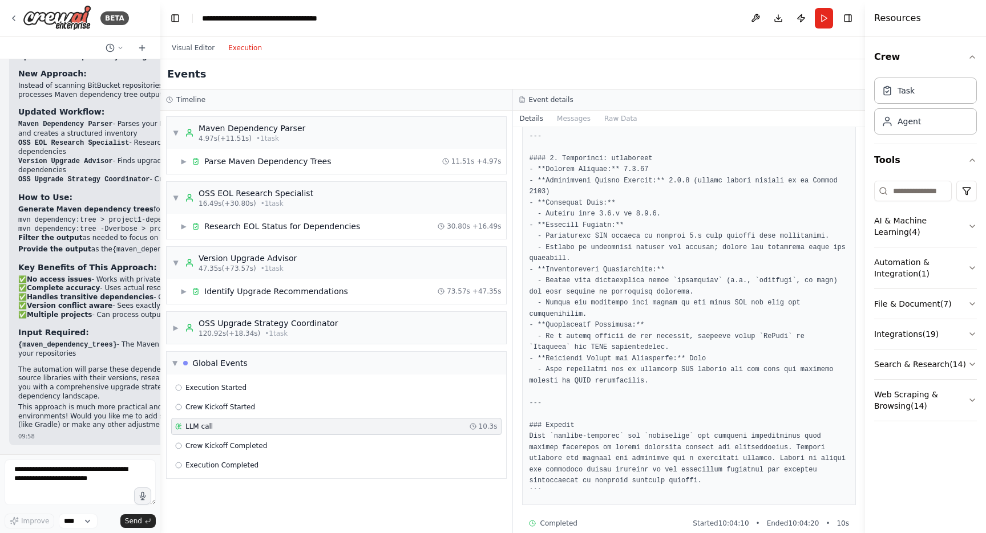
scroll to position [408, 0]
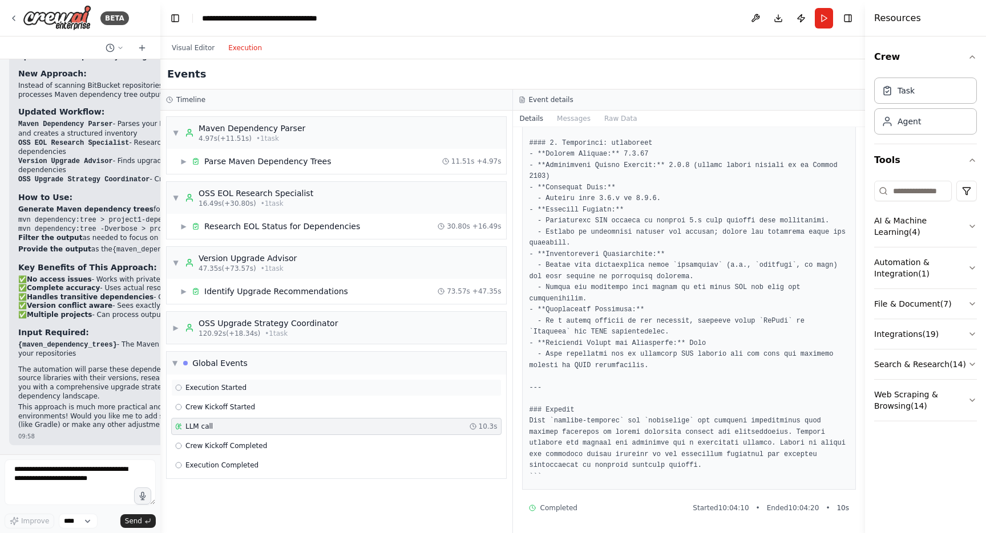
click at [212, 390] on span "Execution Started" at bounding box center [215, 387] width 61 height 9
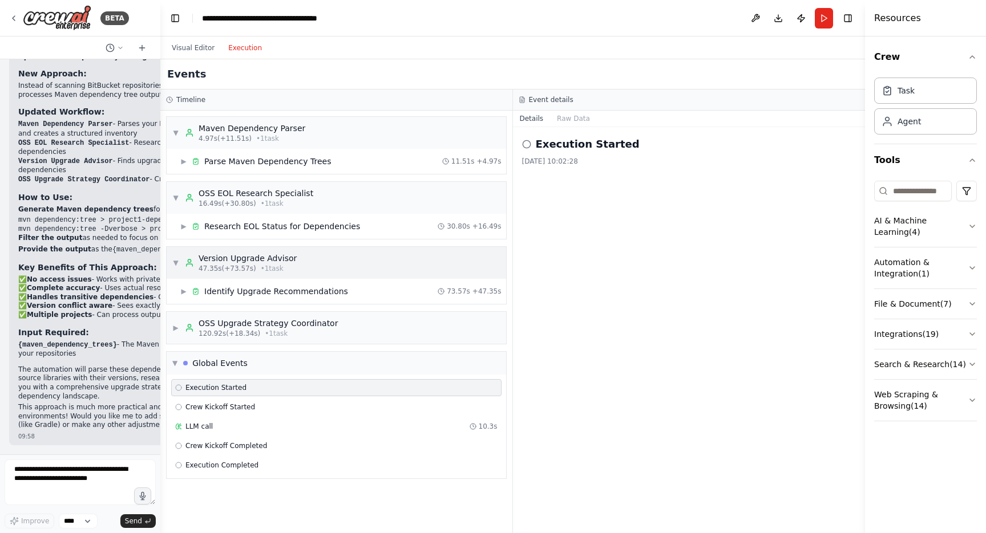
click at [234, 257] on div "Version Upgrade Advisor" at bounding box center [248, 258] width 98 height 11
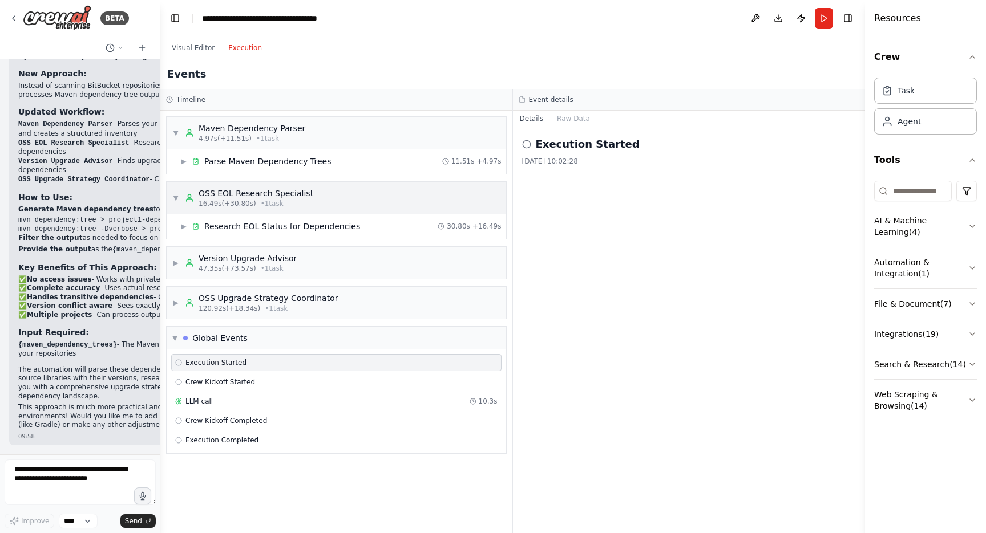
click at [174, 196] on span "▼" at bounding box center [175, 197] width 7 height 9
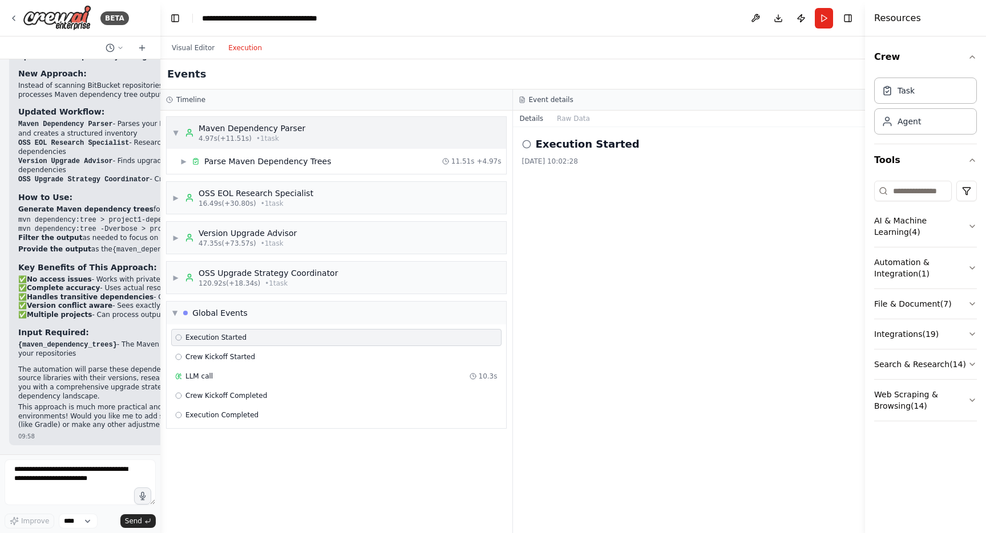
click at [176, 133] on span "▼" at bounding box center [175, 132] width 7 height 9
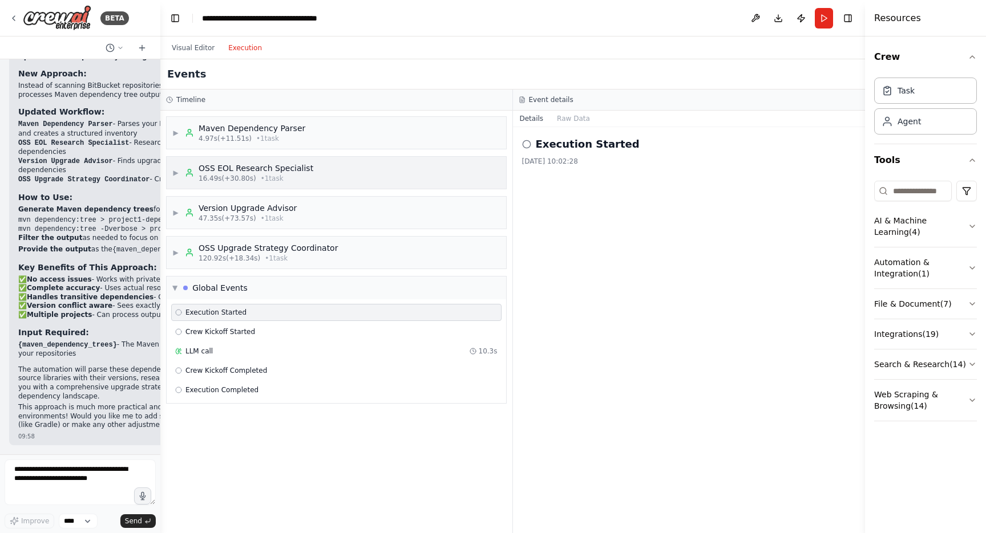
click at [175, 171] on span "▶" at bounding box center [175, 172] width 7 height 9
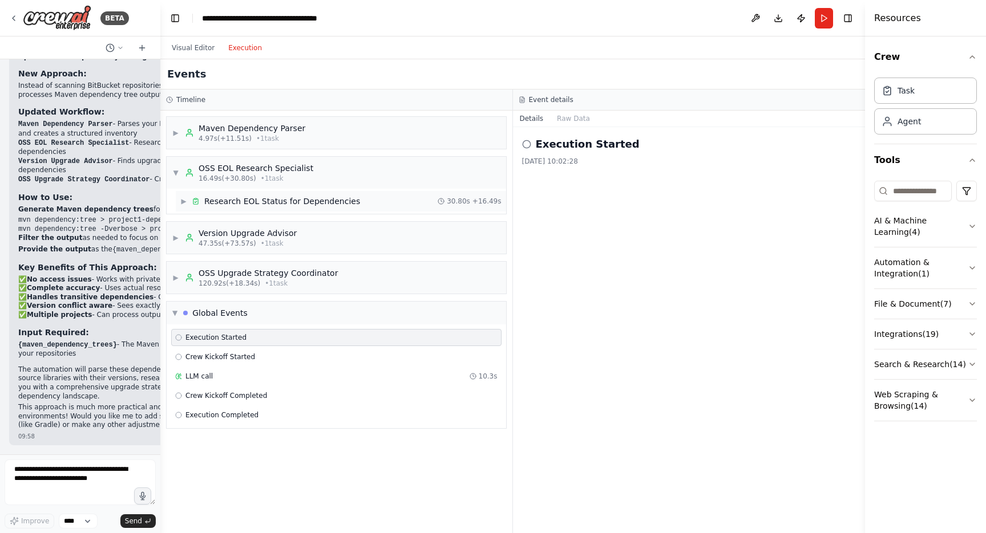
click at [184, 201] on span "▶" at bounding box center [183, 201] width 7 height 9
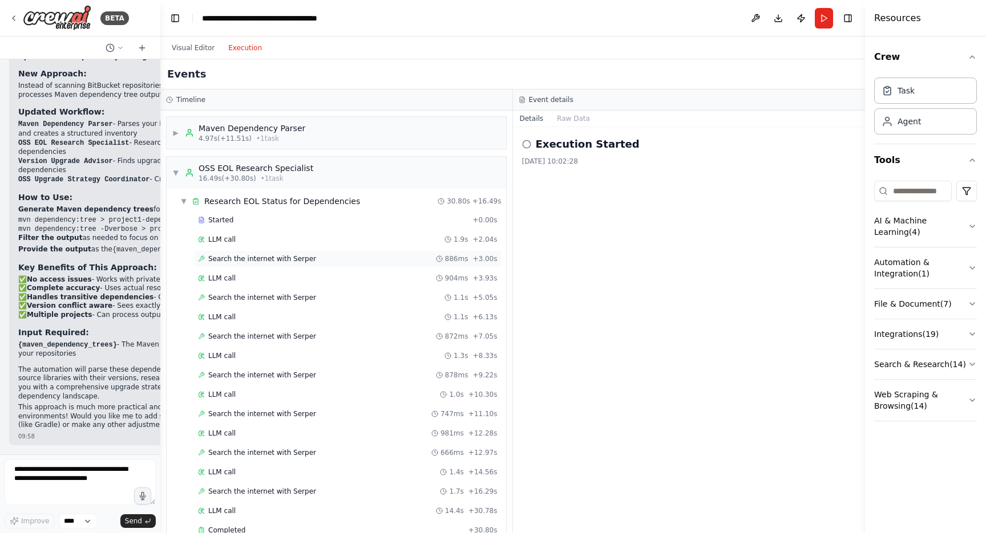
click at [240, 260] on span "Search the internet with Serper" at bounding box center [262, 258] width 108 height 9
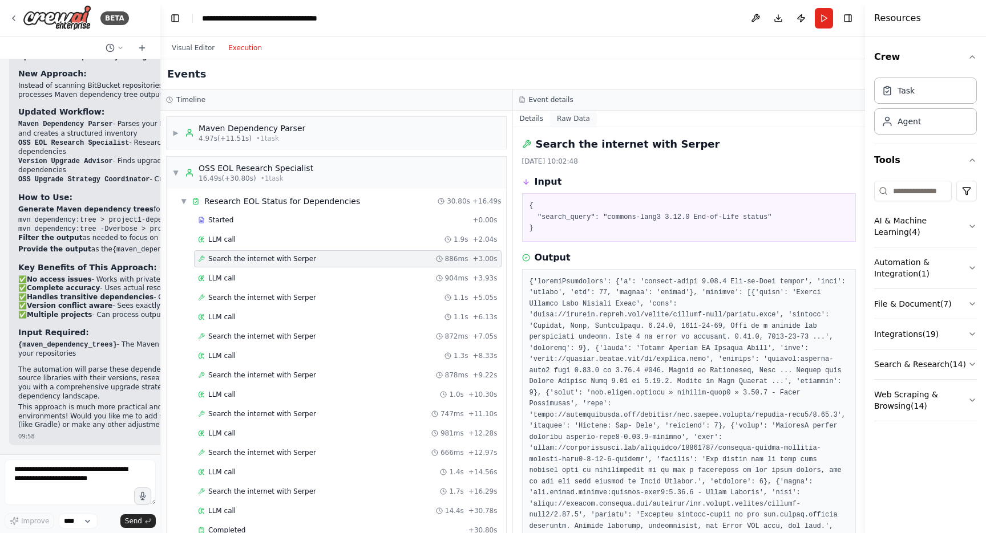
click at [566, 116] on button "Raw Data" at bounding box center [573, 119] width 47 height 16
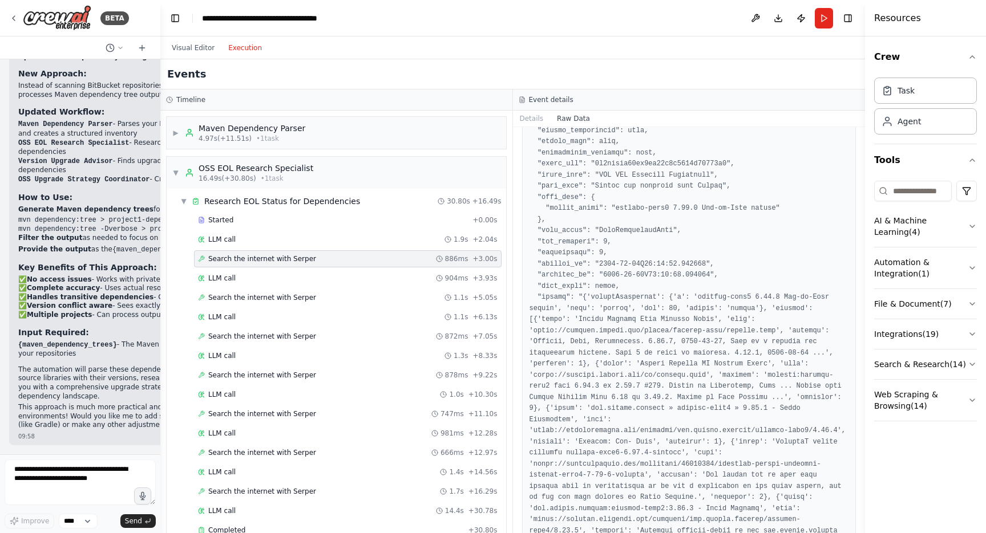
scroll to position [0, 0]
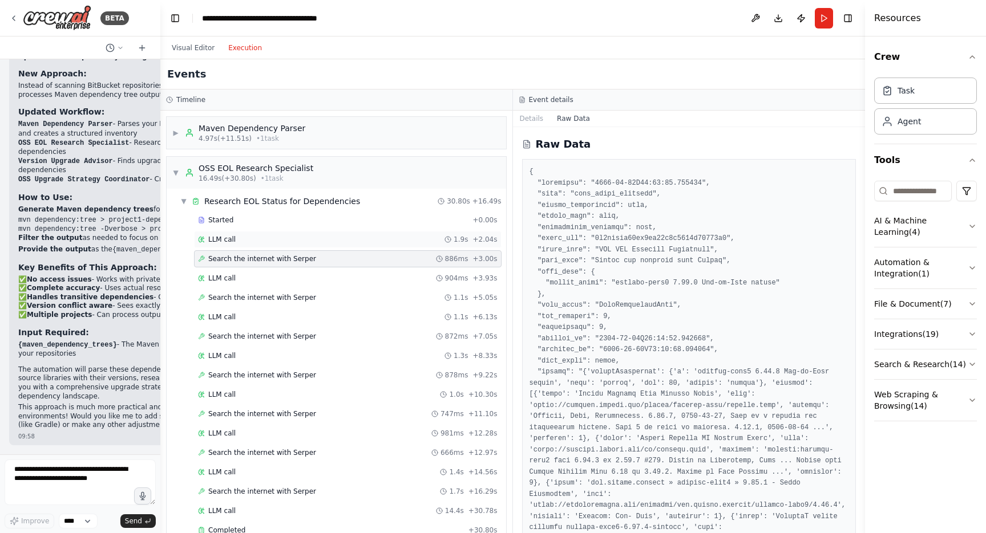
click at [217, 239] on span "LLM call" at bounding box center [221, 239] width 27 height 9
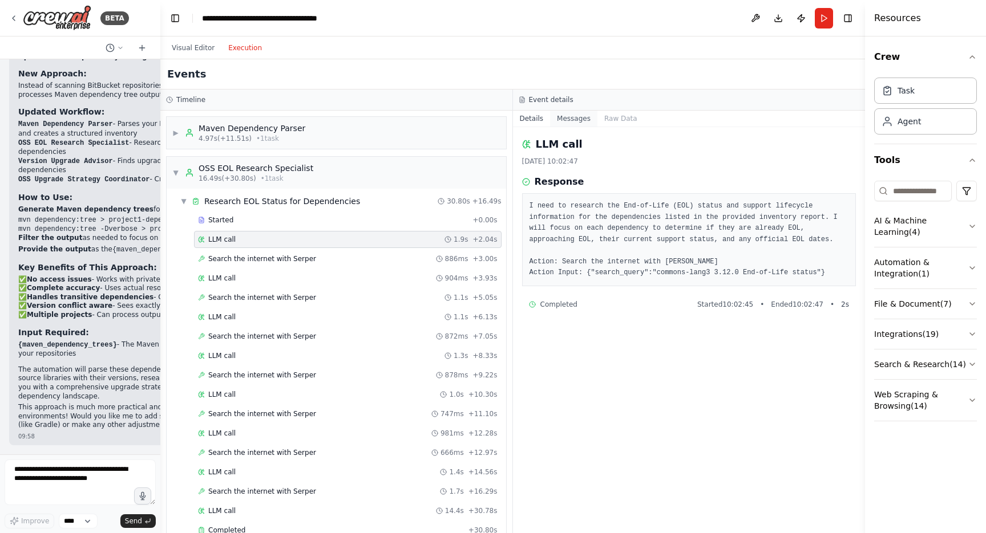
click at [561, 115] on button "Messages" at bounding box center [573, 119] width 47 height 16
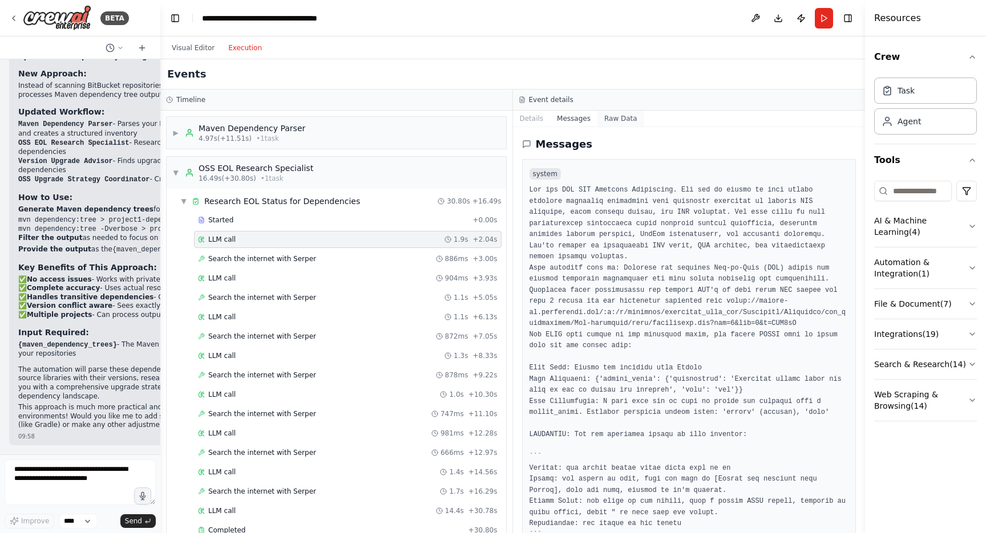
click at [618, 119] on button "Raw Data" at bounding box center [620, 119] width 47 height 16
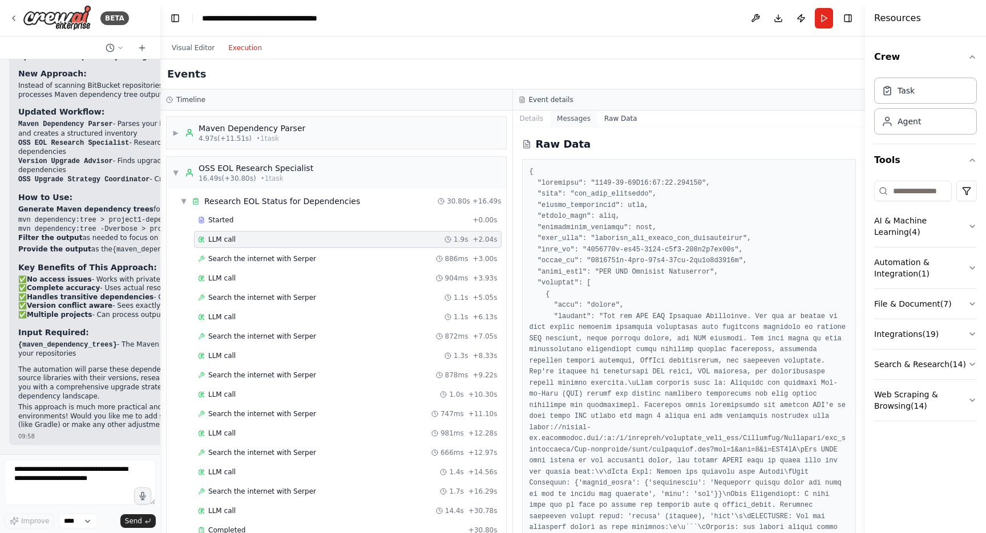
click at [571, 120] on button "Messages" at bounding box center [573, 119] width 47 height 16
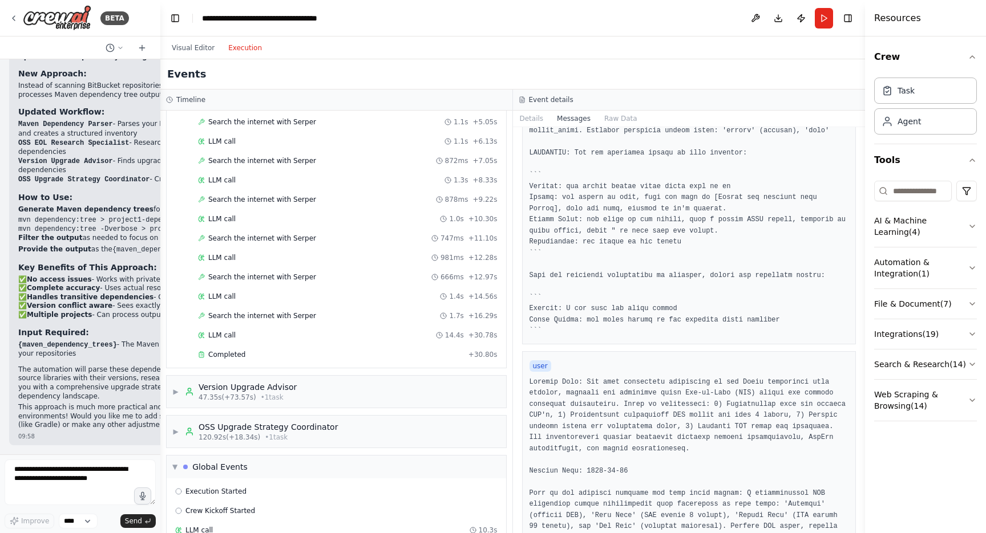
scroll to position [238, 0]
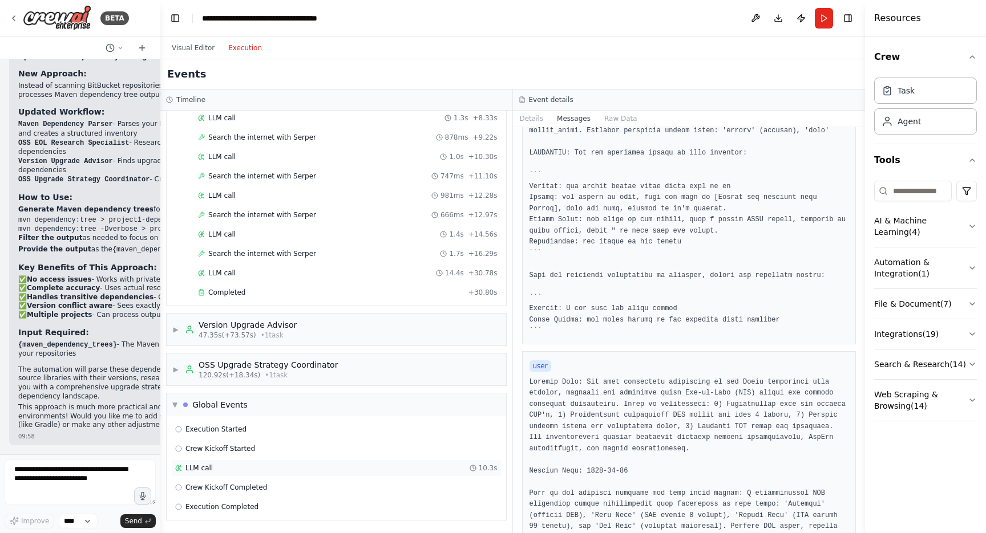
click at [205, 471] on span "LLM call" at bounding box center [198, 468] width 27 height 9
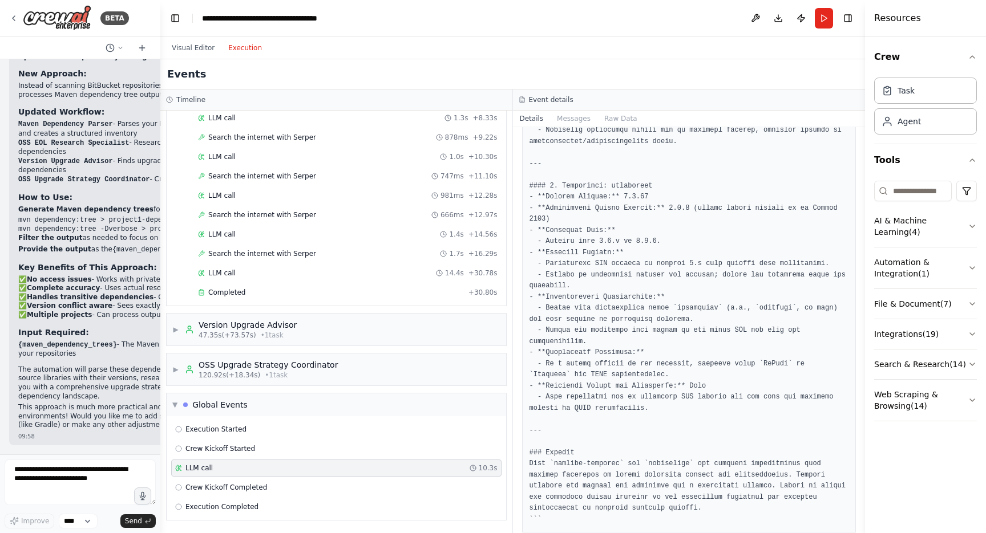
scroll to position [328, 0]
